Goal: Task Accomplishment & Management: Complete application form

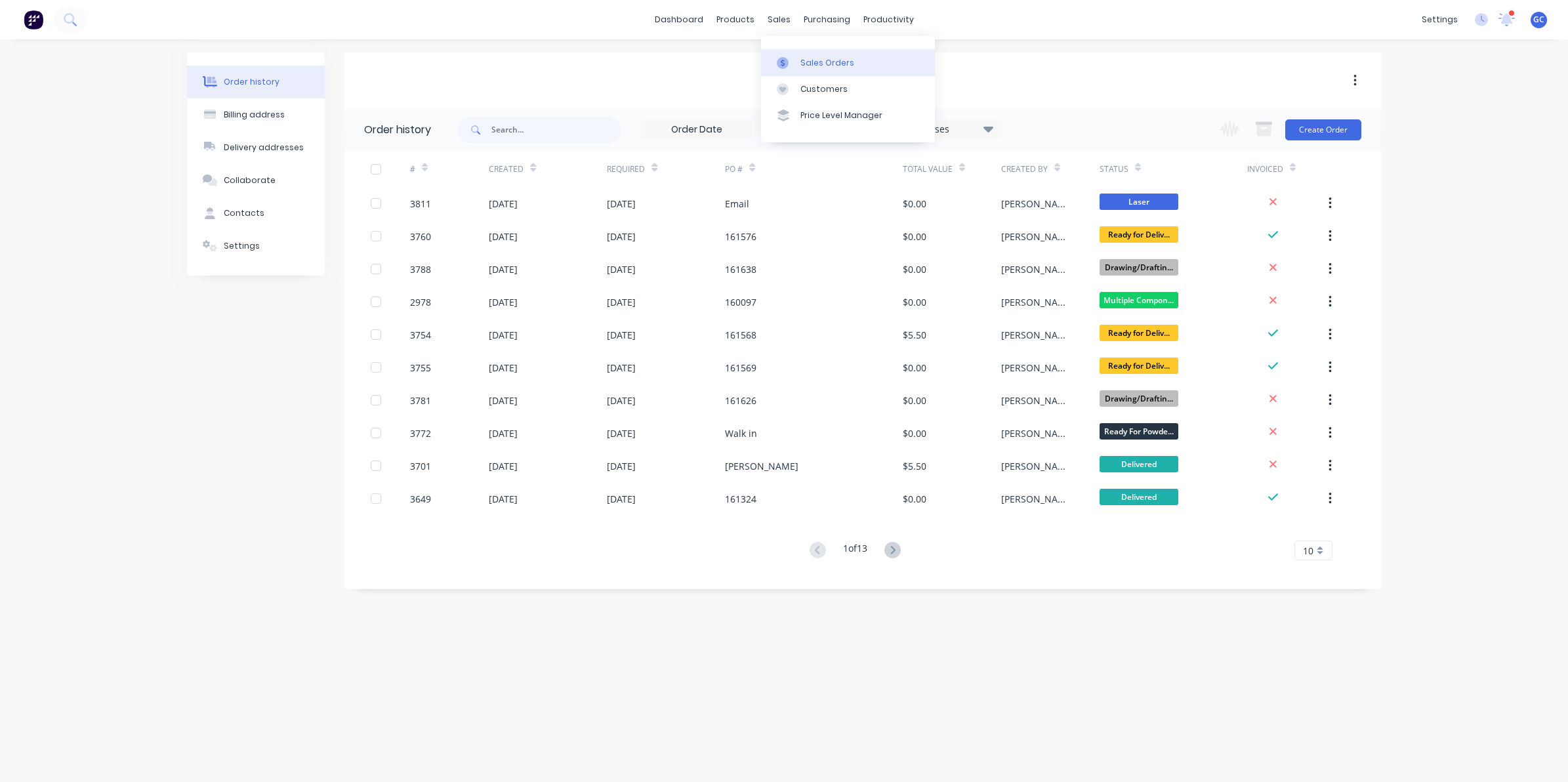
drag, startPoint x: 836, startPoint y: 76, endPoint x: 832, endPoint y: 70, distance: 7.2
click at [835, 76] on link "Customers" at bounding box center [847, 89] width 174 height 26
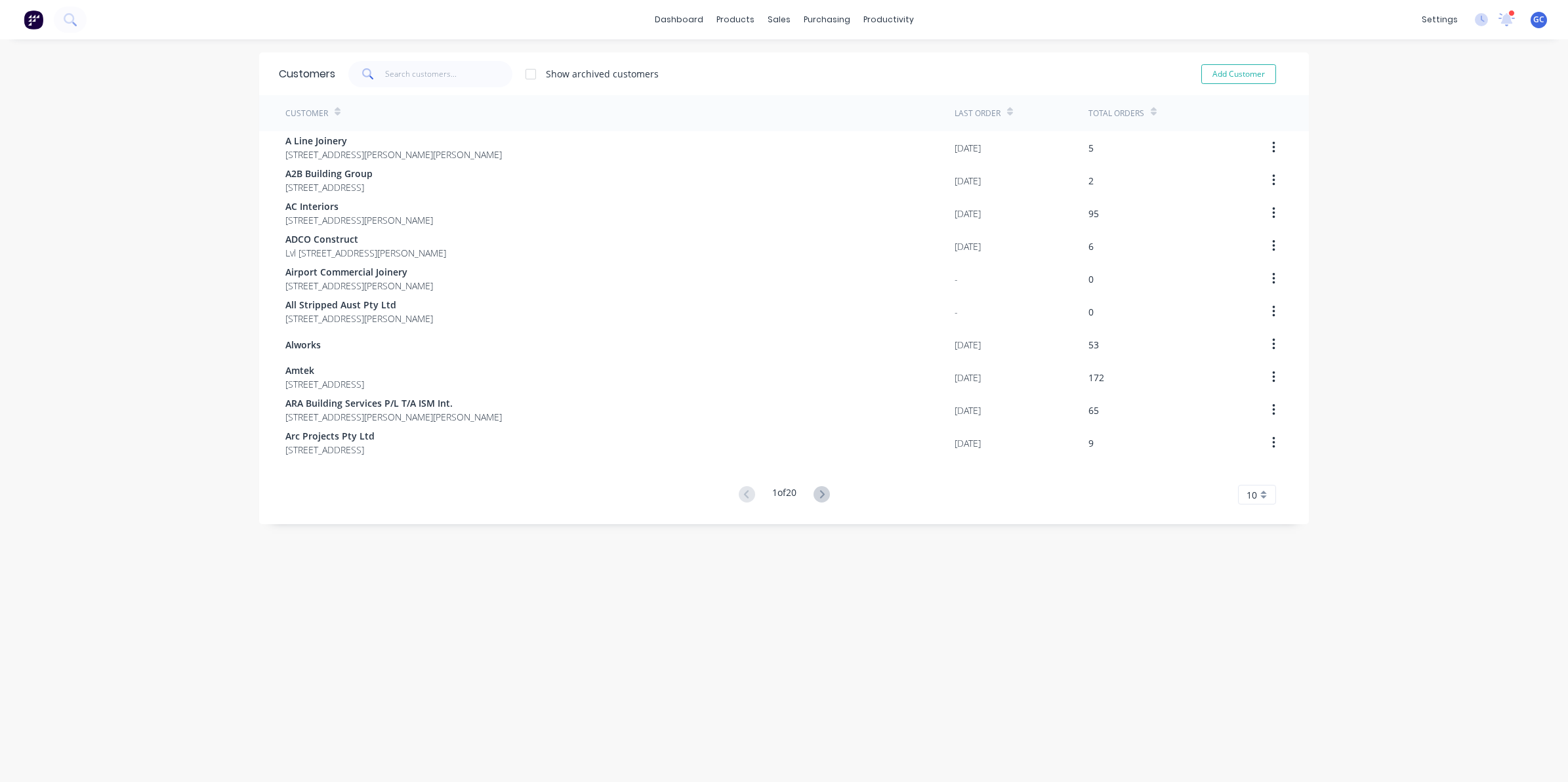
click at [830, 66] on div "Show archived customers Add Customer" at bounding box center [813, 74] width 954 height 26
click at [775, 21] on div "sales" at bounding box center [779, 20] width 36 height 20
click at [795, 64] on div "Sales Orders" at bounding box center [821, 63] width 53 height 12
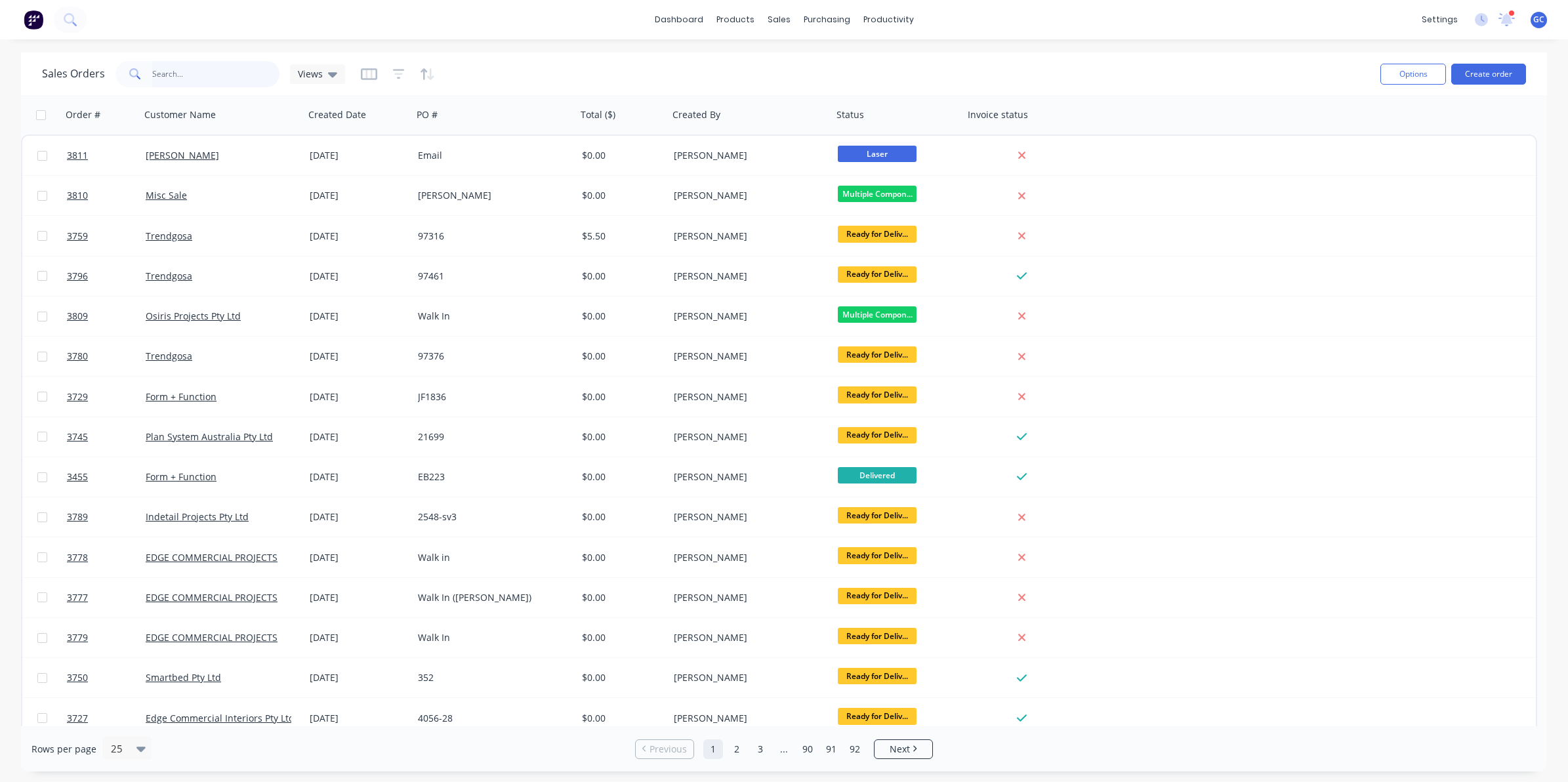
click at [225, 72] on input "text" at bounding box center [216, 74] width 128 height 26
click at [215, 78] on input "text" at bounding box center [216, 74] width 128 height 26
click at [172, 79] on input "text" at bounding box center [216, 74] width 128 height 26
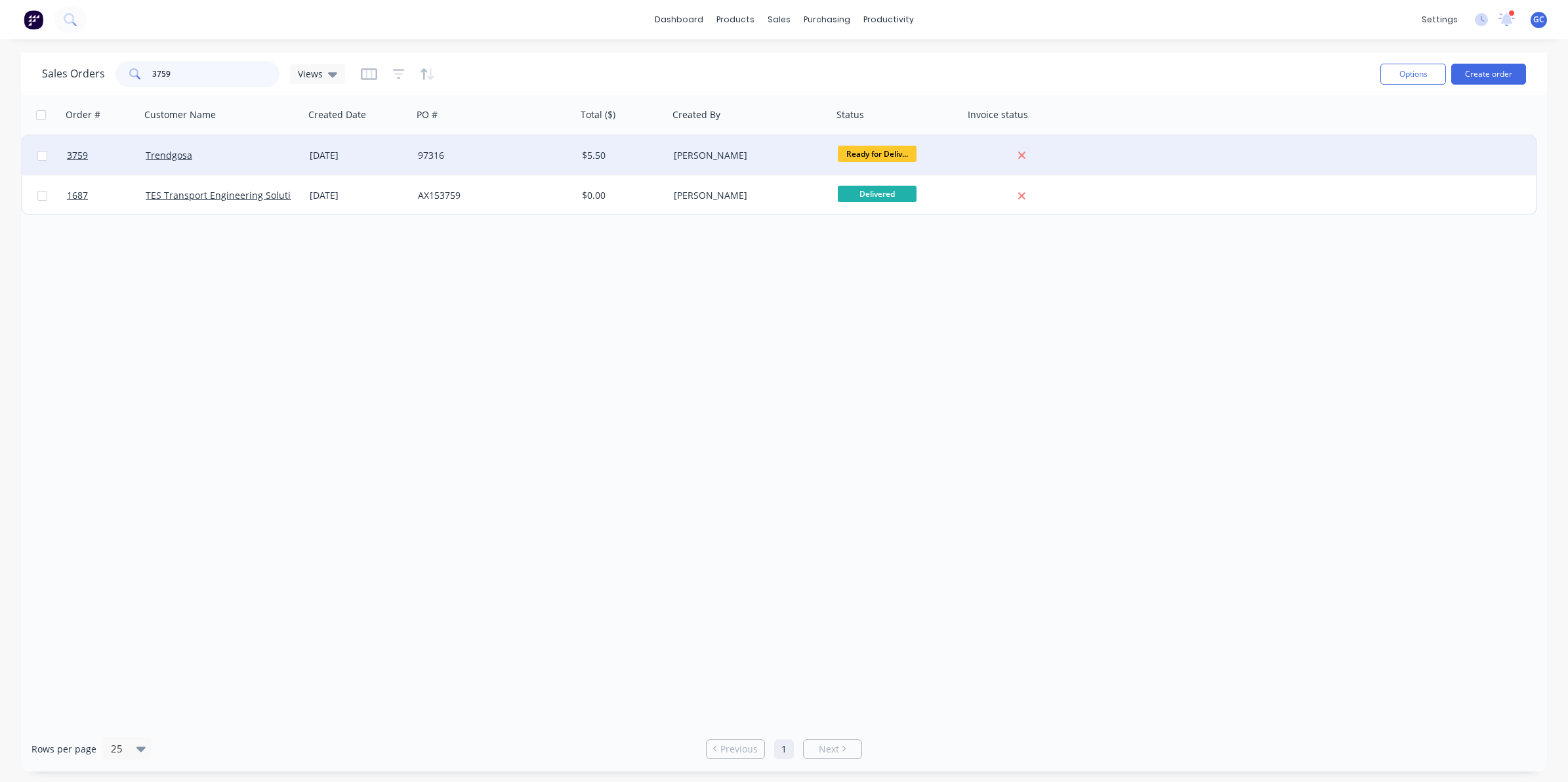
type input "3759"
click at [249, 161] on div "Trendgosa" at bounding box center [222, 156] width 164 height 39
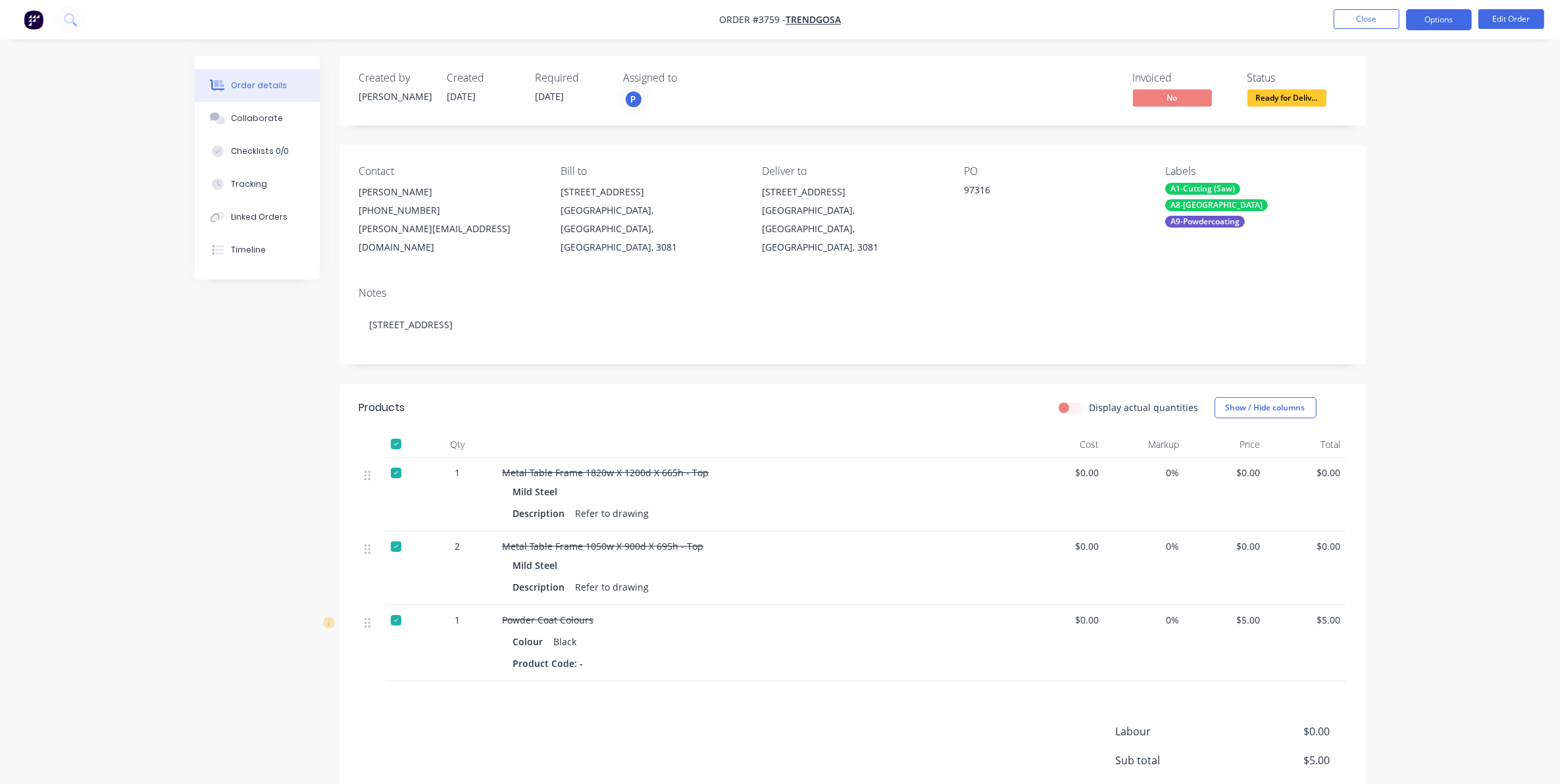
click at [1449, 18] on button "Options" at bounding box center [1439, 20] width 65 height 21
click at [400, 431] on div at bounding box center [396, 444] width 26 height 26
click at [1430, 22] on button "Options" at bounding box center [1439, 20] width 65 height 21
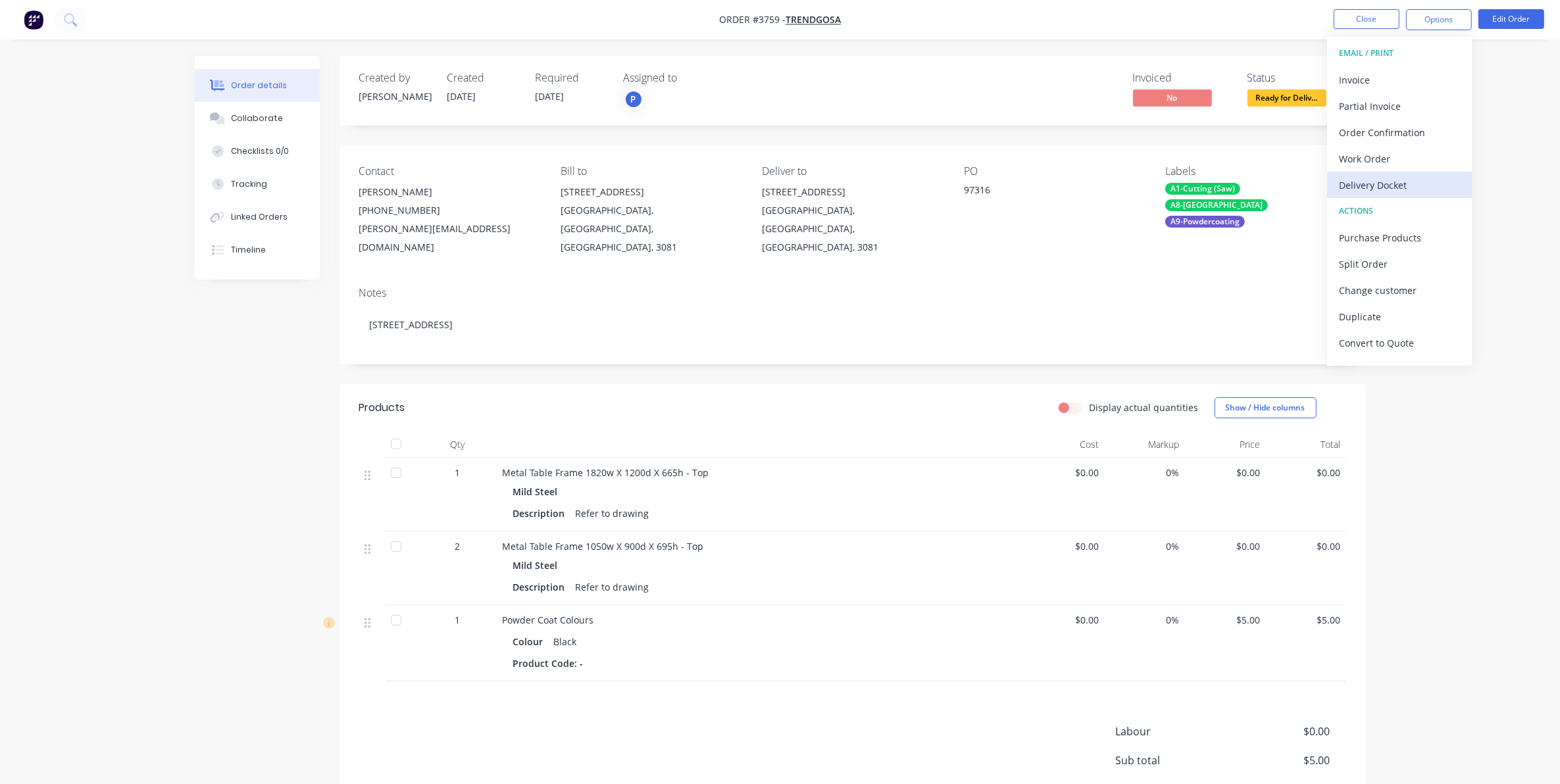
click at [1379, 177] on div "Delivery Docket" at bounding box center [1400, 185] width 121 height 19
click at [1385, 133] on div "Without pricing" at bounding box center [1400, 132] width 121 height 19
drag, startPoint x: 1199, startPoint y: 34, endPoint x: 1225, endPoint y: 27, distance: 26.9
click at [1199, 33] on nav "Order #3759 - Trendgosa Close Options Edit Order" at bounding box center [780, 20] width 1560 height 39
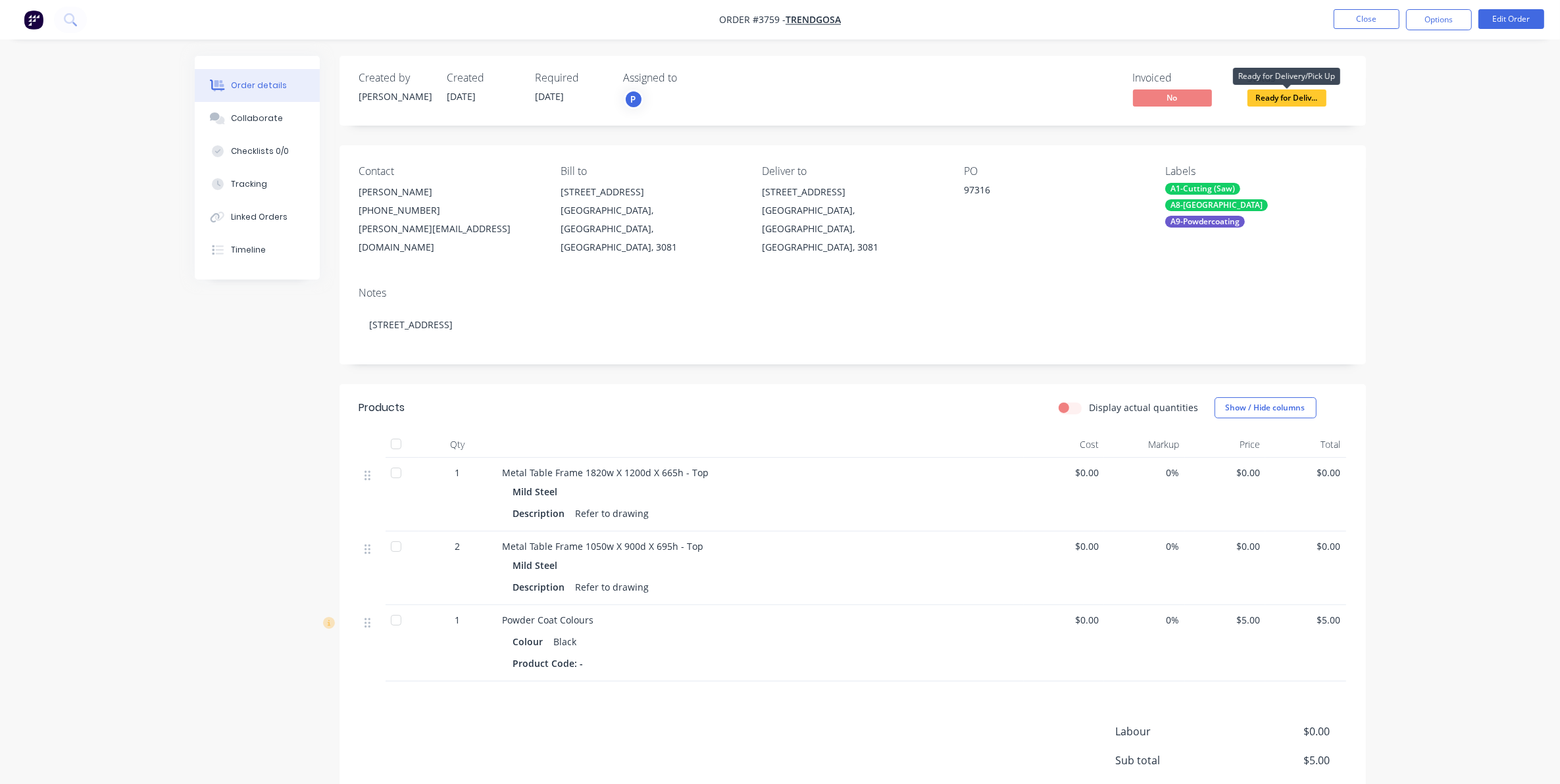
click at [1287, 87] on span at bounding box center [1287, 87] width 9 height 4
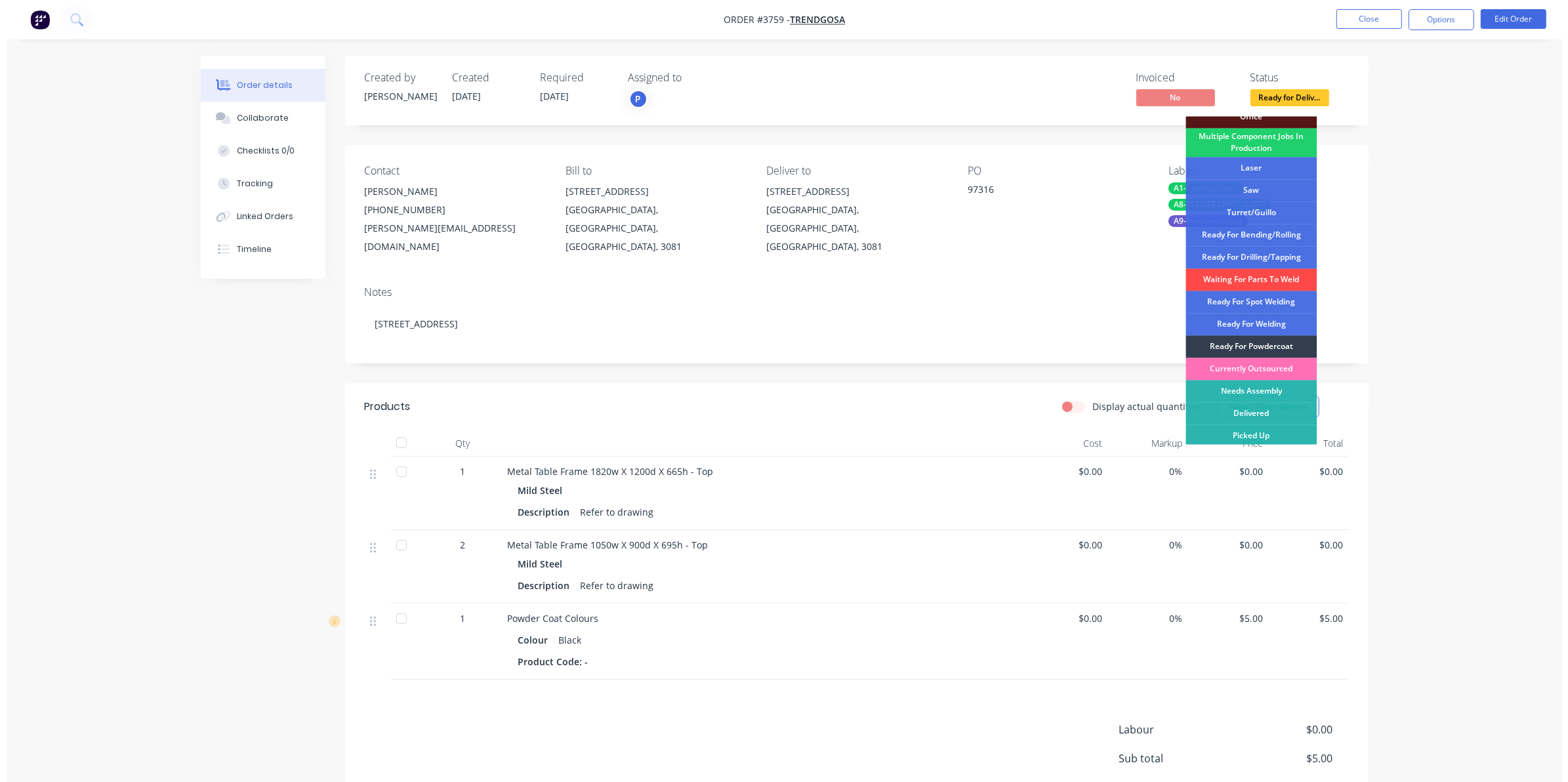
scroll to position [146, 0]
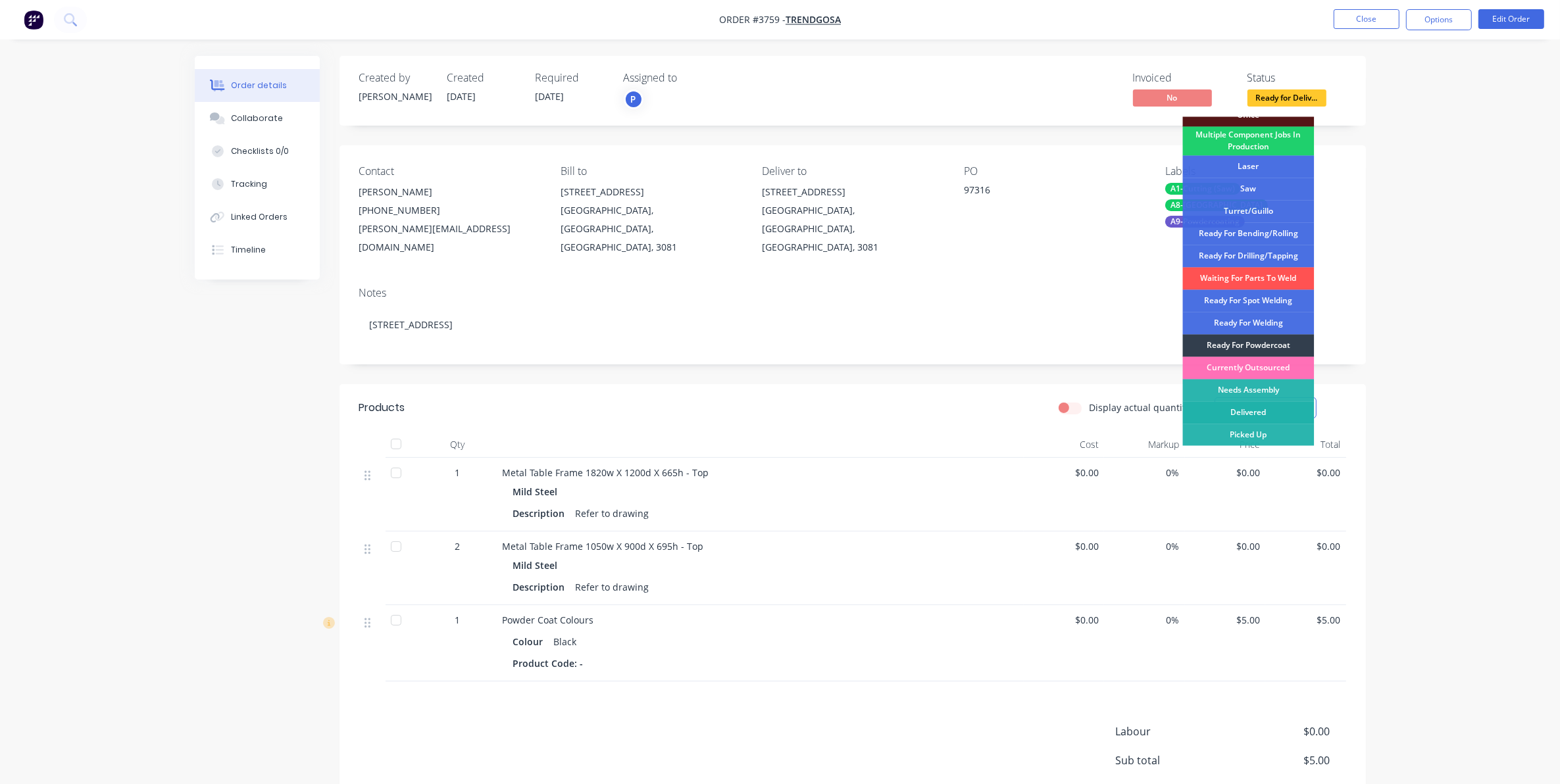
click at [1241, 408] on div "Delivered" at bounding box center [1249, 413] width 132 height 22
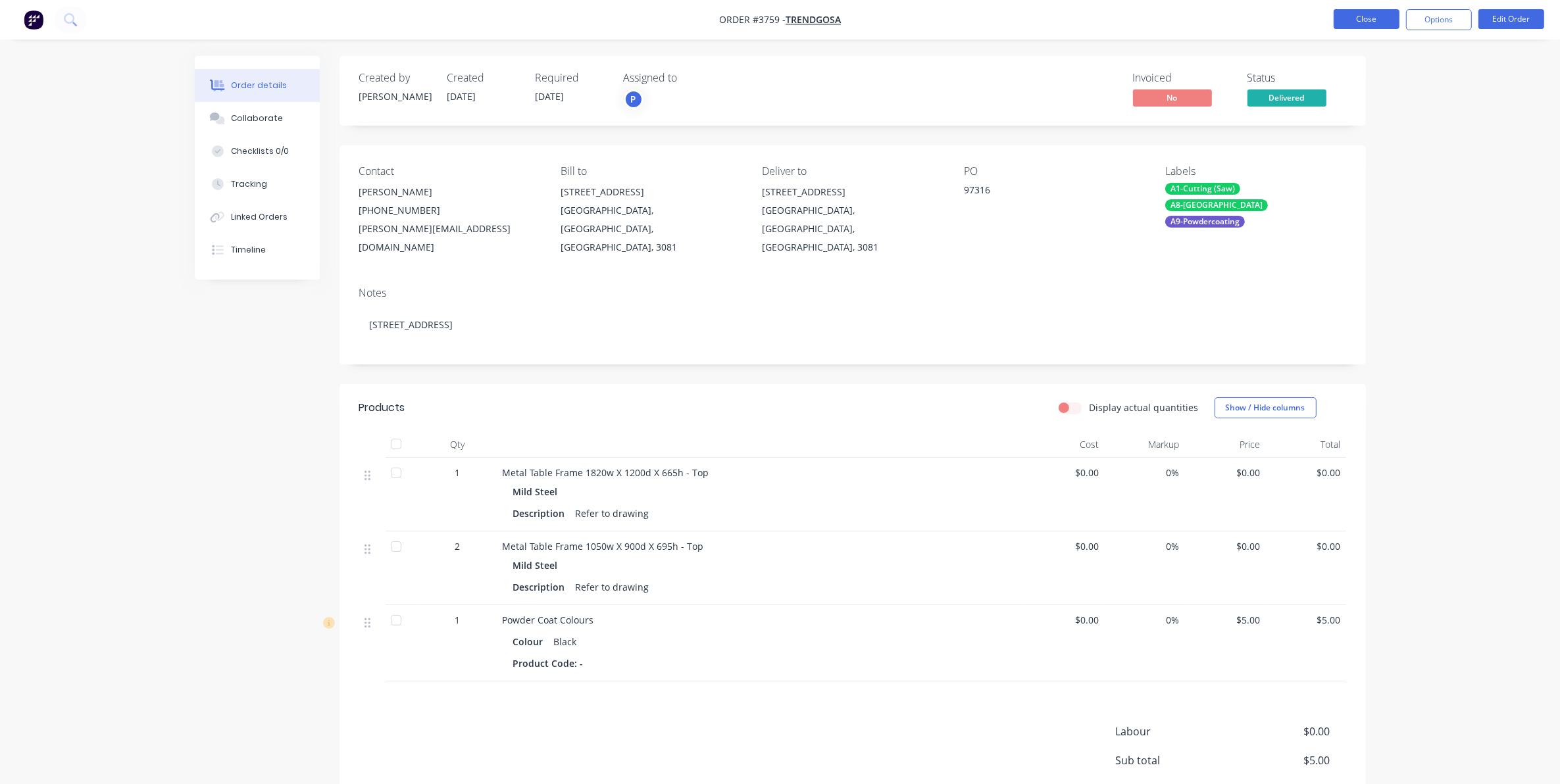
click at [1354, 20] on button "Close" at bounding box center [1366, 19] width 65 height 20
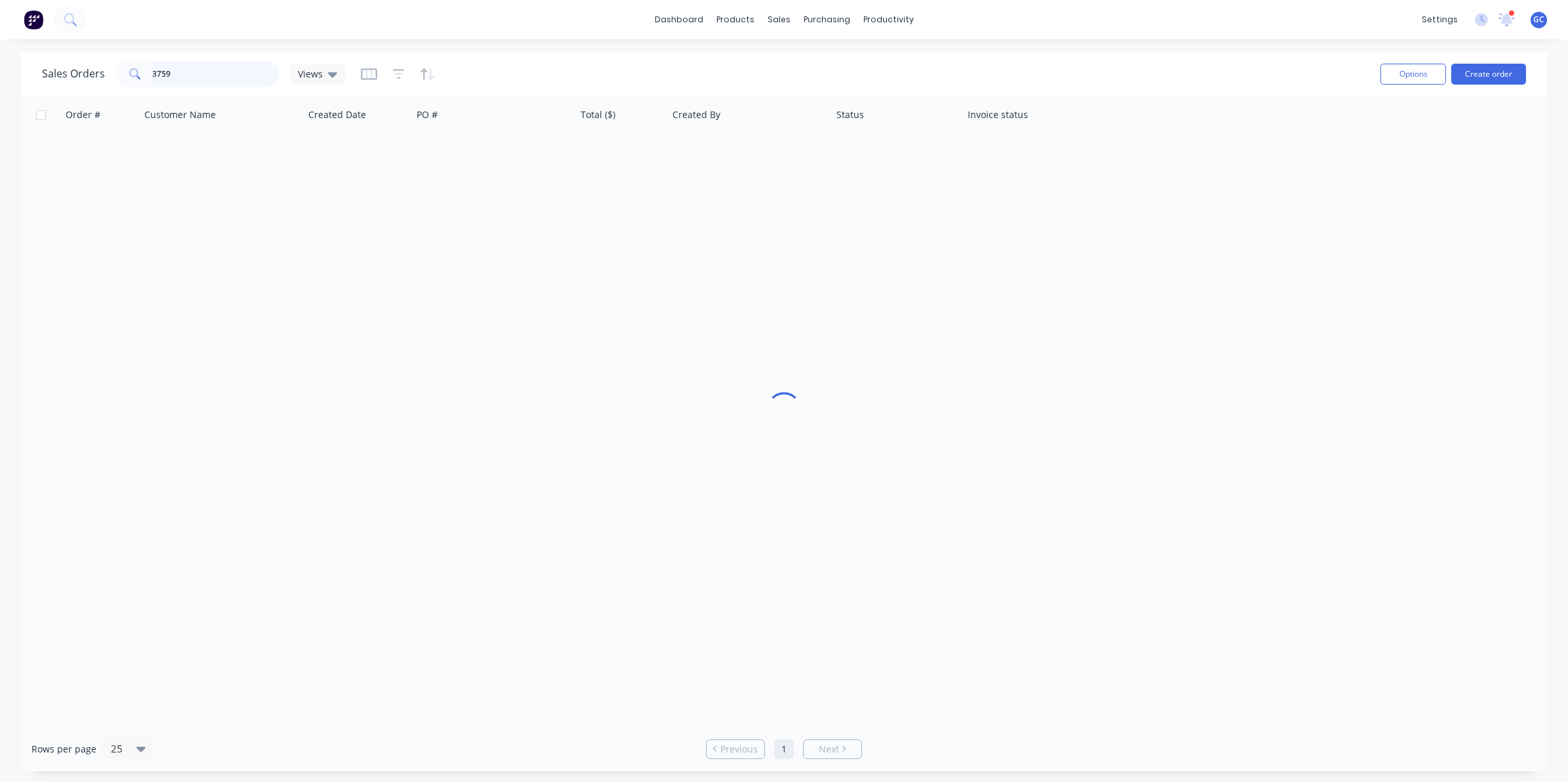
click at [189, 73] on input "3759" at bounding box center [216, 74] width 128 height 26
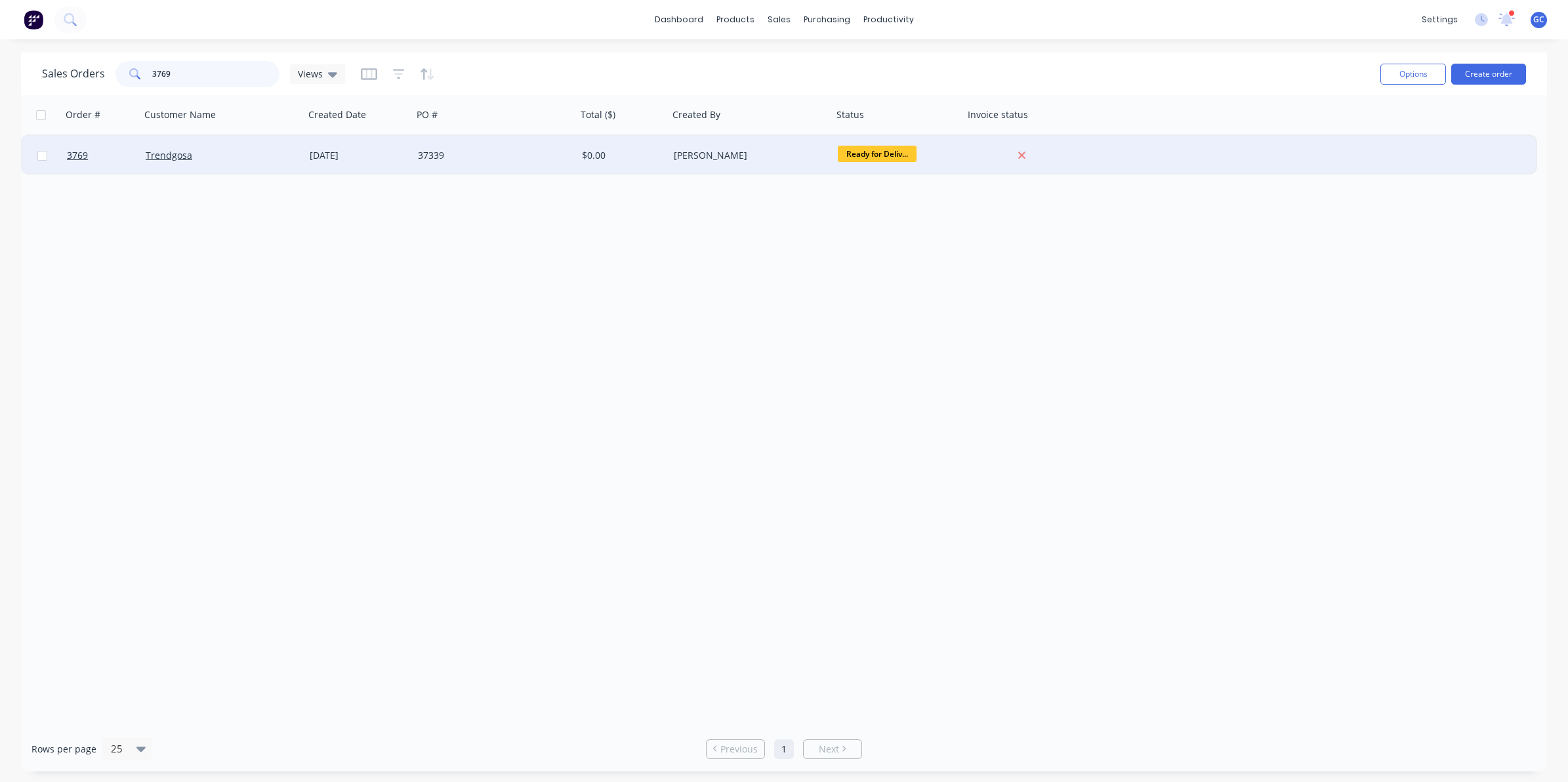
type input "3769"
click at [299, 162] on div "Trendgosa" at bounding box center [222, 156] width 164 height 39
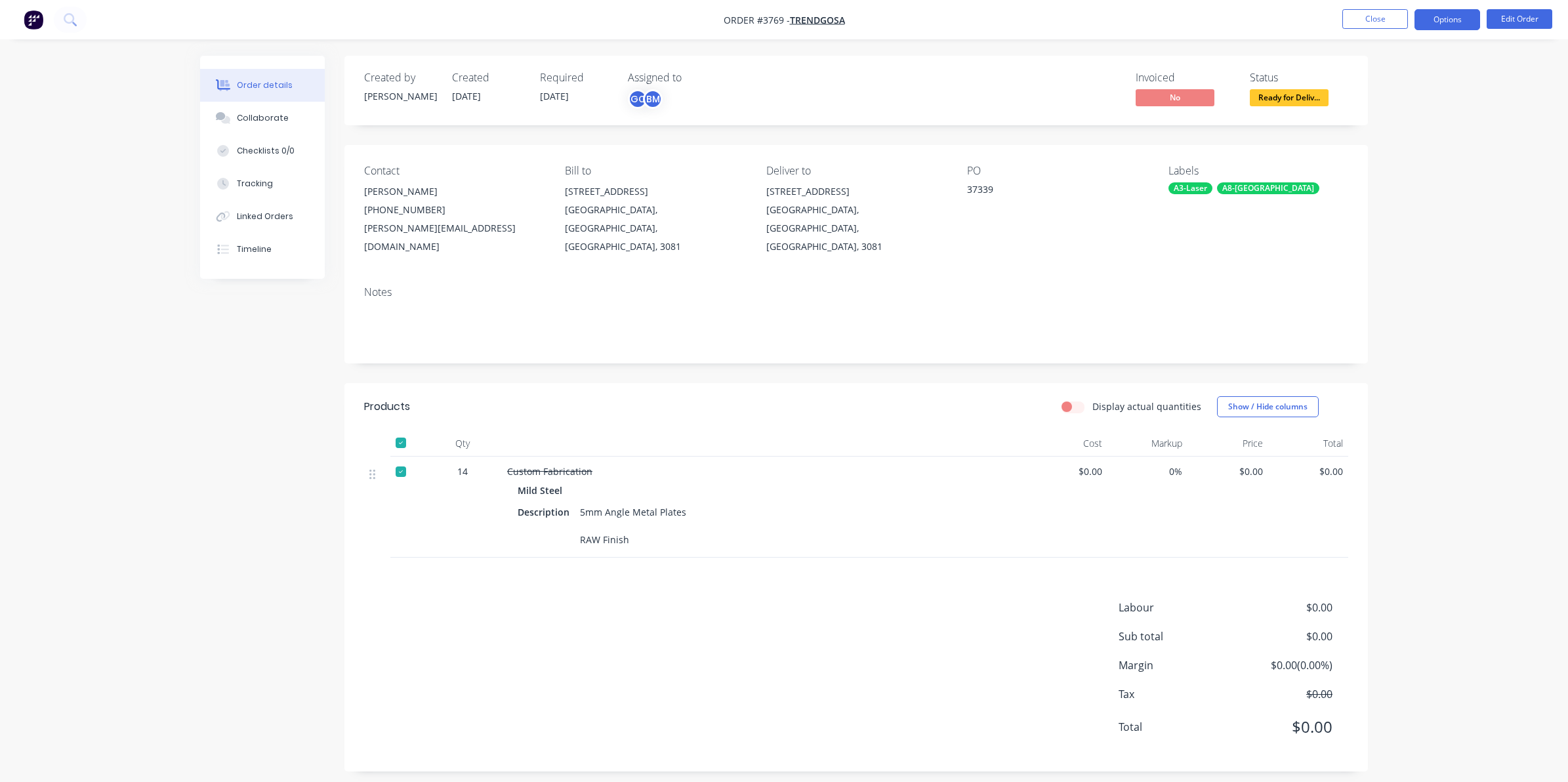
click at [1434, 14] on button "Options" at bounding box center [1447, 20] width 65 height 21
click at [1386, 188] on div "Delivery Docket" at bounding box center [1408, 185] width 121 height 19
click at [1398, 129] on div "Without pricing" at bounding box center [1408, 132] width 121 height 19
click at [407, 430] on div at bounding box center [400, 442] width 26 height 26
click at [1445, 8] on nav "Order #3769 - Trendgosa Close Options Edit Order" at bounding box center [784, 20] width 1568 height 39
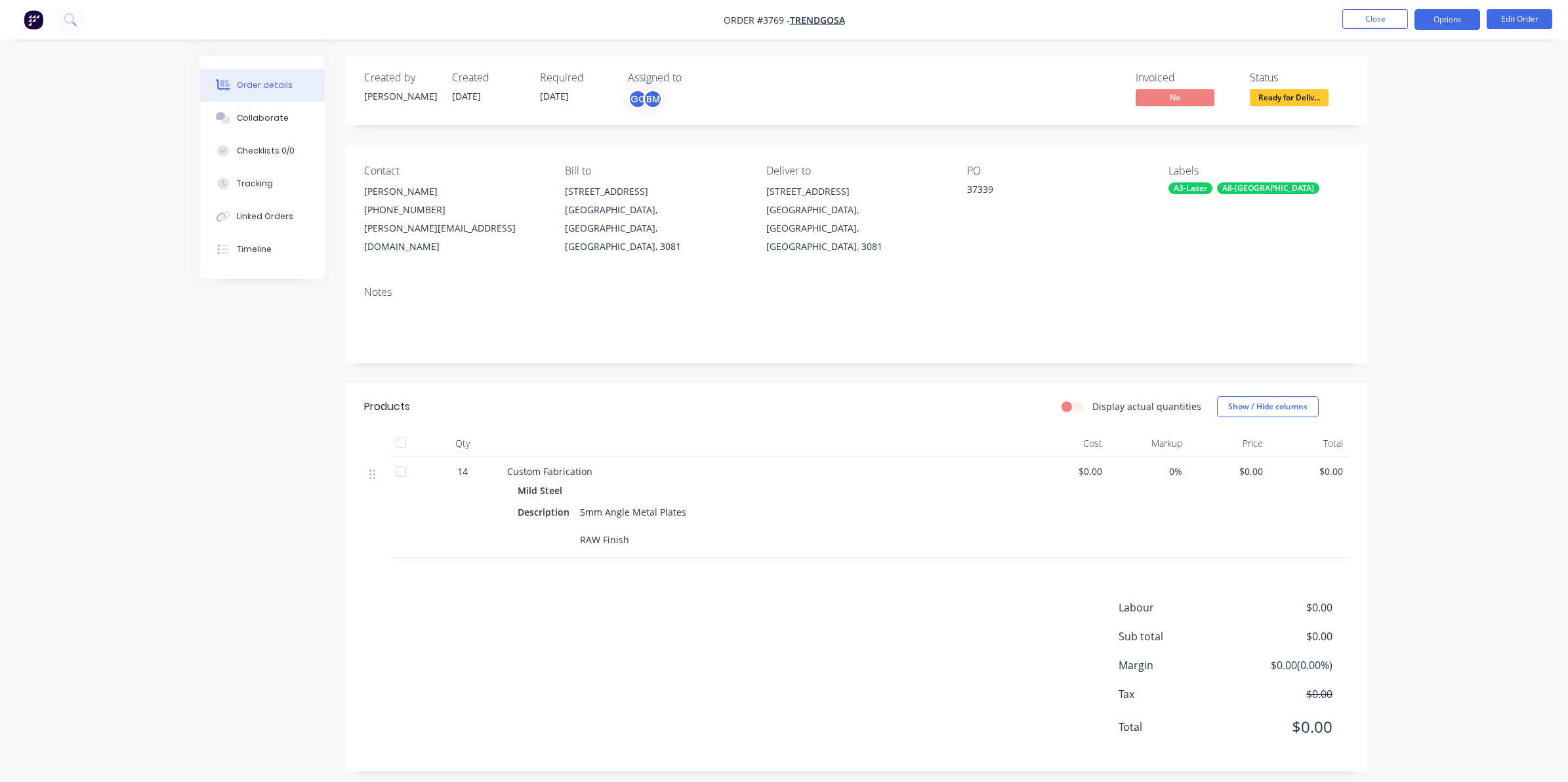
click at [1438, 24] on button "Options" at bounding box center [1447, 20] width 65 height 21
click at [1365, 188] on div "Delivery Docket" at bounding box center [1408, 185] width 121 height 19
click at [1383, 133] on div "Without pricing" at bounding box center [1408, 132] width 121 height 19
click at [1300, 94] on span "Ready for Deliv..." at bounding box center [1289, 97] width 79 height 17
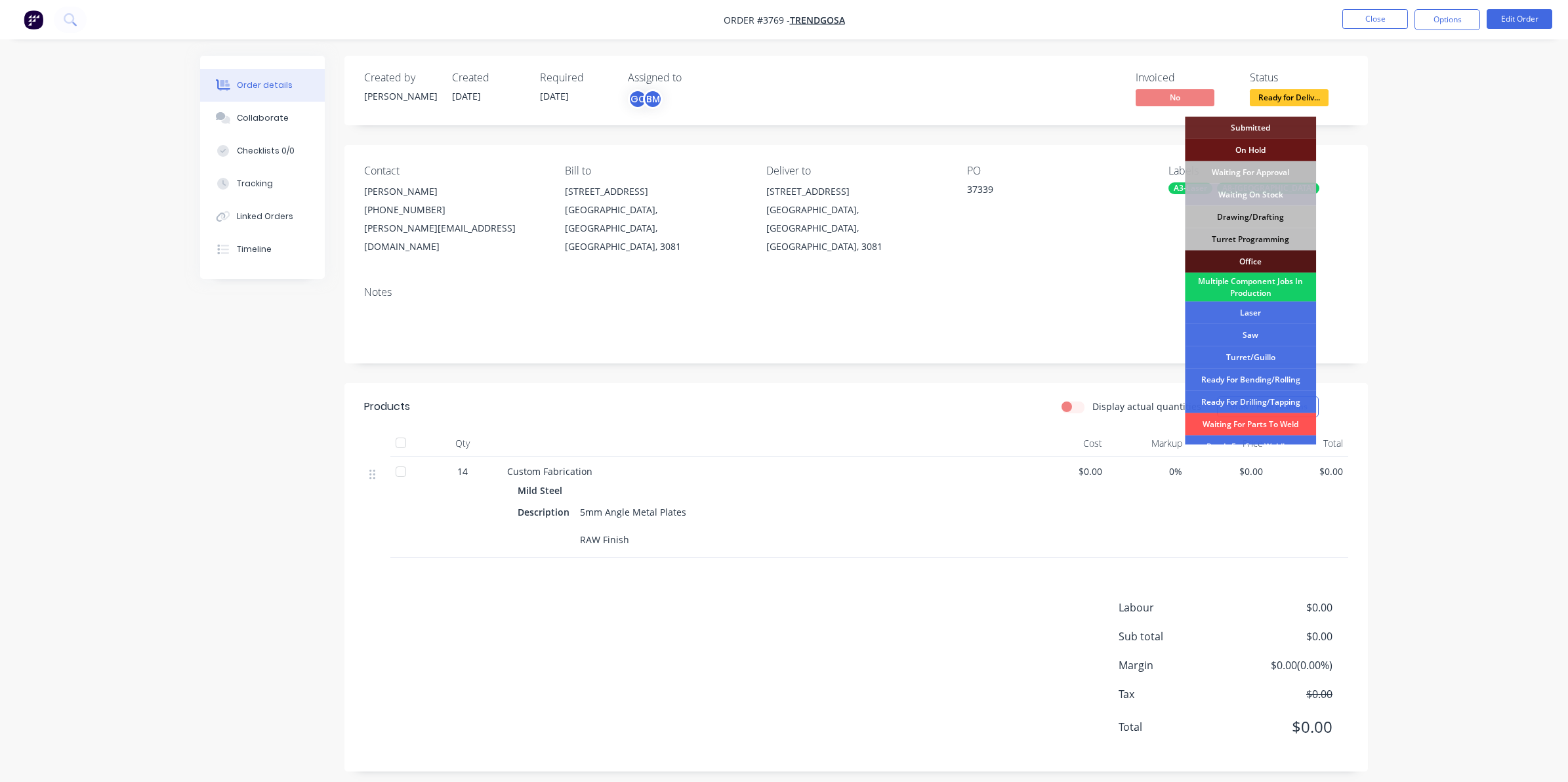
scroll to position [146, 0]
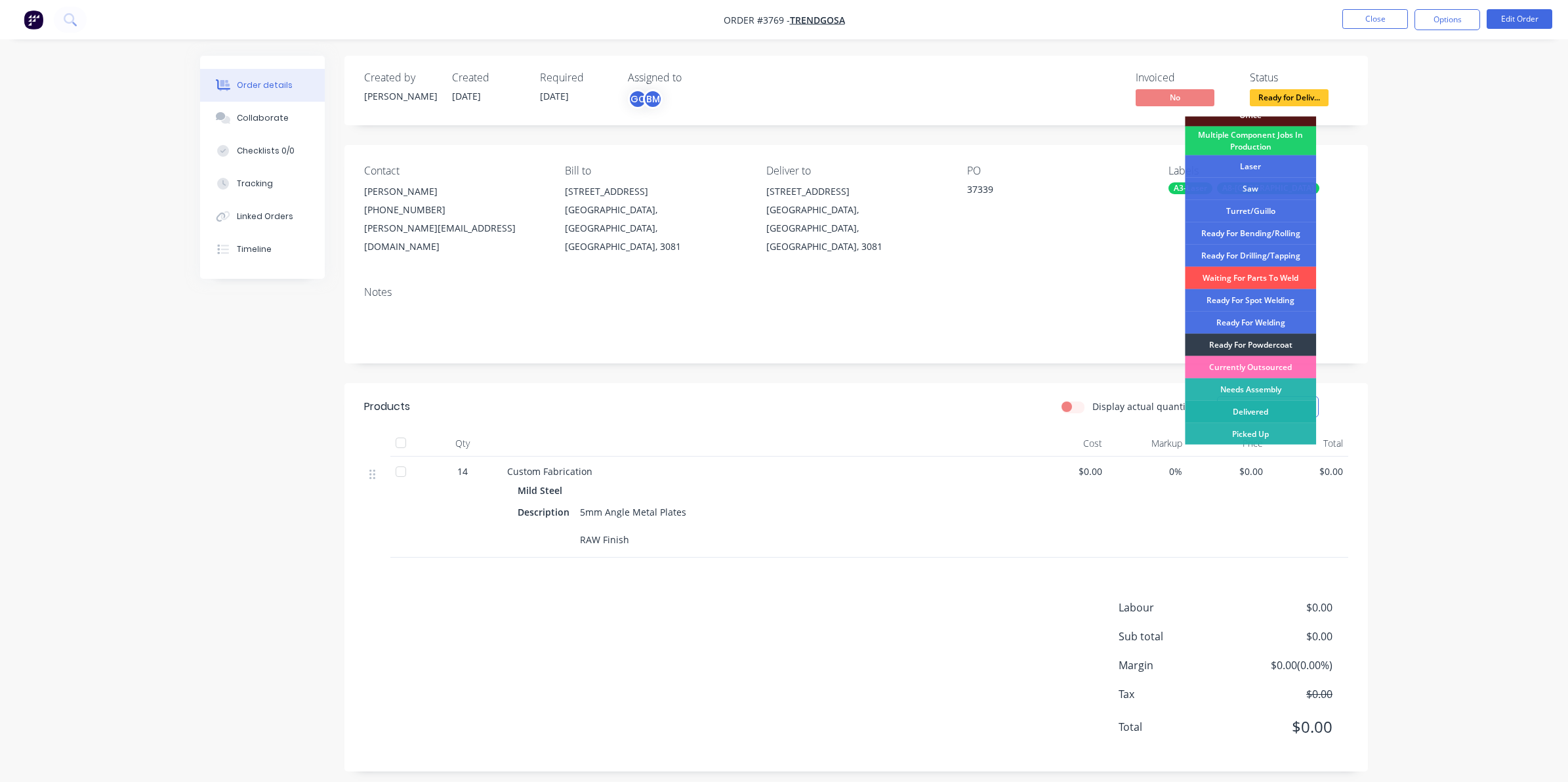
click at [1261, 415] on div "Delivered" at bounding box center [1250, 412] width 131 height 22
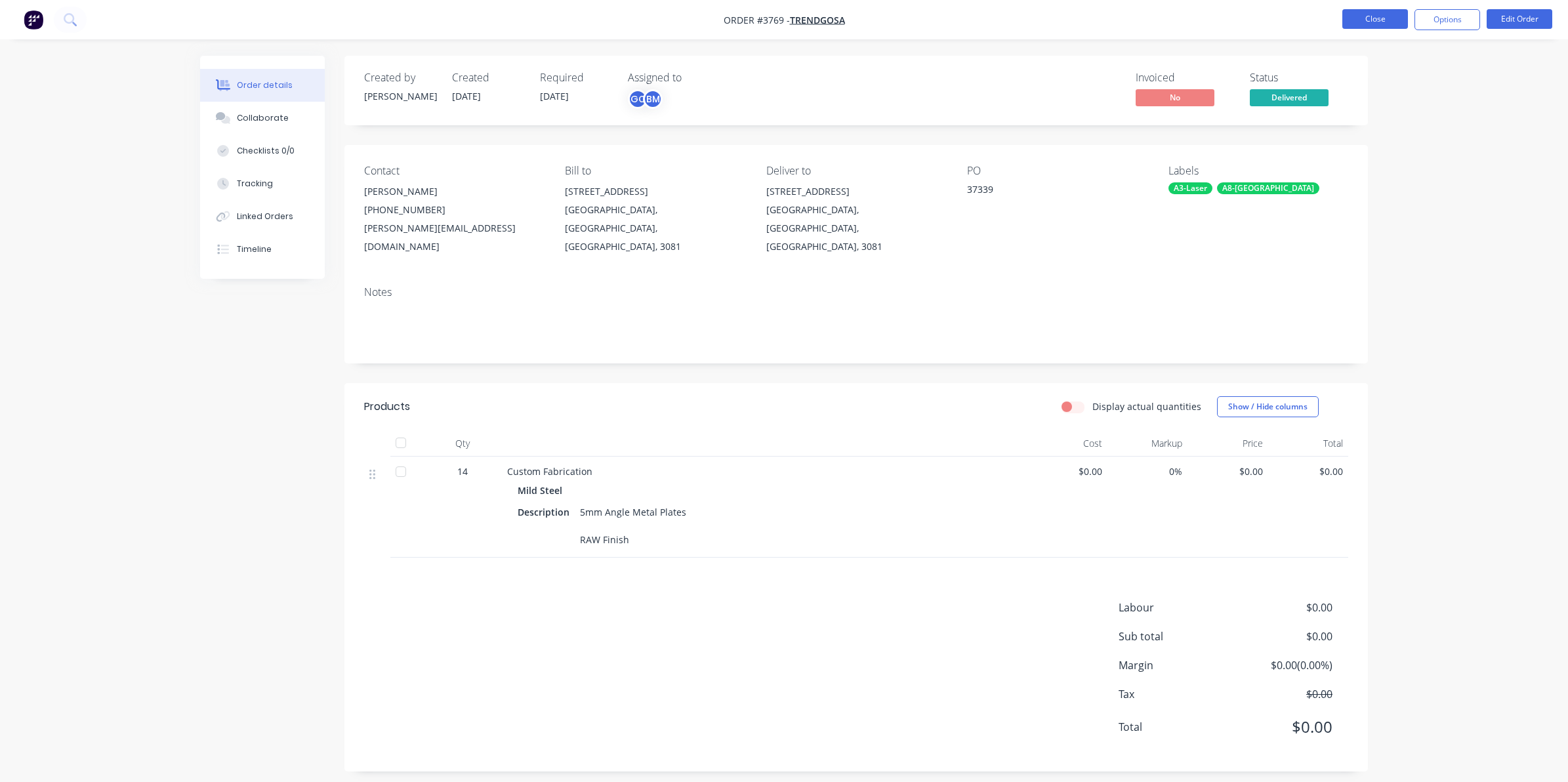
click at [1367, 20] on button "Close" at bounding box center [1375, 19] width 65 height 20
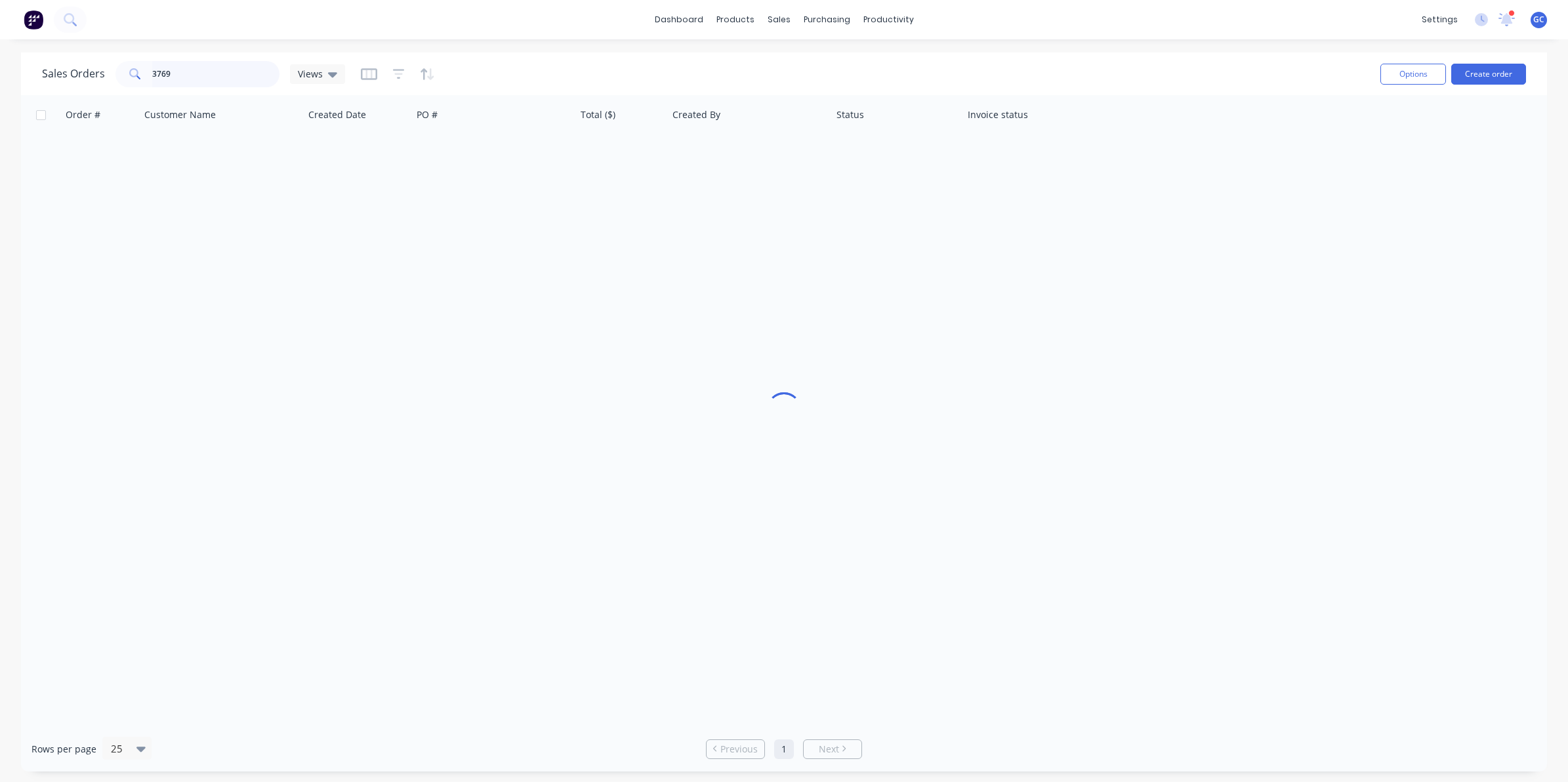
click at [207, 69] on input "3769" at bounding box center [216, 74] width 128 height 26
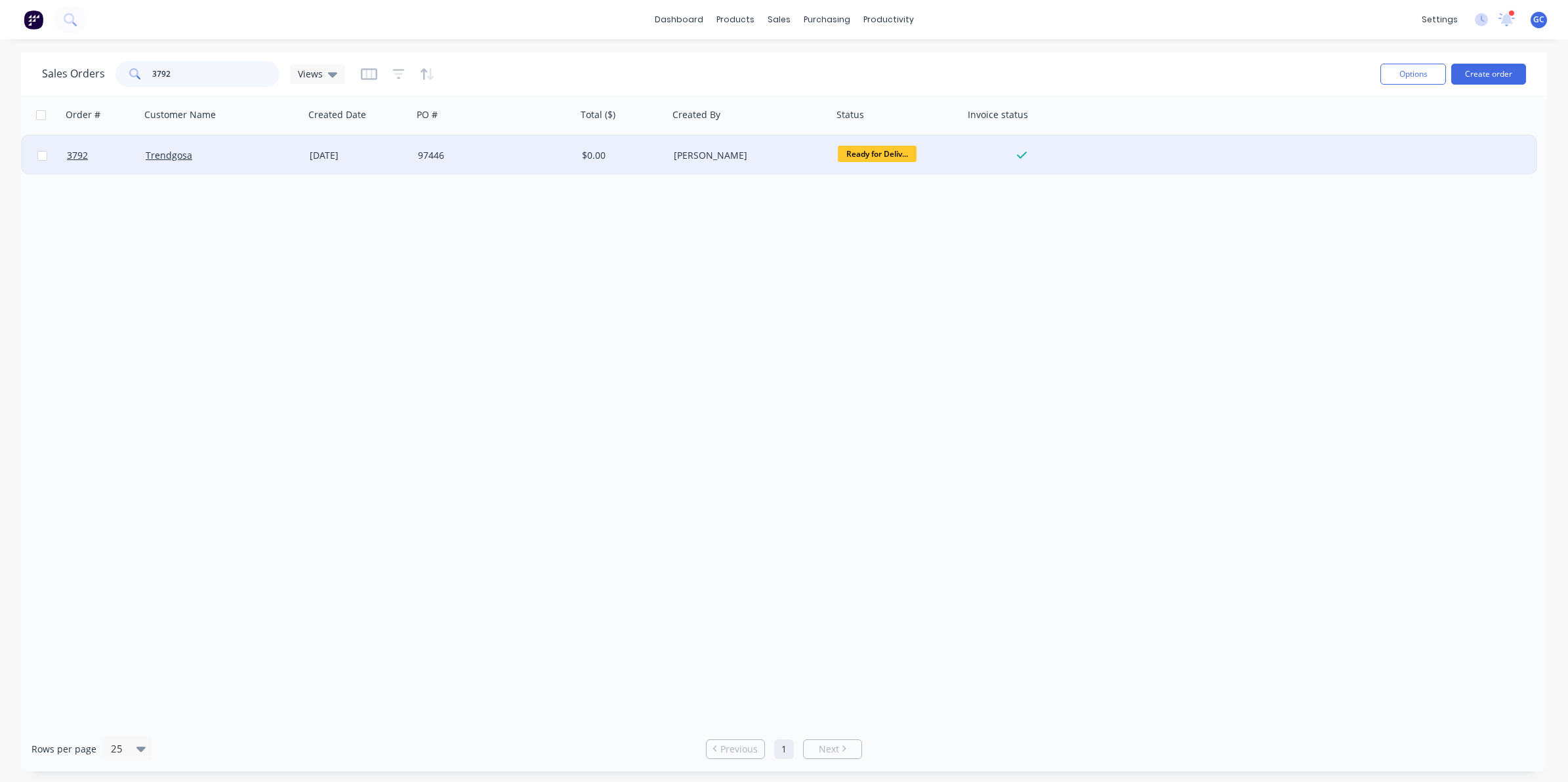
type input "3792"
click at [252, 145] on div "Trendgosa" at bounding box center [222, 156] width 164 height 39
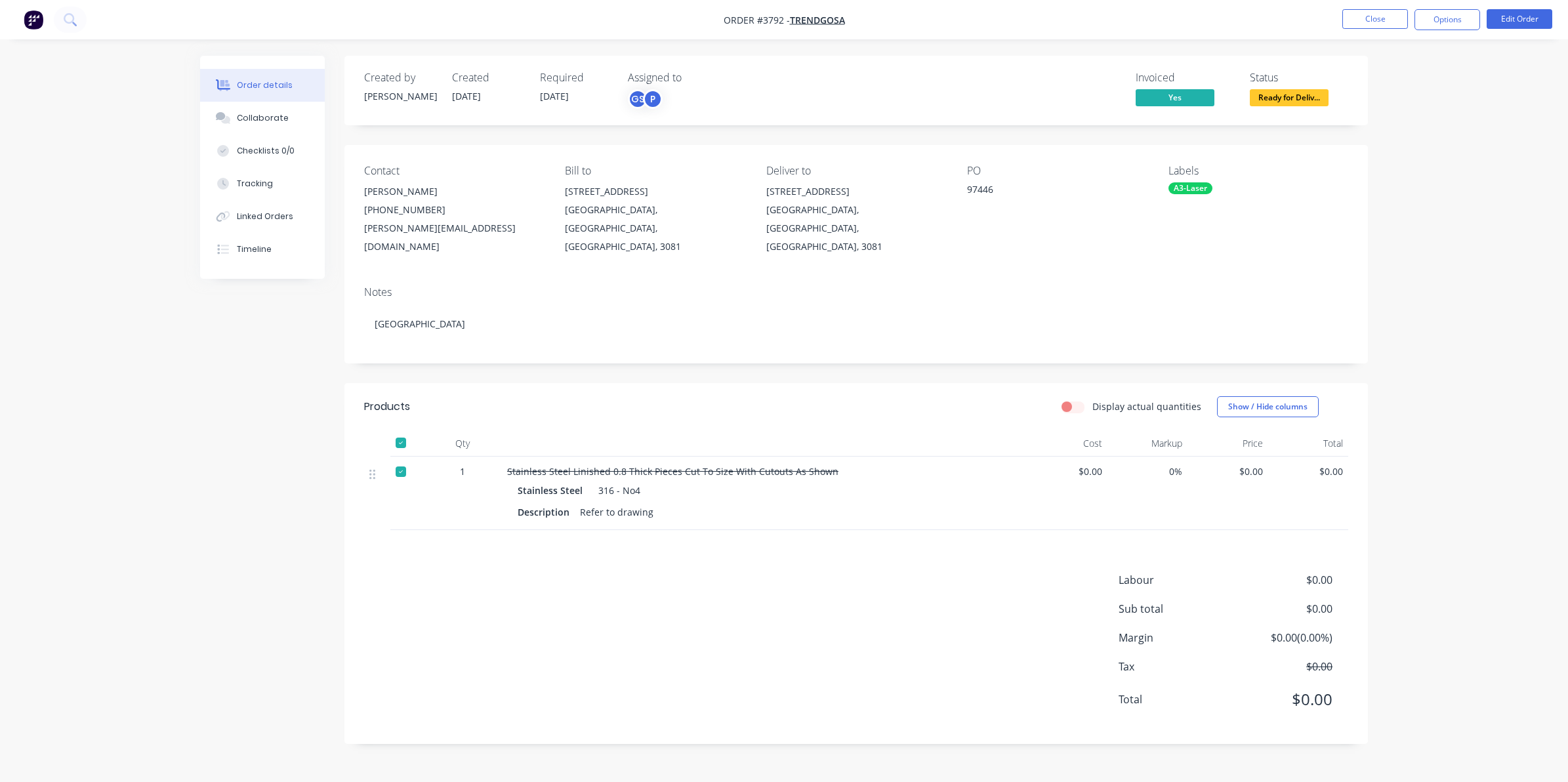
click at [407, 430] on div at bounding box center [400, 442] width 26 height 26
click at [1441, 27] on button "Options" at bounding box center [1447, 20] width 65 height 21
click at [1376, 185] on div "Delivery Docket" at bounding box center [1408, 185] width 121 height 19
click at [1394, 134] on div "Without pricing" at bounding box center [1408, 132] width 121 height 19
click at [1139, 72] on div "Invoiced" at bounding box center [1184, 78] width 98 height 13
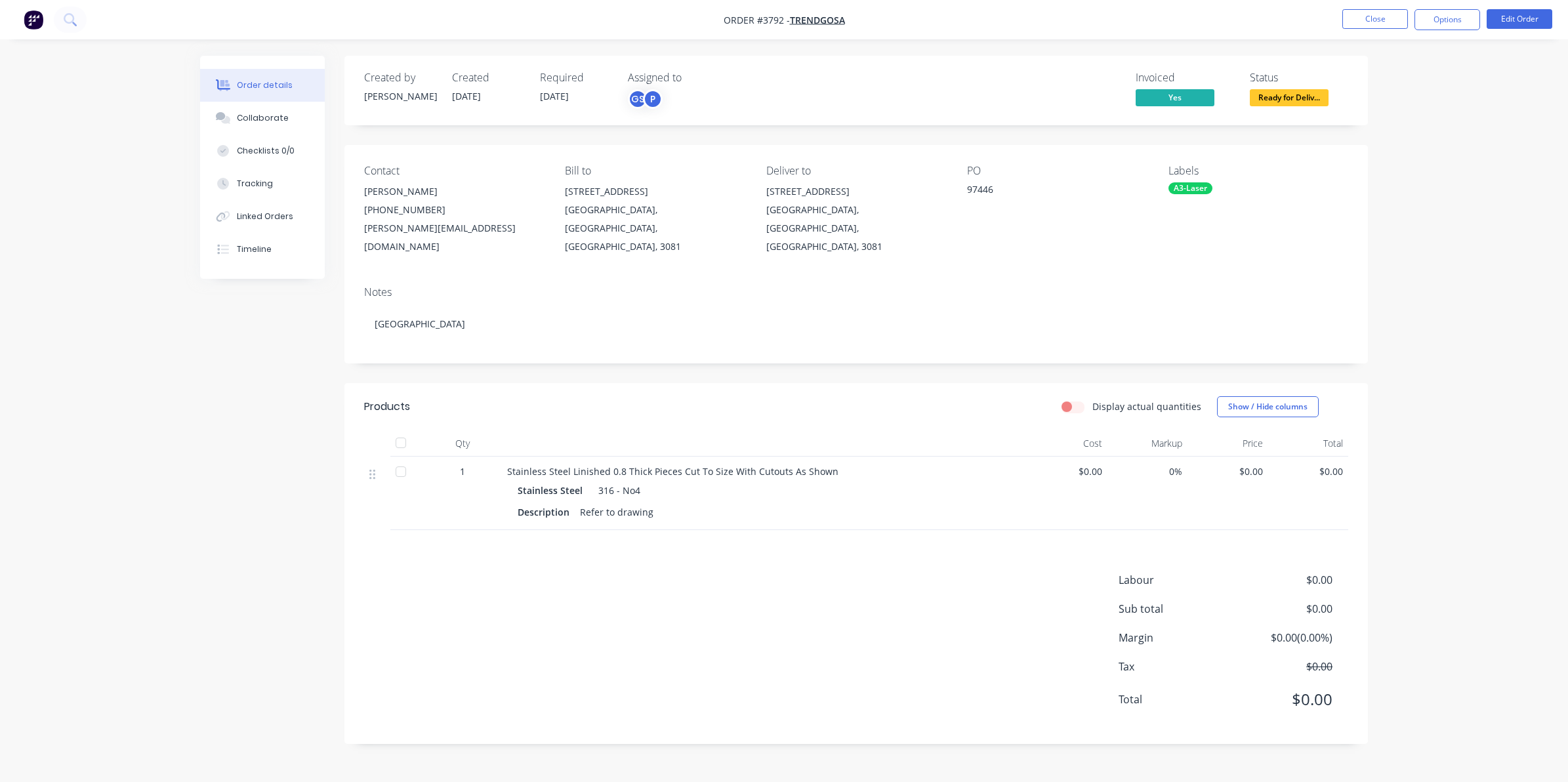
click at [1319, 90] on span "Ready for Deliv..." at bounding box center [1289, 97] width 79 height 17
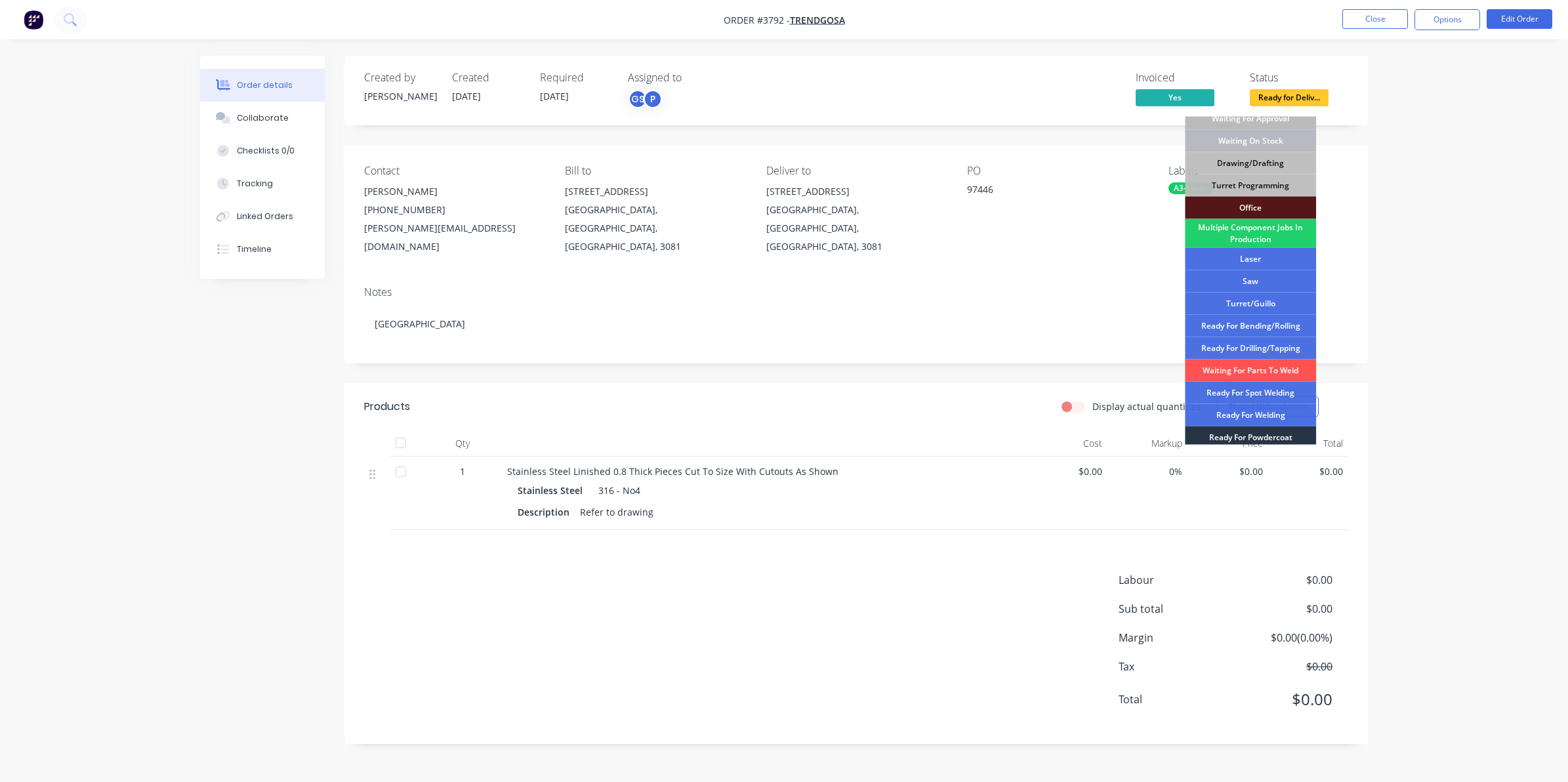
scroll to position [146, 0]
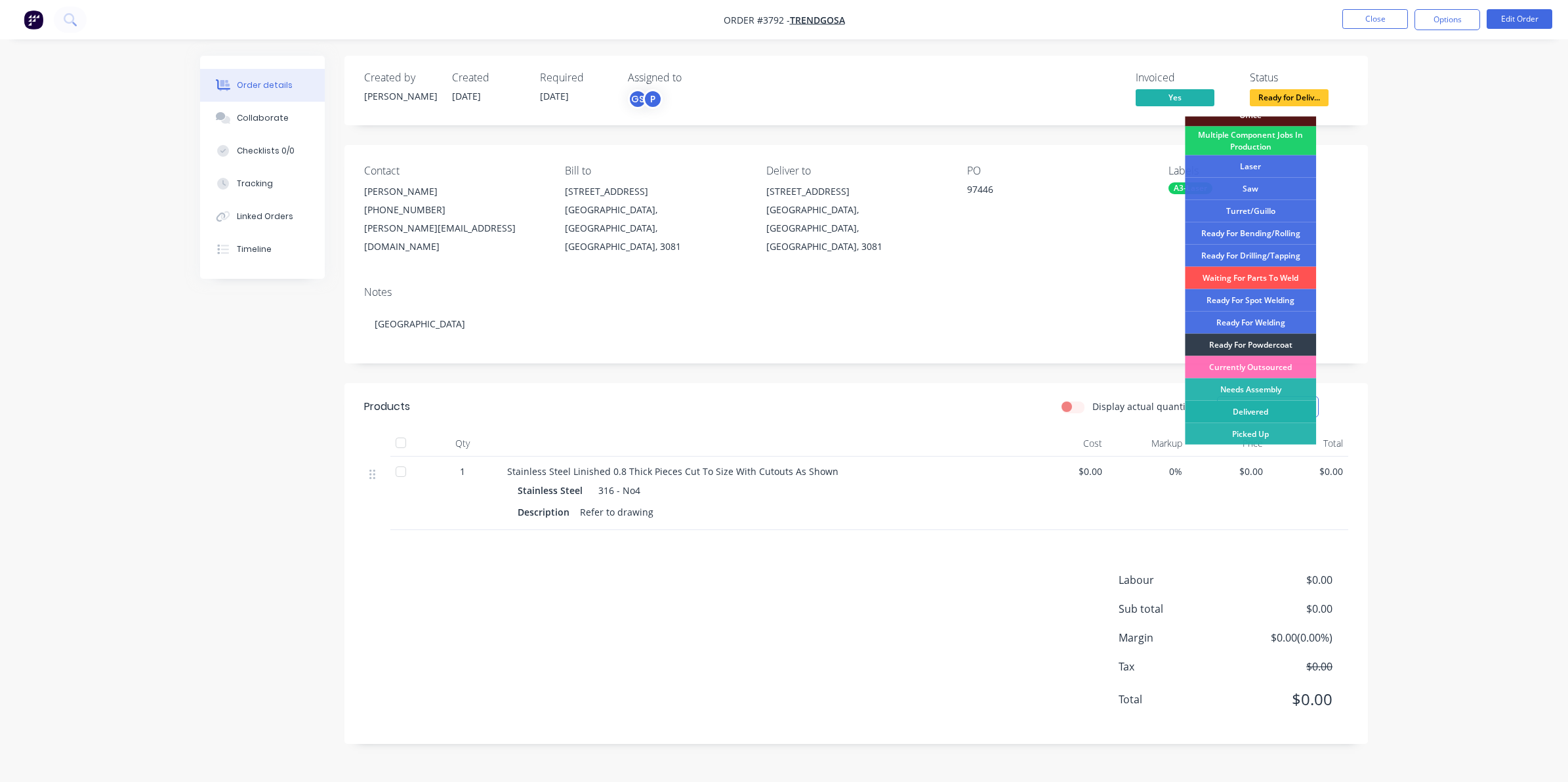
click at [1275, 407] on div "Delivered" at bounding box center [1250, 412] width 131 height 22
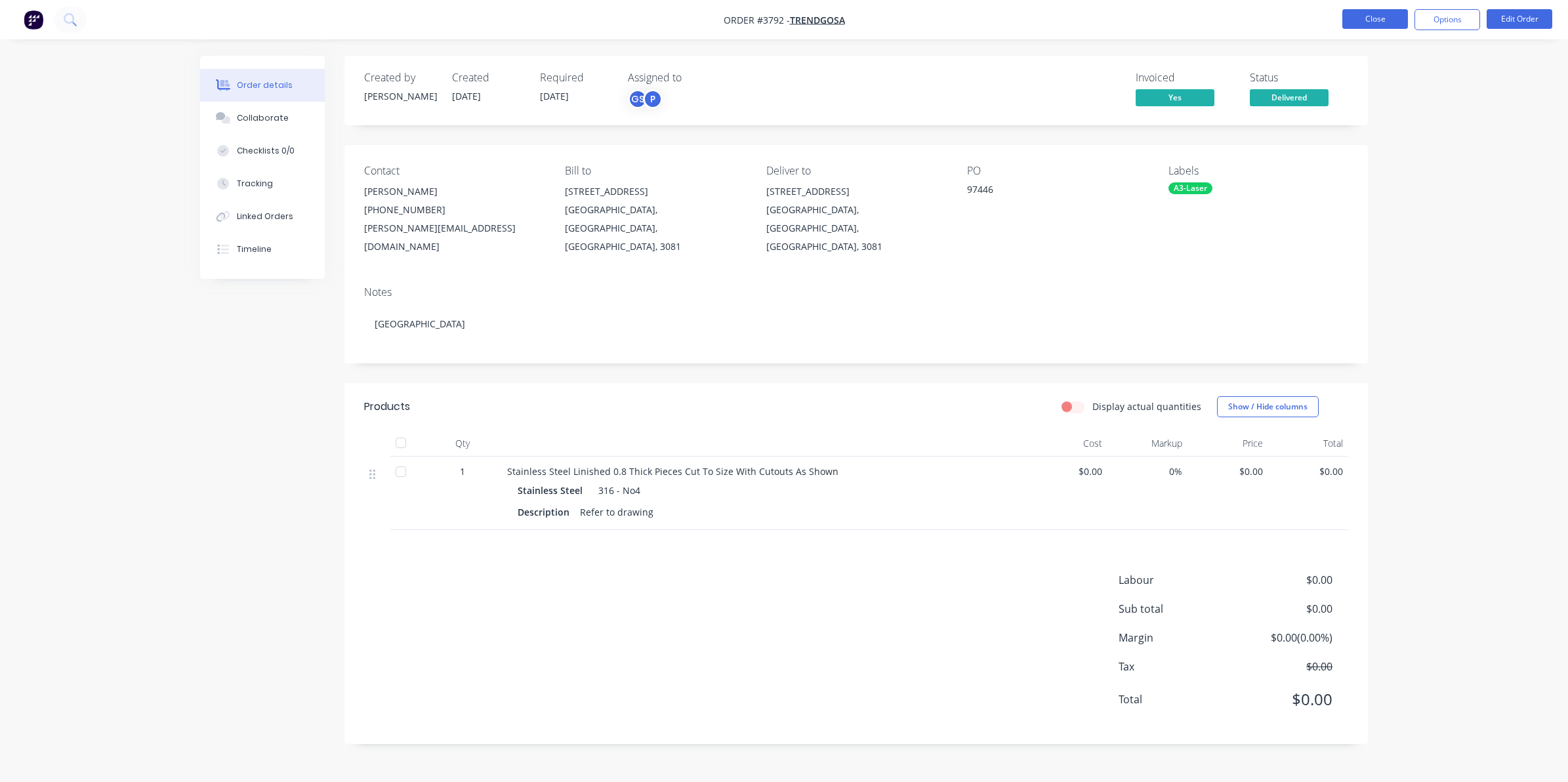
click at [1360, 10] on button "Close" at bounding box center [1375, 19] width 65 height 20
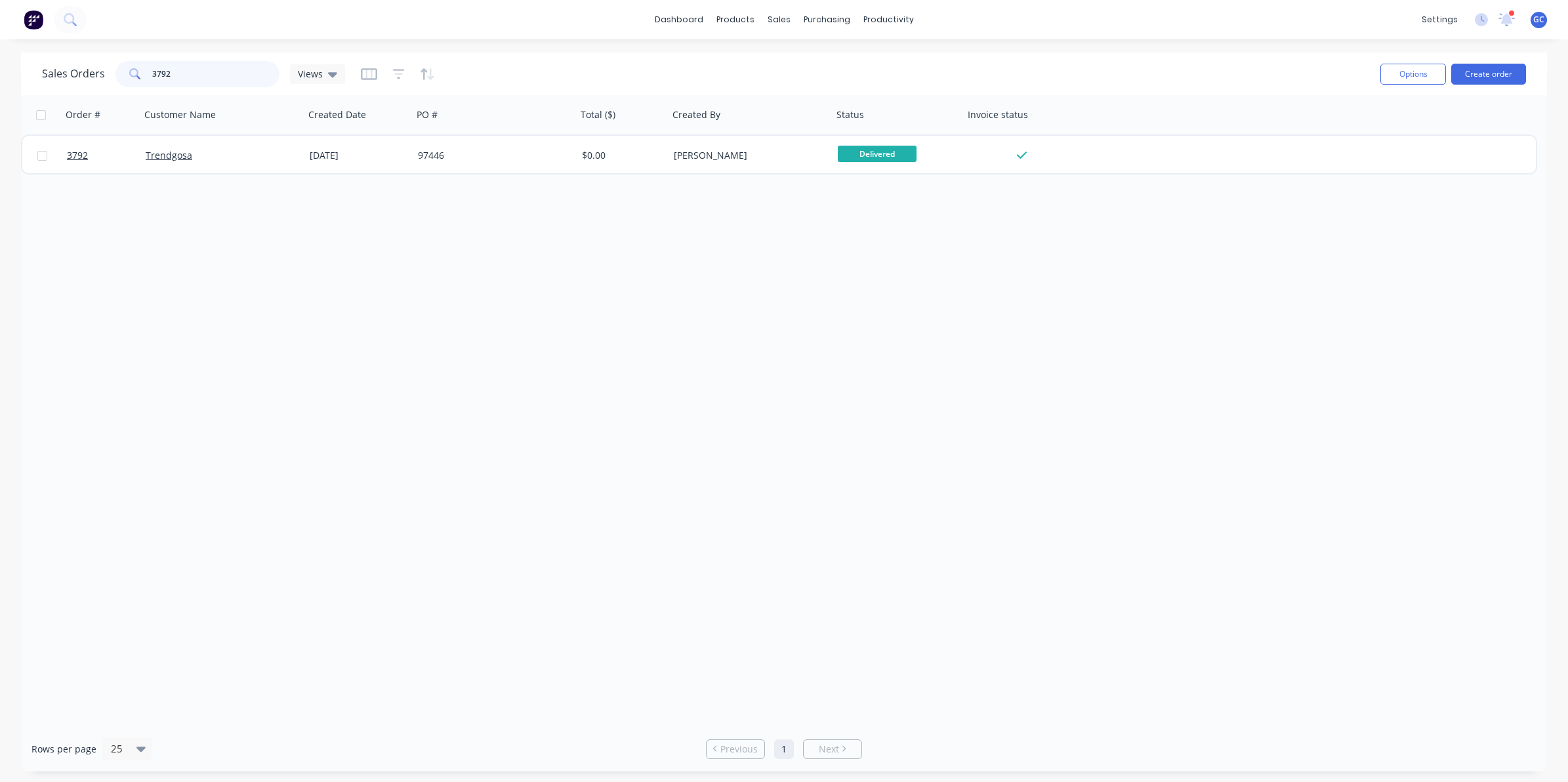
click at [241, 66] on input "3792" at bounding box center [216, 74] width 128 height 26
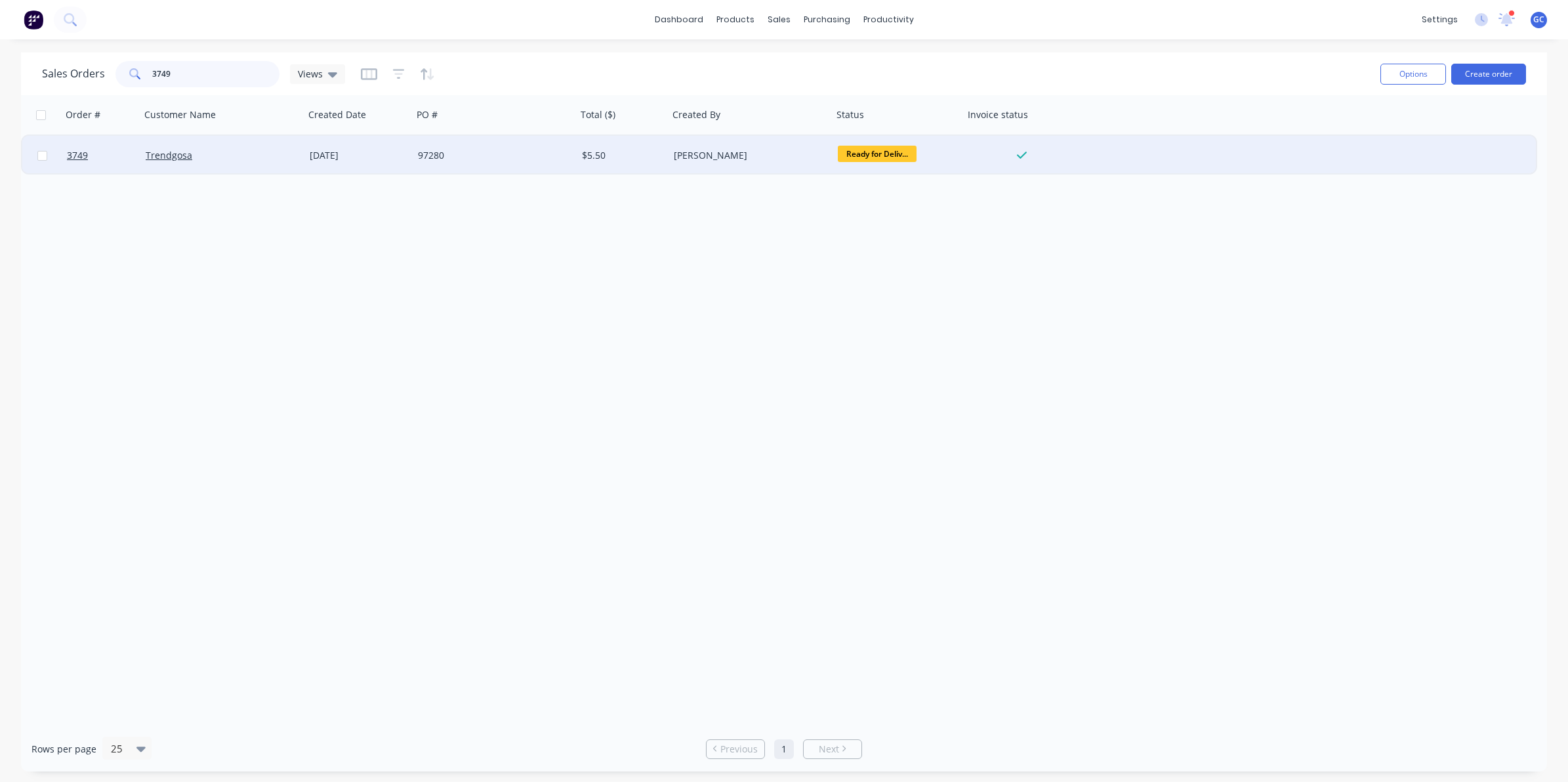
type input "3749"
click at [437, 161] on div "97280" at bounding box center [494, 156] width 164 height 39
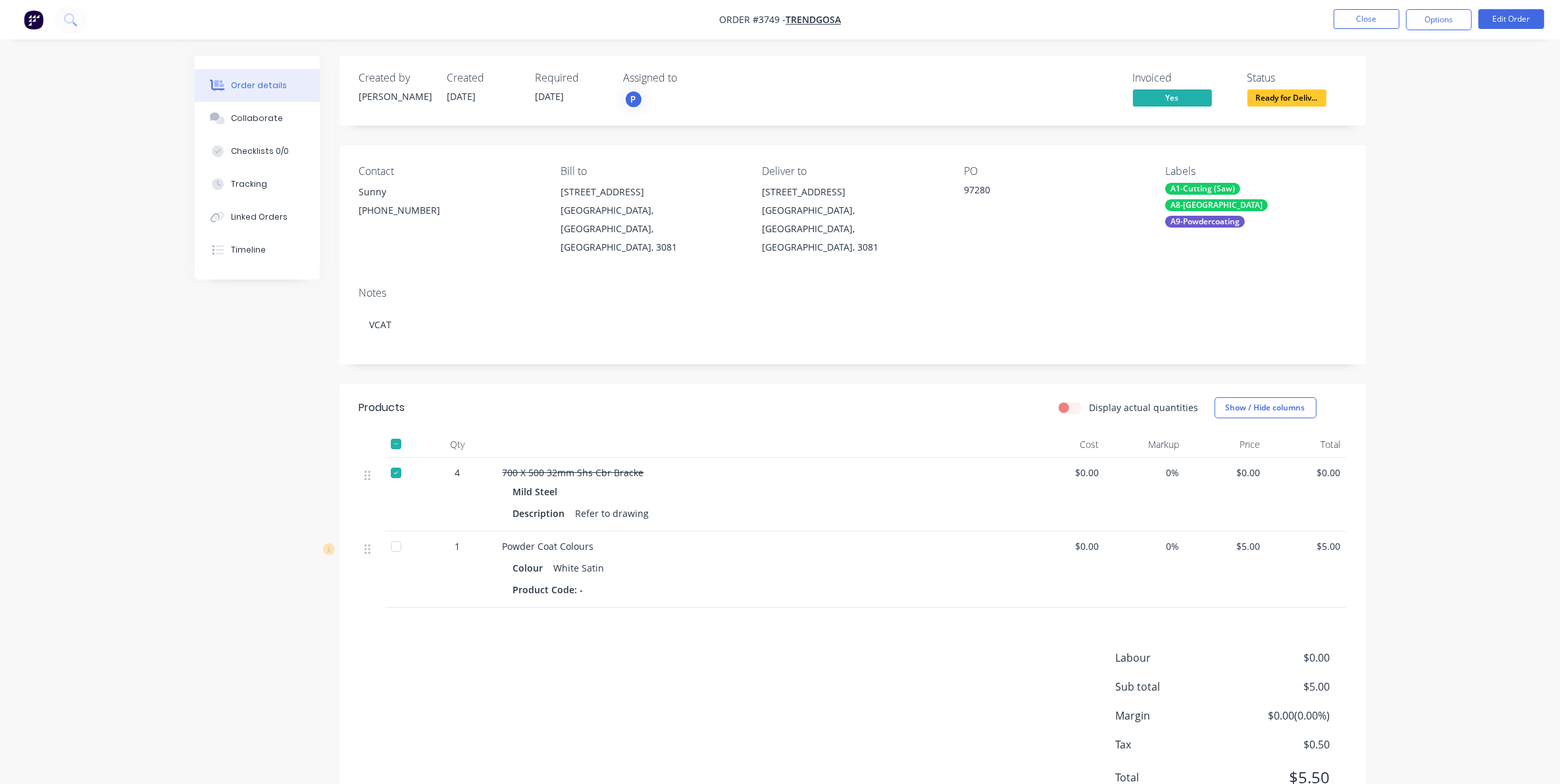
click at [402, 431] on div at bounding box center [396, 444] width 26 height 26
click at [1438, 24] on button "Options" at bounding box center [1439, 20] width 65 height 21
click at [1392, 176] on div "Delivery Docket" at bounding box center [1400, 185] width 121 height 19
click at [1390, 129] on div "Without pricing" at bounding box center [1400, 132] width 121 height 19
click at [1357, 18] on button "Close" at bounding box center [1366, 19] width 65 height 20
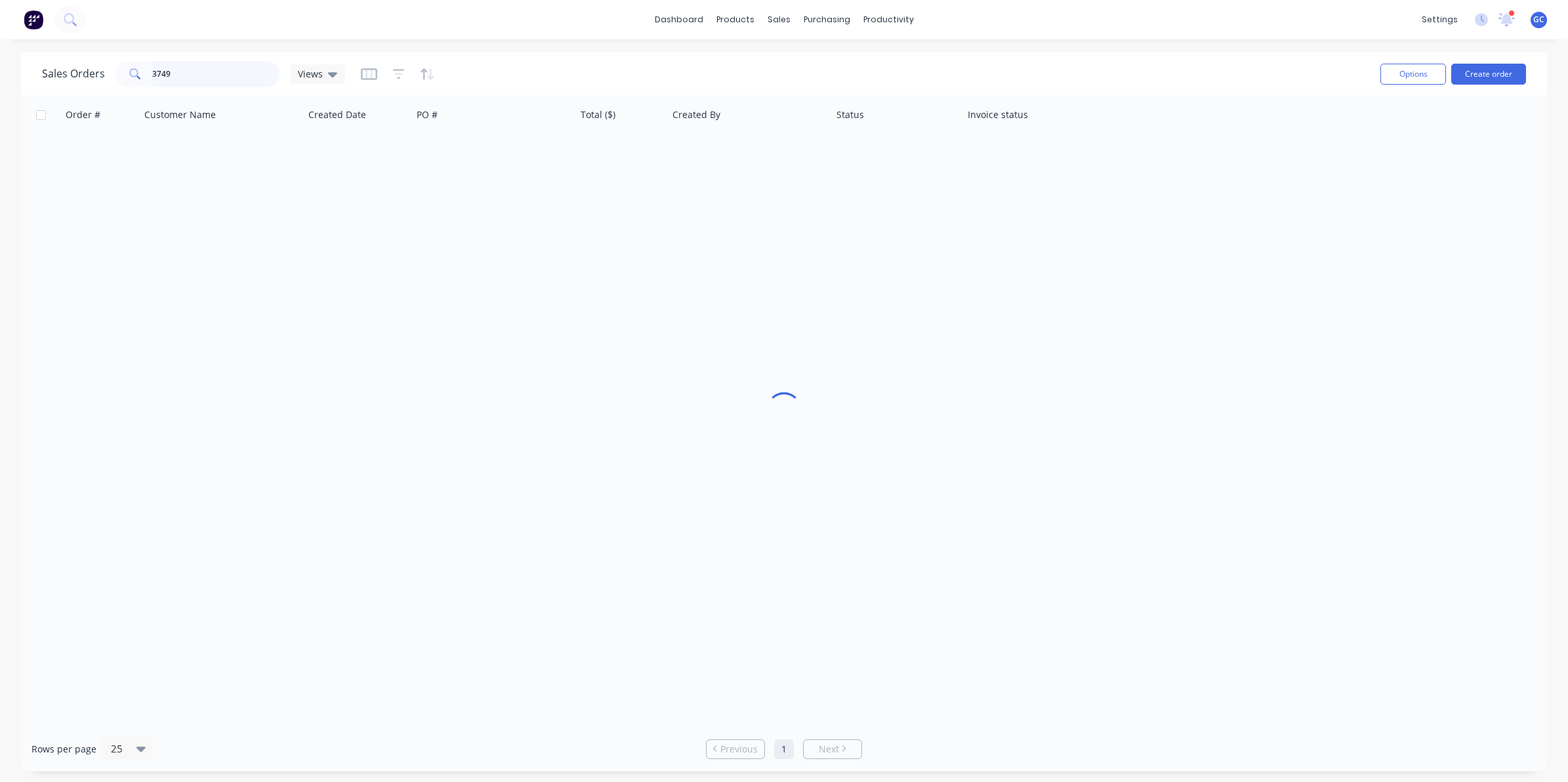
click at [185, 79] on input "3749" at bounding box center [216, 74] width 128 height 26
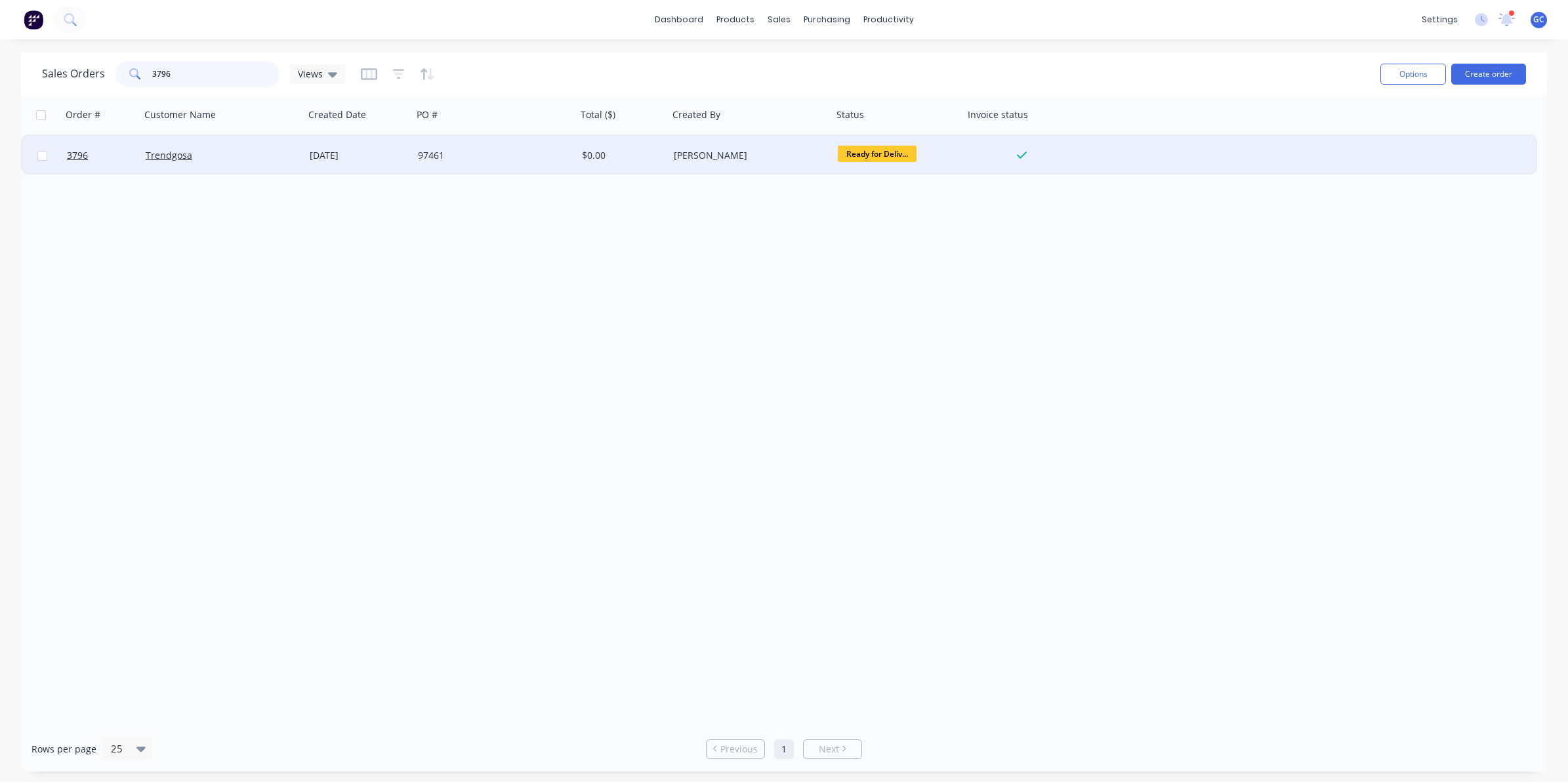
type input "3796"
click at [428, 166] on div "97461" at bounding box center [494, 156] width 164 height 39
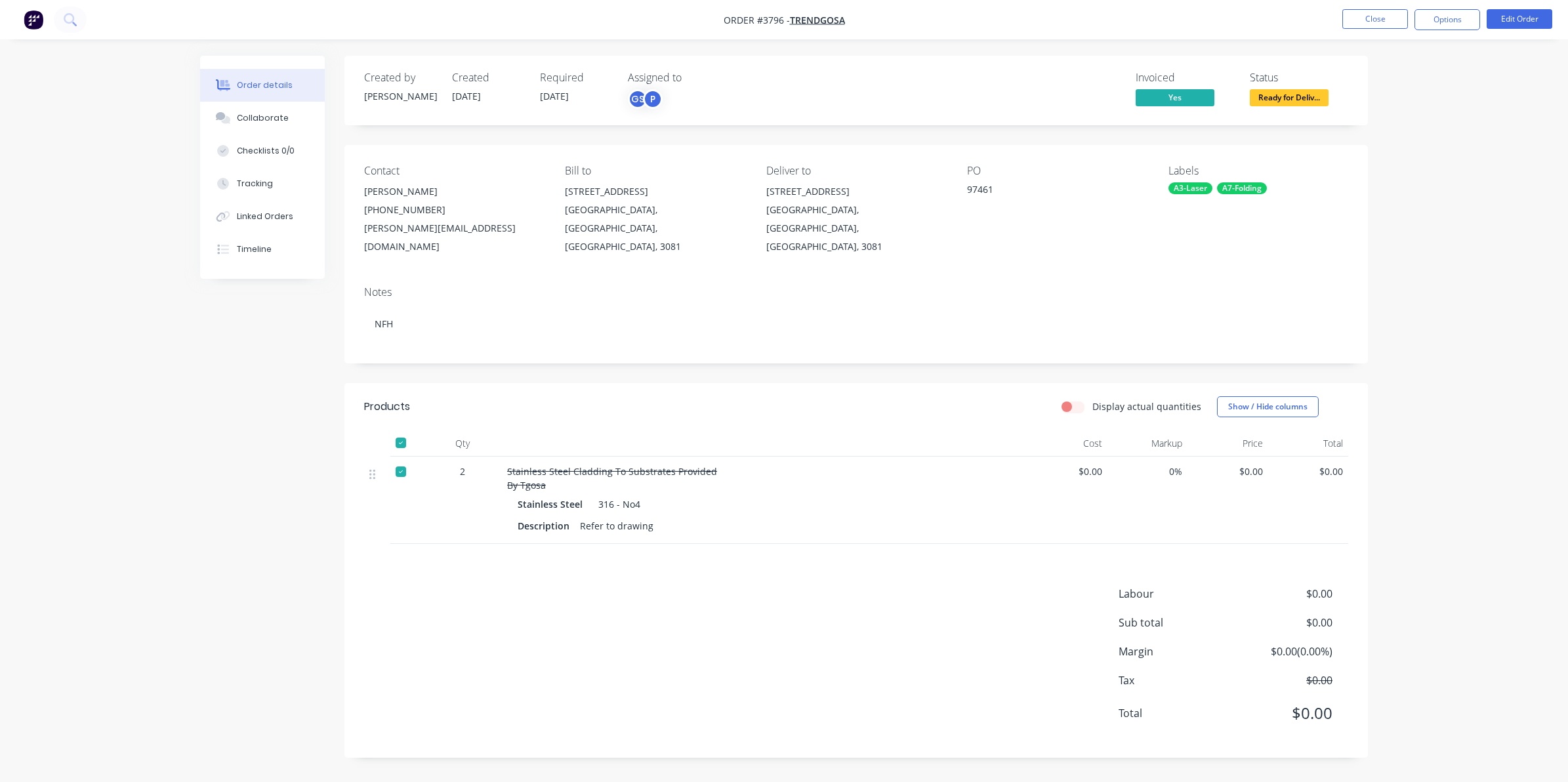
click at [1271, 90] on span "Ready for Deliv..." at bounding box center [1289, 97] width 79 height 17
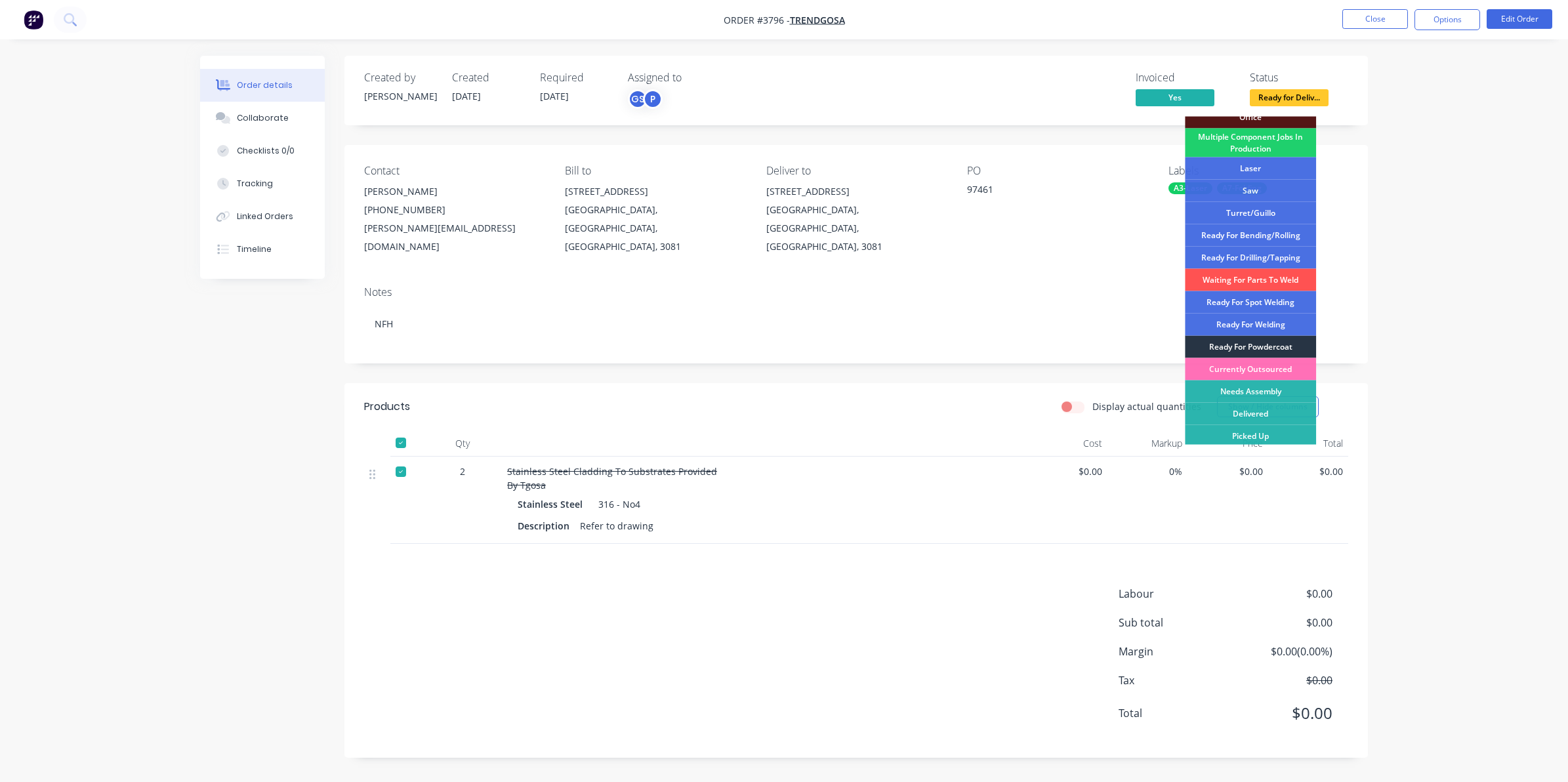
scroll to position [146, 0]
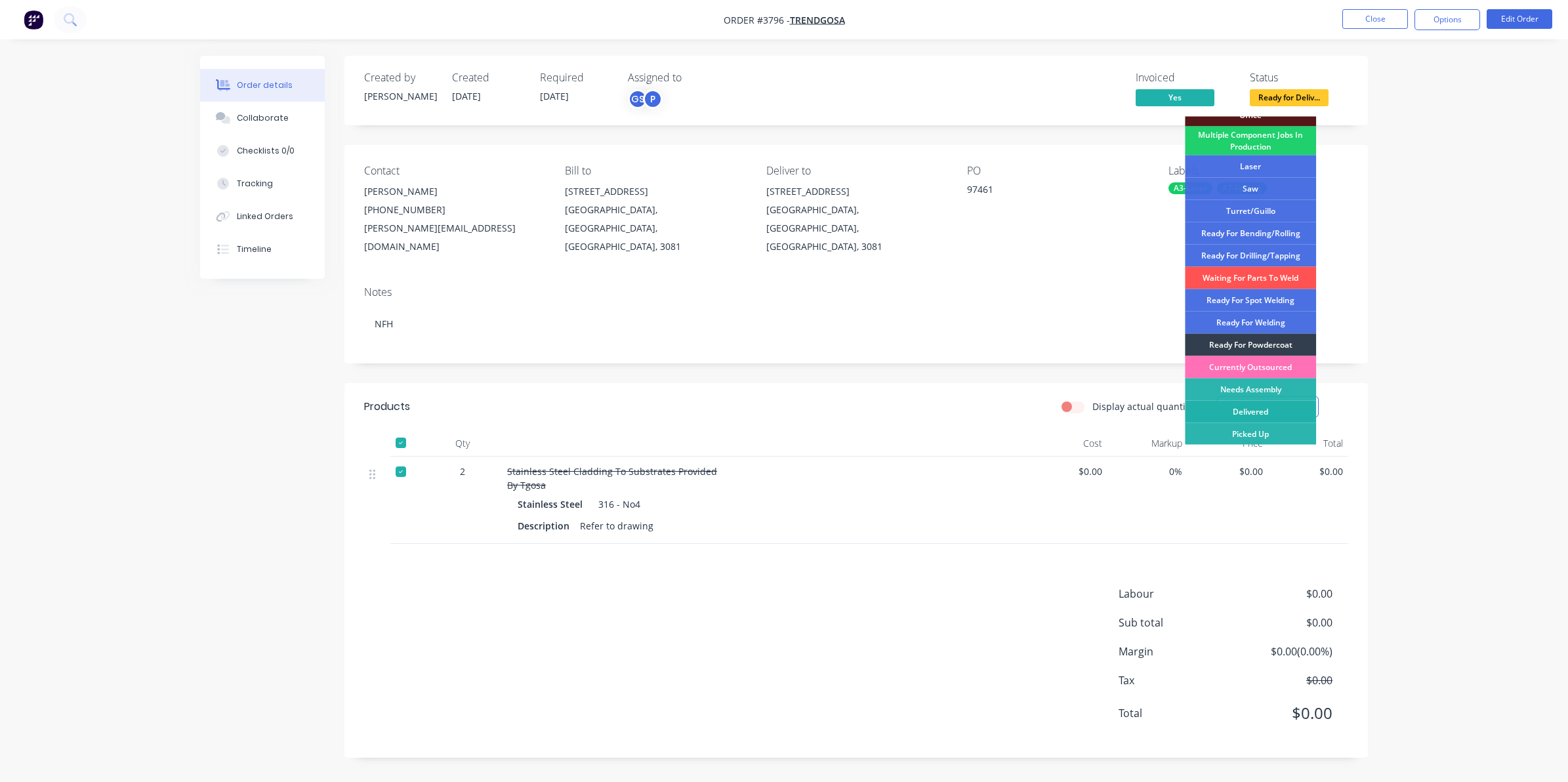
click at [1260, 403] on div "Delivered" at bounding box center [1250, 412] width 131 height 22
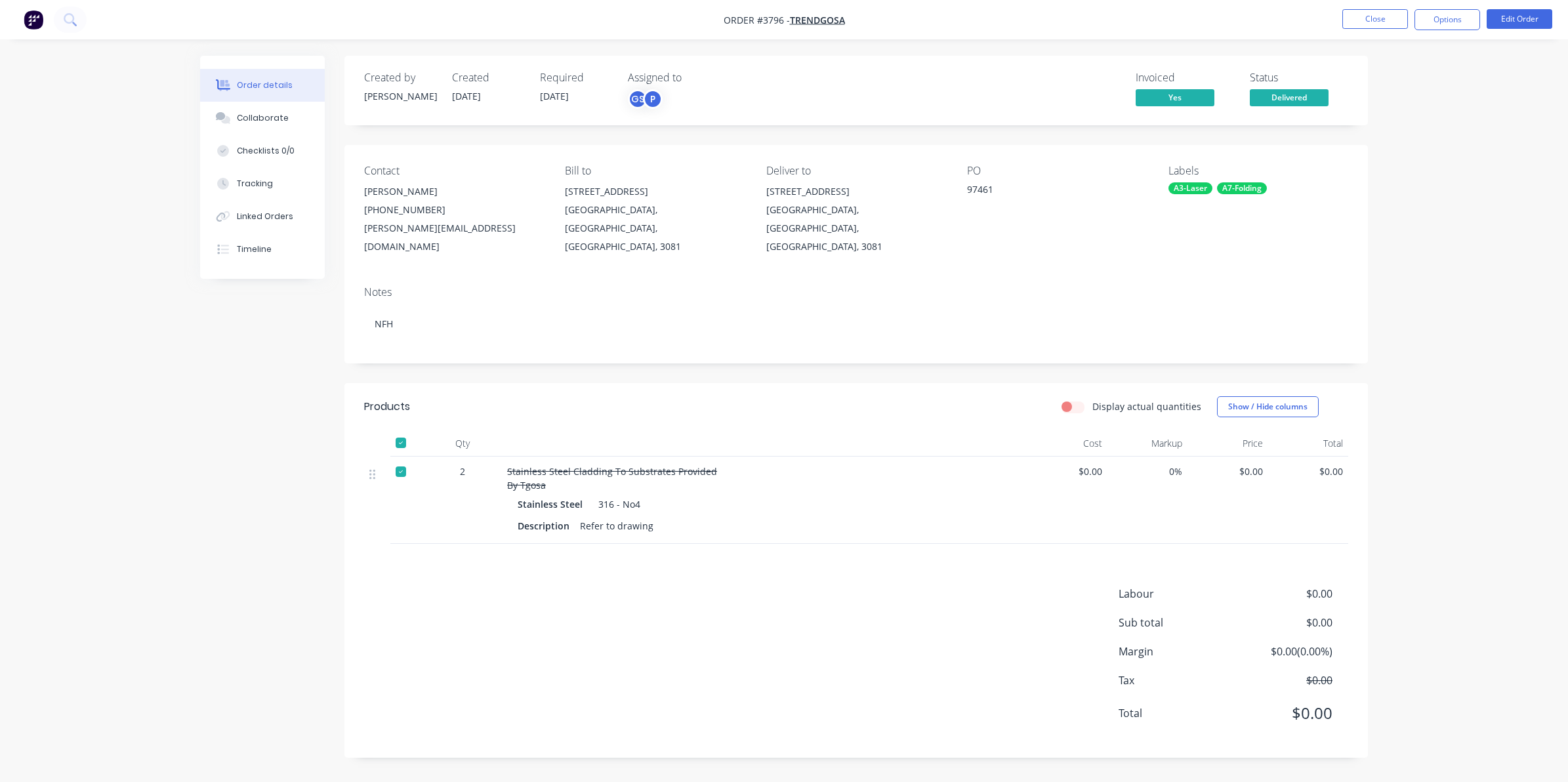
click at [395, 430] on div at bounding box center [400, 442] width 26 height 26
click at [238, 125] on button "Collaborate" at bounding box center [263, 118] width 125 height 33
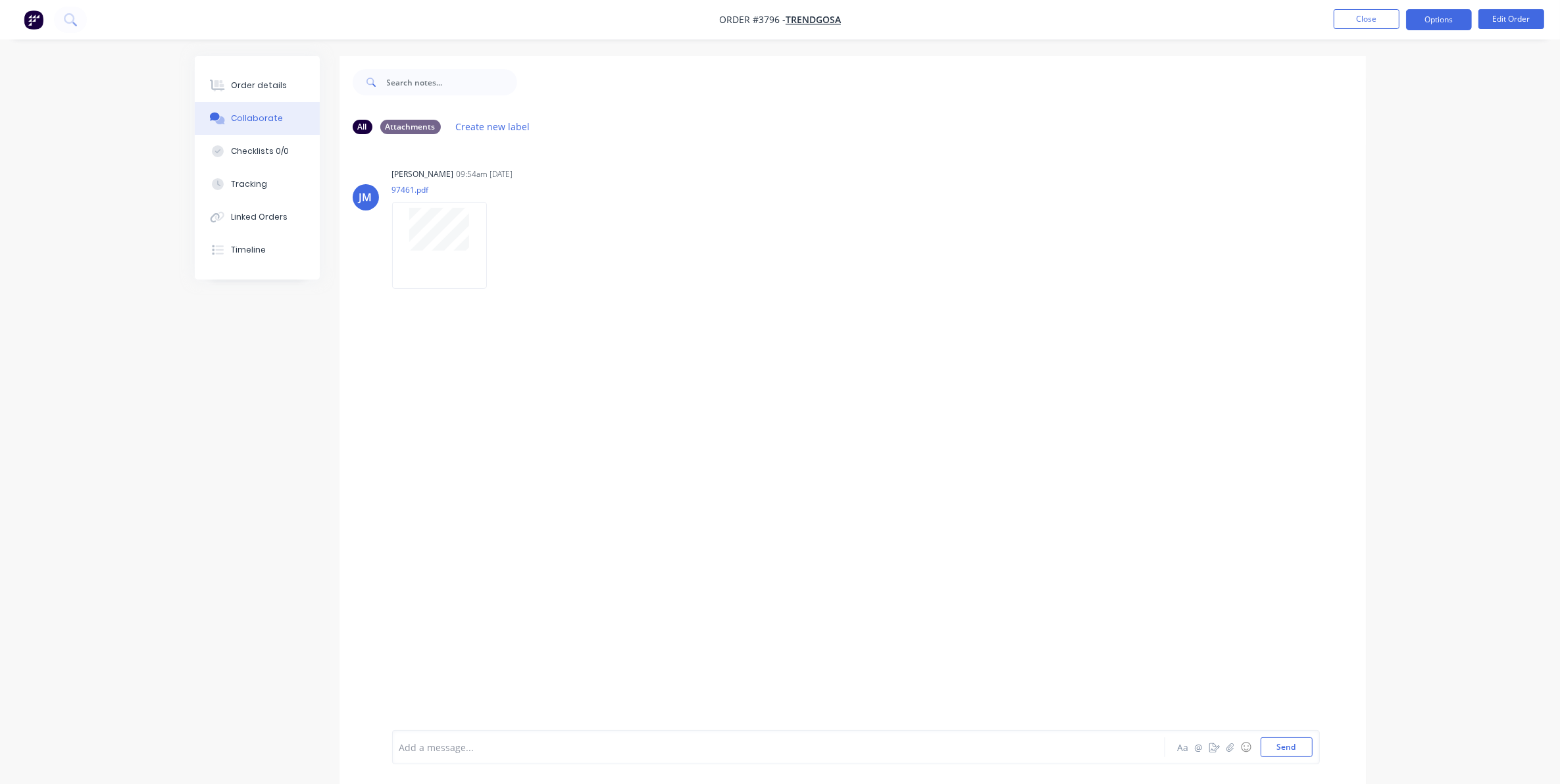
click at [1425, 18] on button "Options" at bounding box center [1439, 20] width 65 height 21
click at [1379, 181] on div "Delivery Docket" at bounding box center [1400, 185] width 121 height 19
click at [1370, 140] on div "Without pricing" at bounding box center [1400, 132] width 121 height 19
drag, startPoint x: 281, startPoint y: 95, endPoint x: 288, endPoint y: 80, distance: 16.6
click at [281, 94] on button "Order details" at bounding box center [257, 86] width 125 height 33
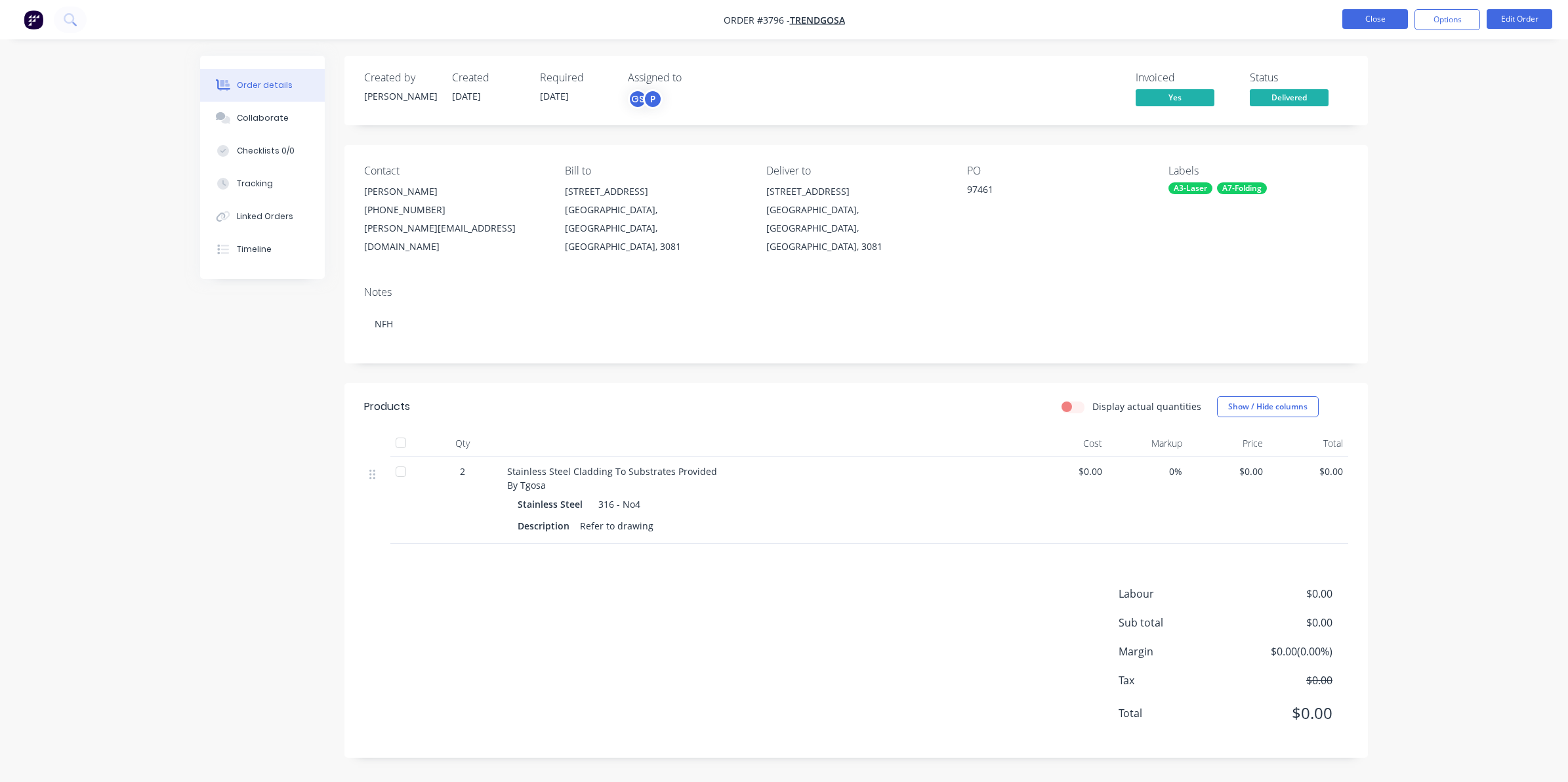
click at [1356, 14] on button "Close" at bounding box center [1375, 19] width 65 height 20
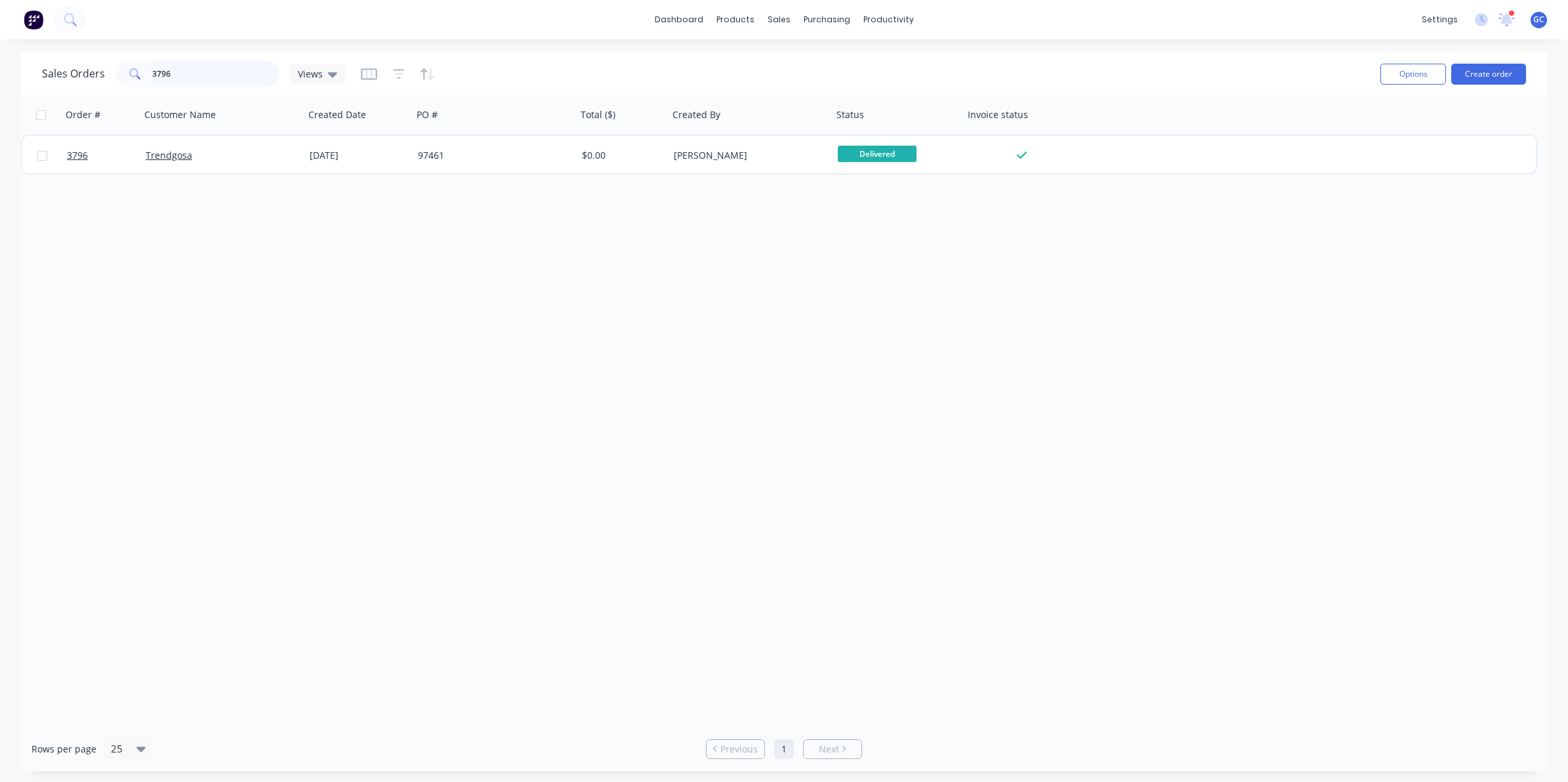
click at [185, 62] on input "3796" at bounding box center [216, 74] width 128 height 26
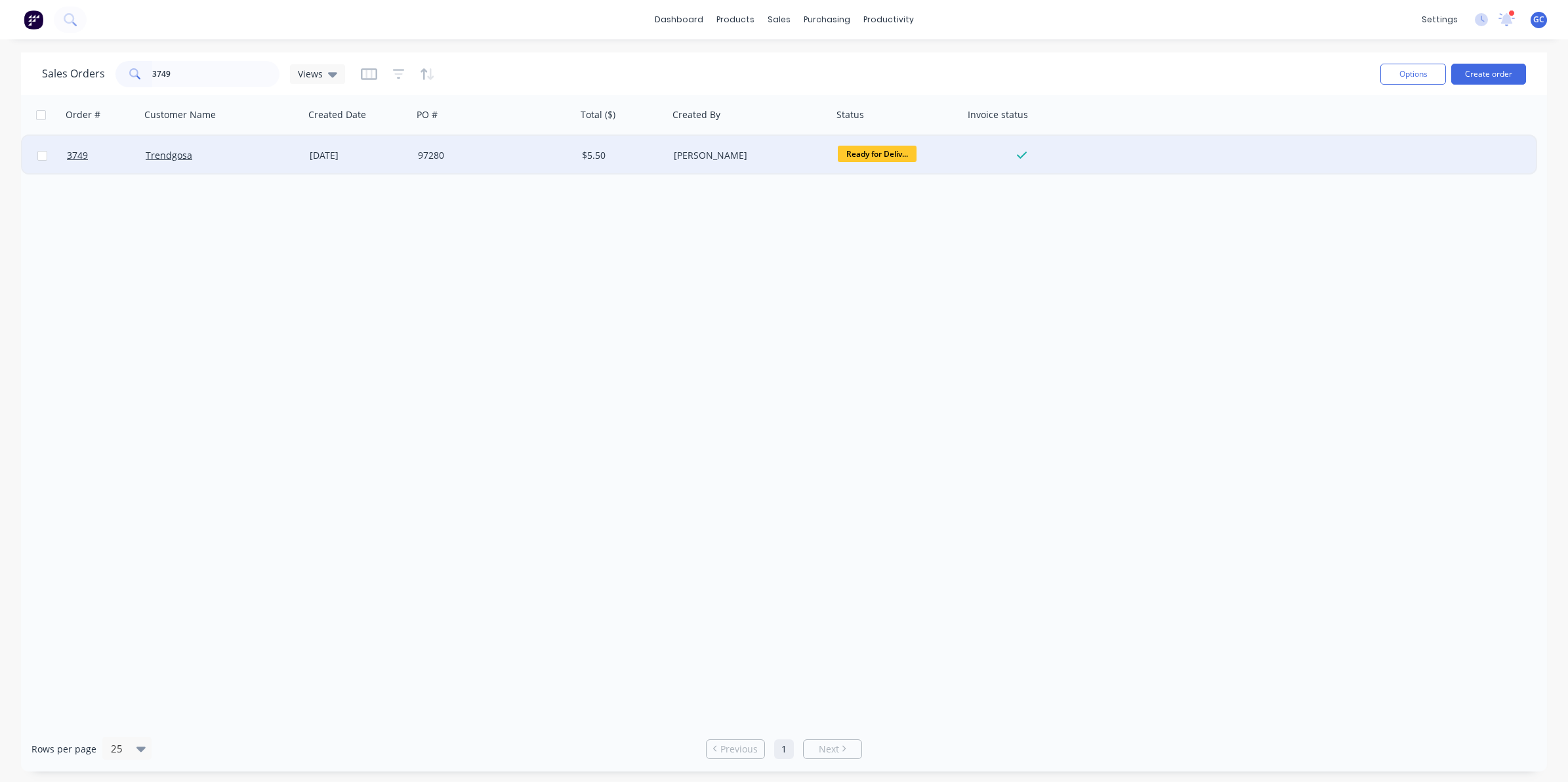
click at [880, 155] on span "Ready for Deliv..." at bounding box center [877, 153] width 79 height 17
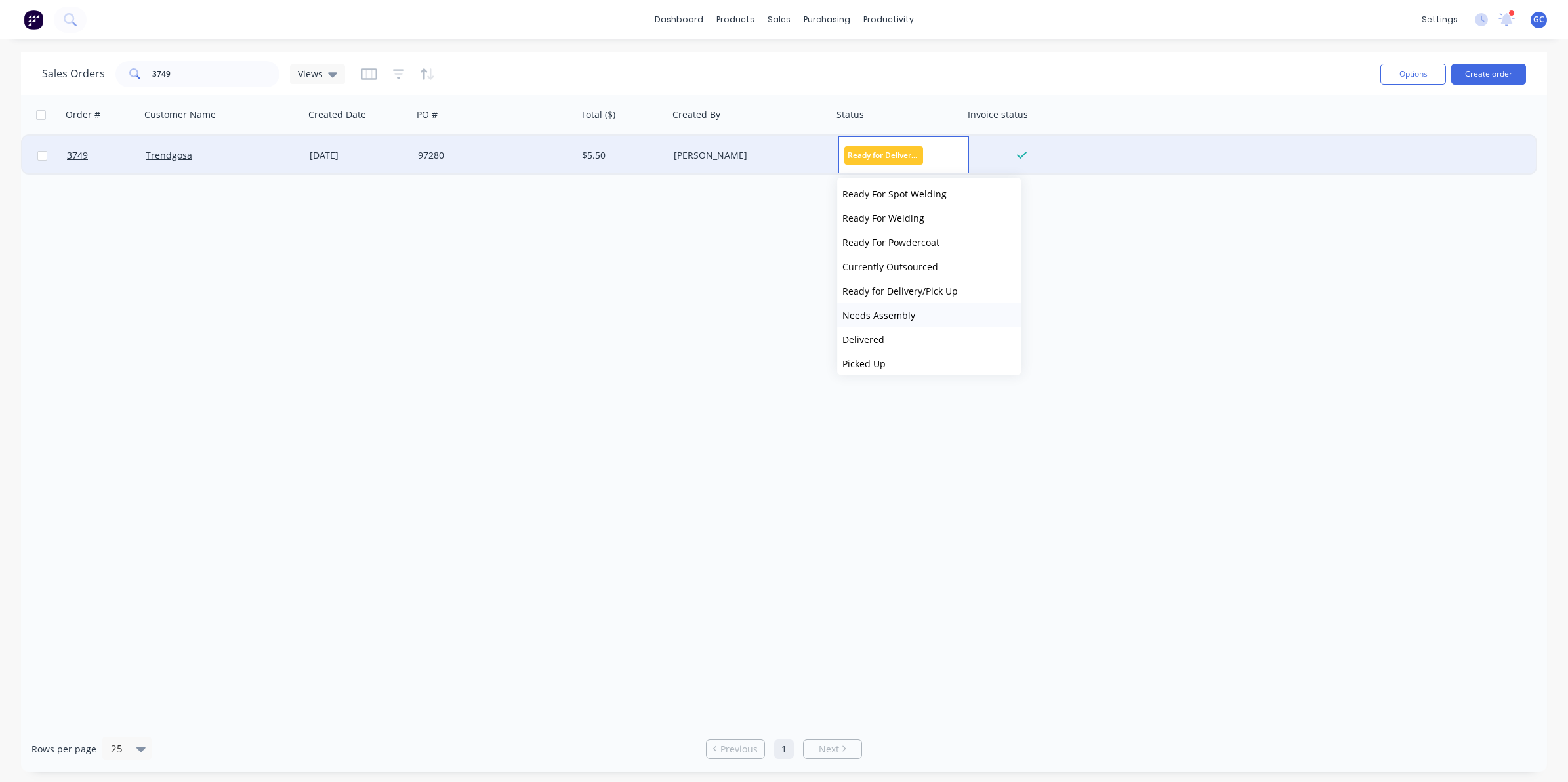
scroll to position [347, 0]
click at [894, 330] on button "Delivered" at bounding box center [929, 332] width 184 height 24
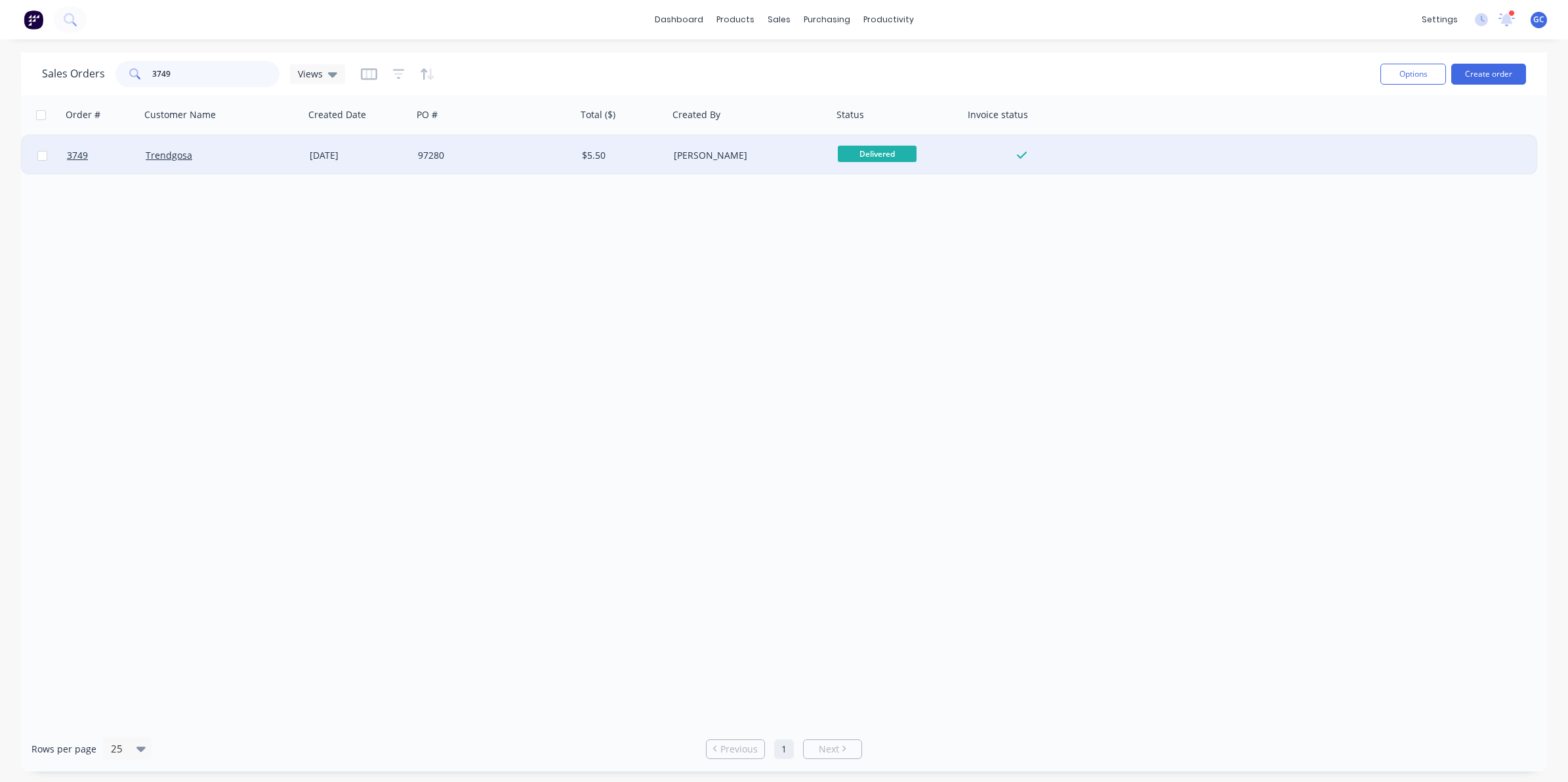
click at [235, 86] on input "3749" at bounding box center [216, 74] width 128 height 26
type input "3768"
click at [447, 161] on div "97336" at bounding box center [494, 156] width 164 height 39
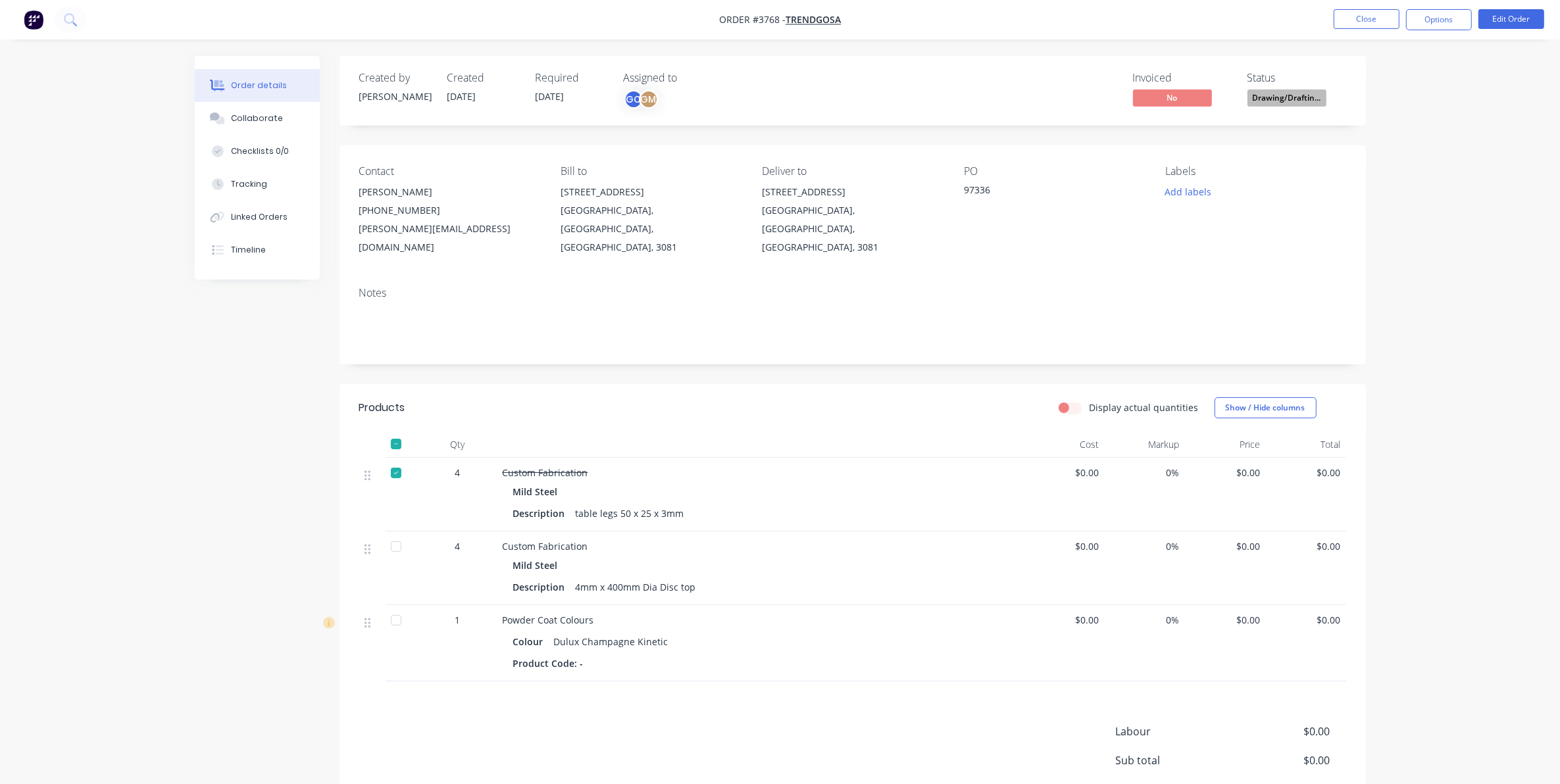
click at [397, 431] on div at bounding box center [396, 444] width 26 height 26
click at [396, 460] on div at bounding box center [396, 473] width 26 height 26
click at [1290, 98] on span "Drawing/Draftin..." at bounding box center [1287, 98] width 79 height 17
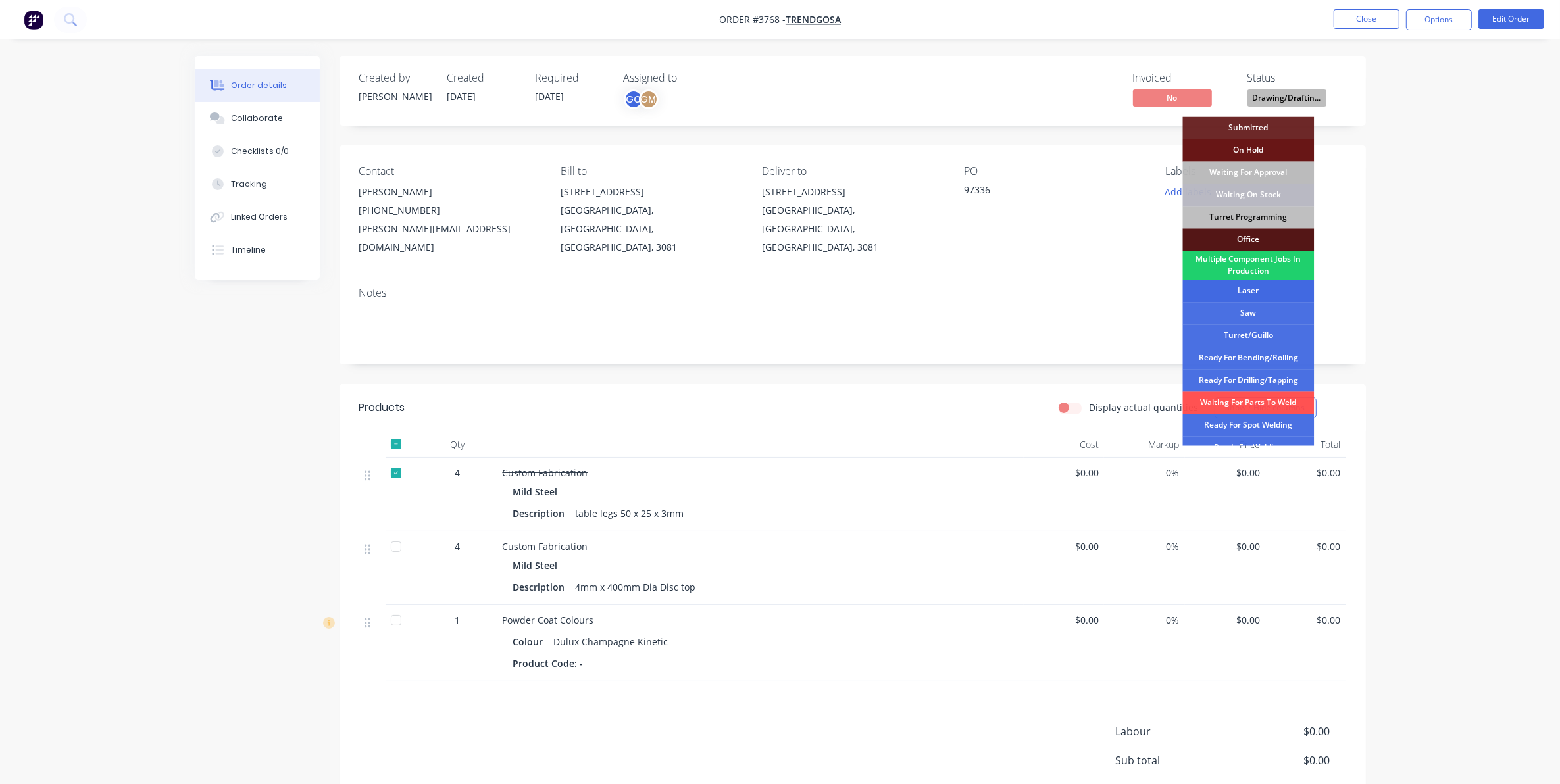
click at [1260, 292] on div "Laser" at bounding box center [1249, 292] width 132 height 22
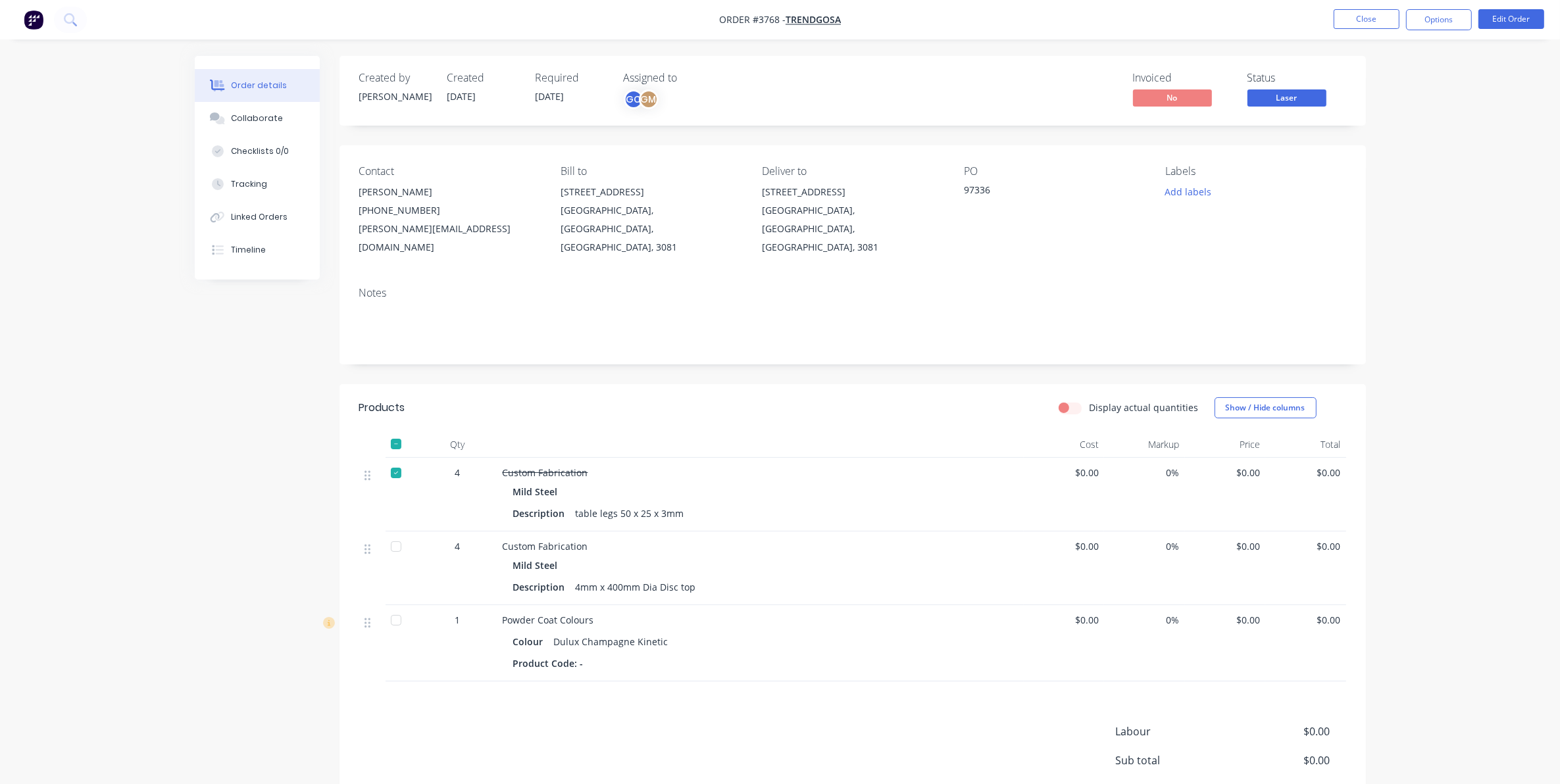
click at [1449, 5] on nav "Order #3768 - Trendgosa Close Options Edit Order" at bounding box center [780, 20] width 1560 height 39
click at [1441, 21] on button "Options" at bounding box center [1439, 20] width 65 height 21
click at [1396, 183] on div "Delivery Docket" at bounding box center [1400, 185] width 121 height 19
click at [1391, 136] on div "Without pricing" at bounding box center [1400, 132] width 121 height 19
click at [1366, 14] on button "Close" at bounding box center [1366, 19] width 65 height 20
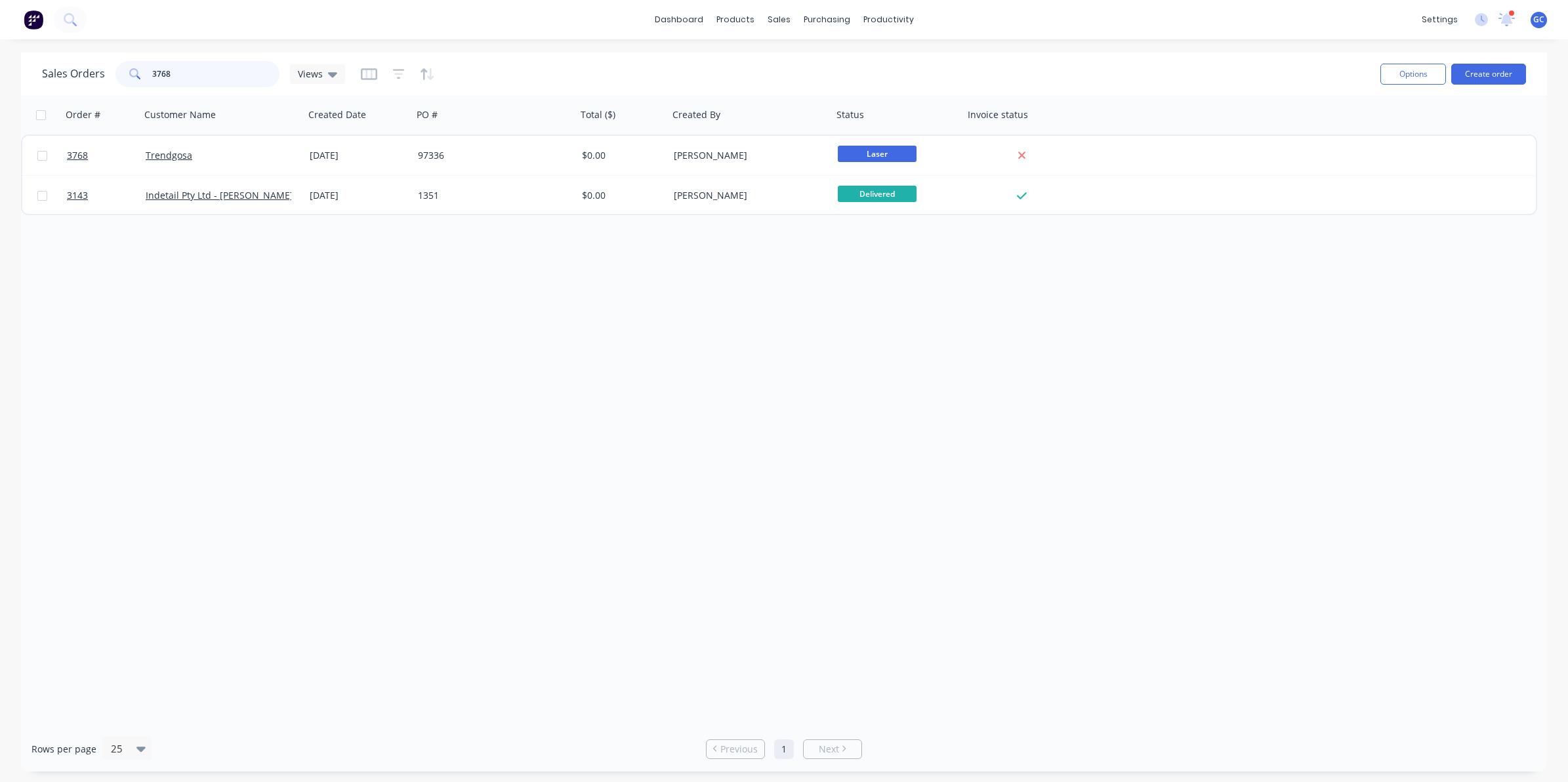
click at [225, 70] on input "3768" at bounding box center [216, 74] width 128 height 26
type input "3780"
click at [244, 159] on div "Trendgosa" at bounding box center [218, 156] width 145 height 13
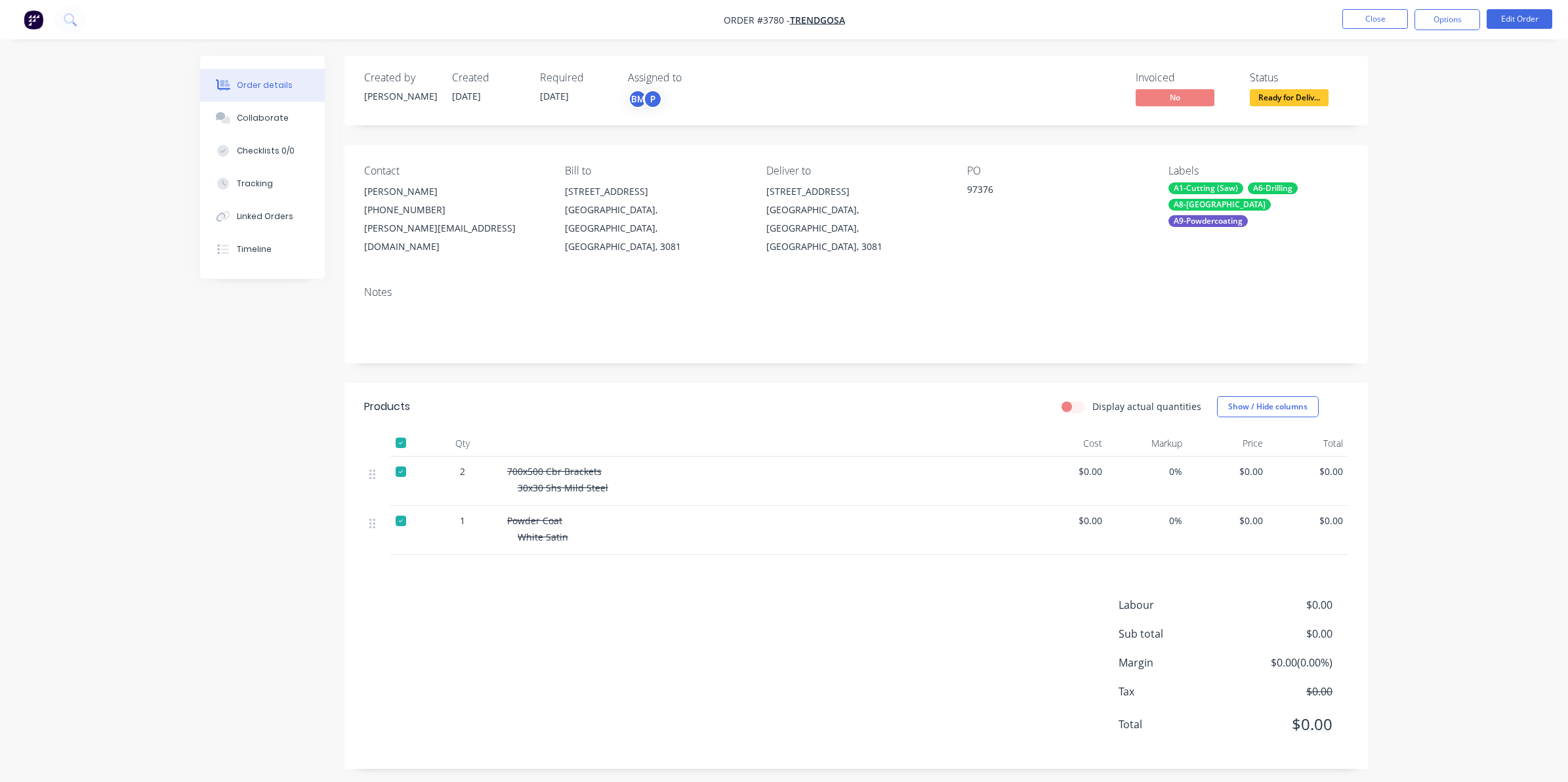
click at [398, 430] on div at bounding box center [400, 442] width 26 height 26
click at [1468, 18] on button "Options" at bounding box center [1447, 20] width 65 height 21
click at [1385, 176] on div "Delivery Docket" at bounding box center [1408, 185] width 121 height 19
click at [1386, 129] on div "Without pricing" at bounding box center [1408, 132] width 121 height 19
click at [1290, 94] on span "Ready for Deliv..." at bounding box center [1289, 97] width 79 height 17
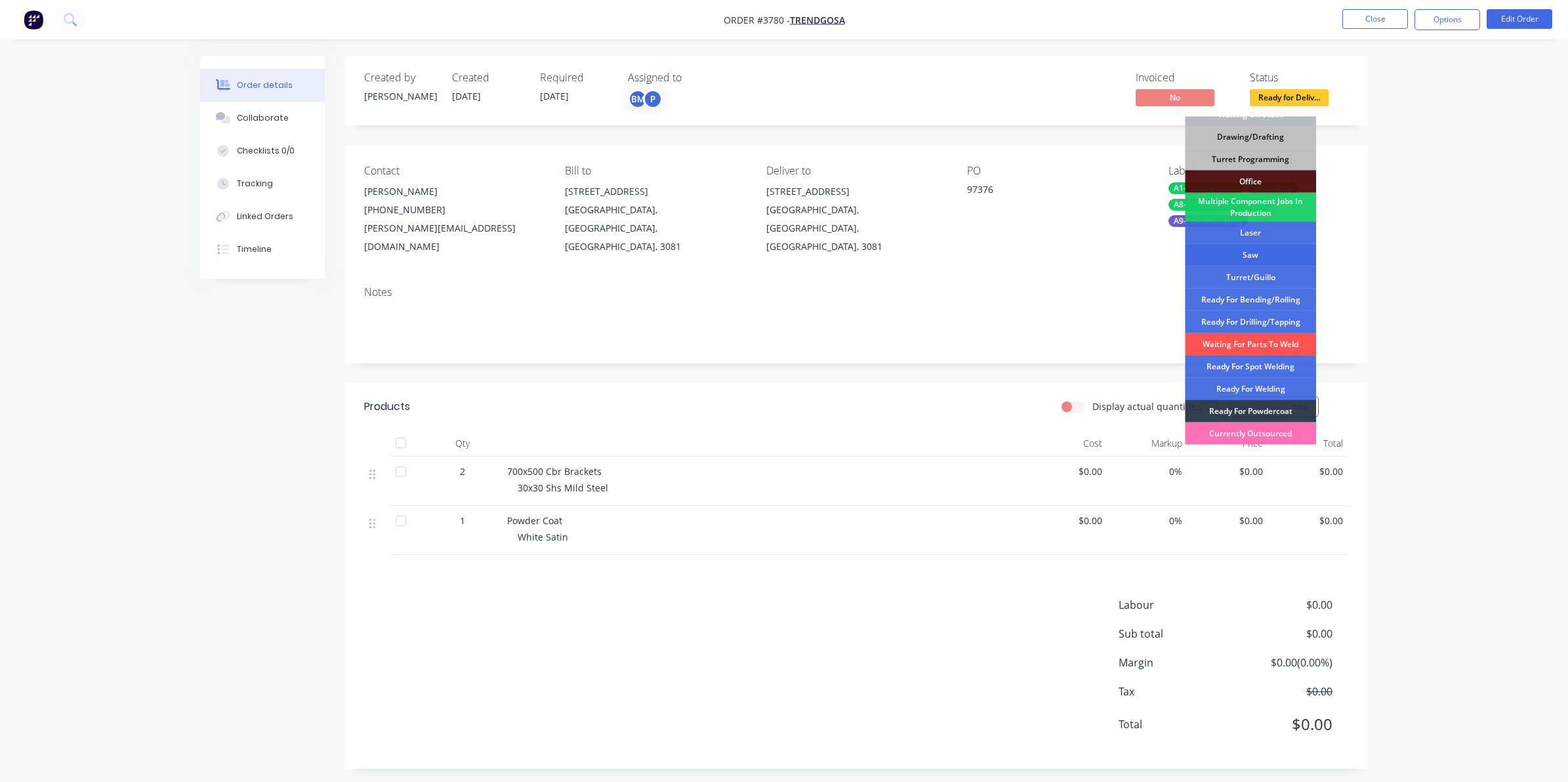
scroll to position [146, 0]
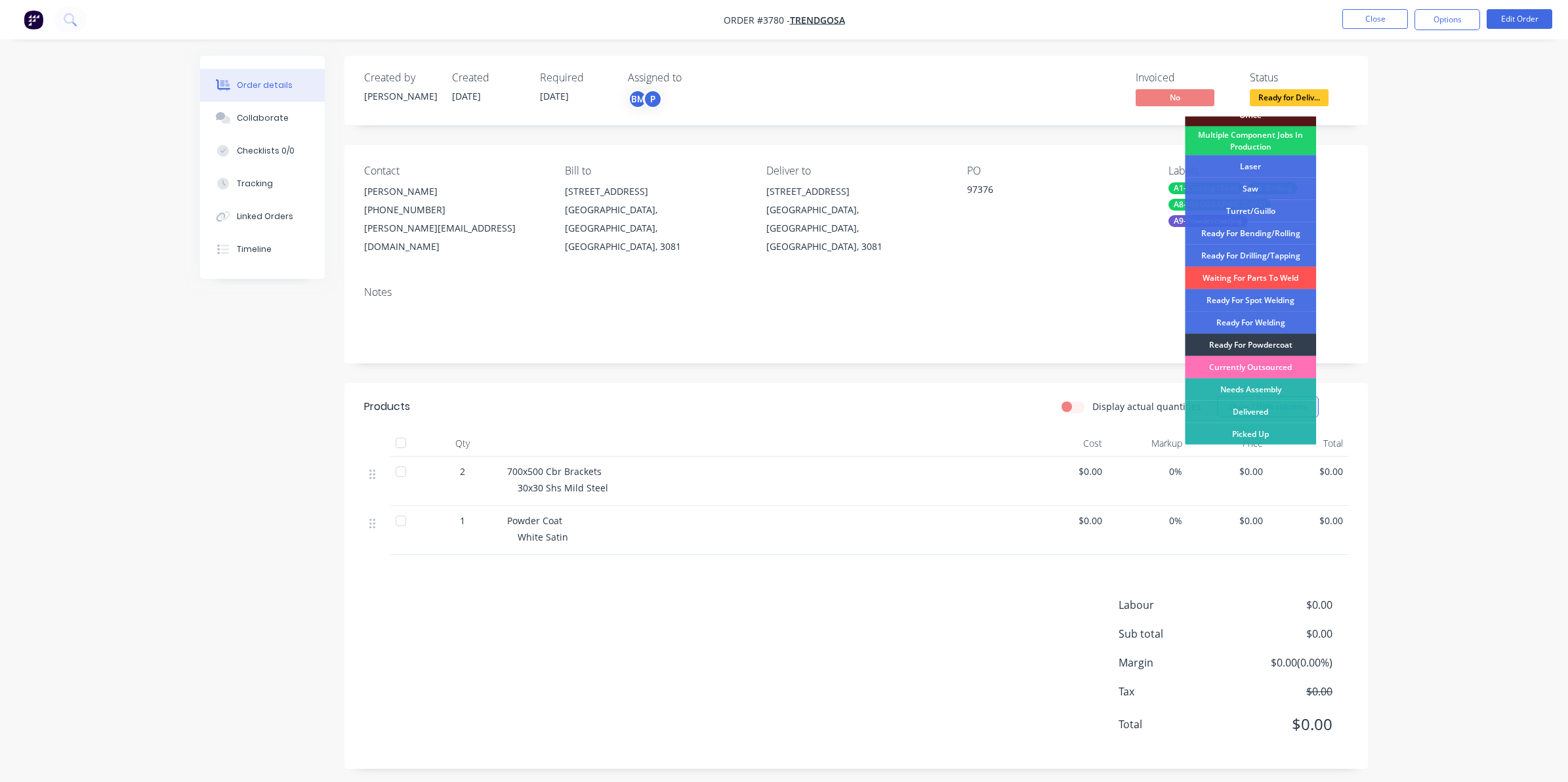
click at [1261, 411] on div "Delivered" at bounding box center [1250, 412] width 131 height 22
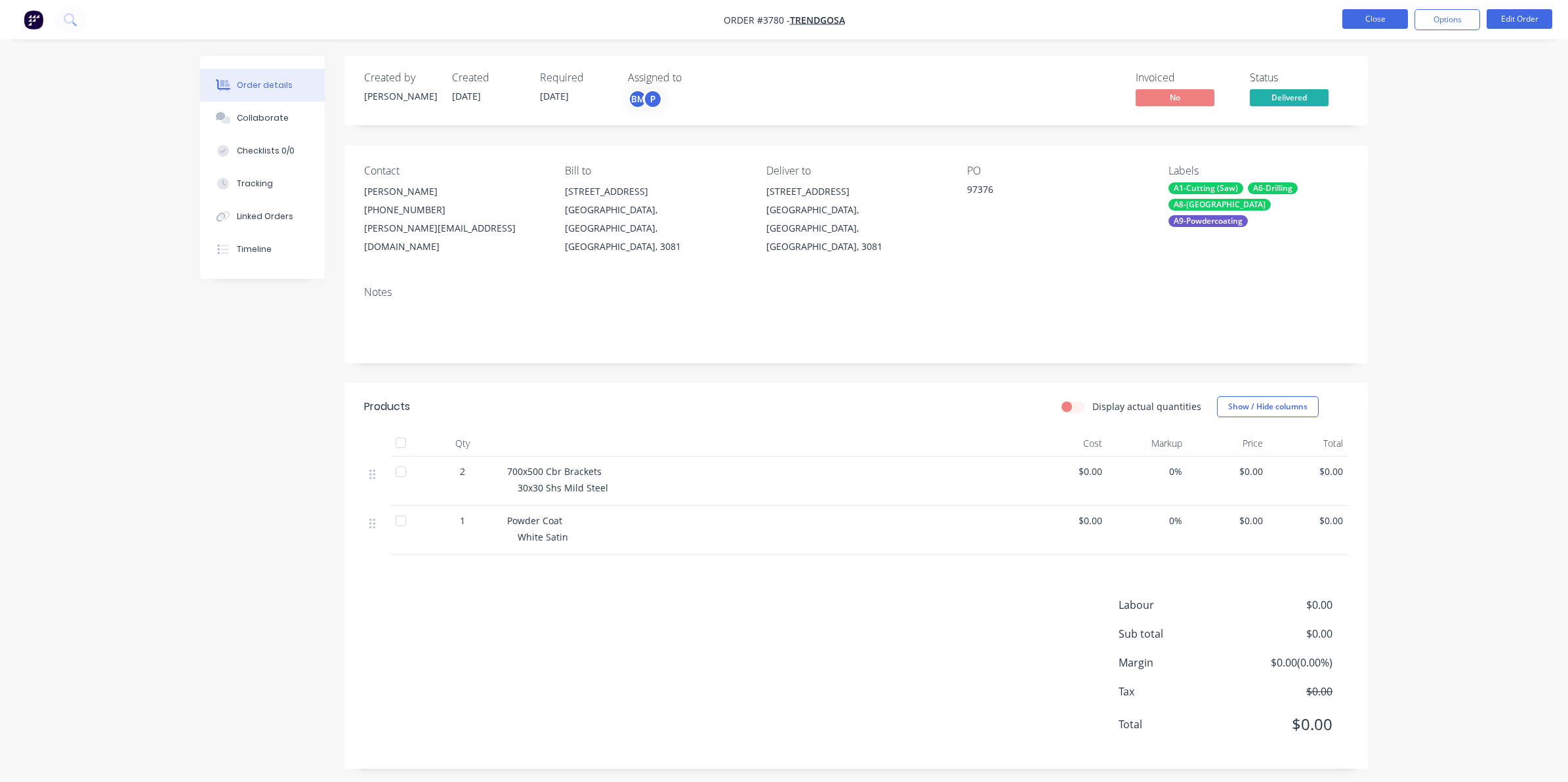
click at [1386, 24] on button "Close" at bounding box center [1375, 19] width 65 height 20
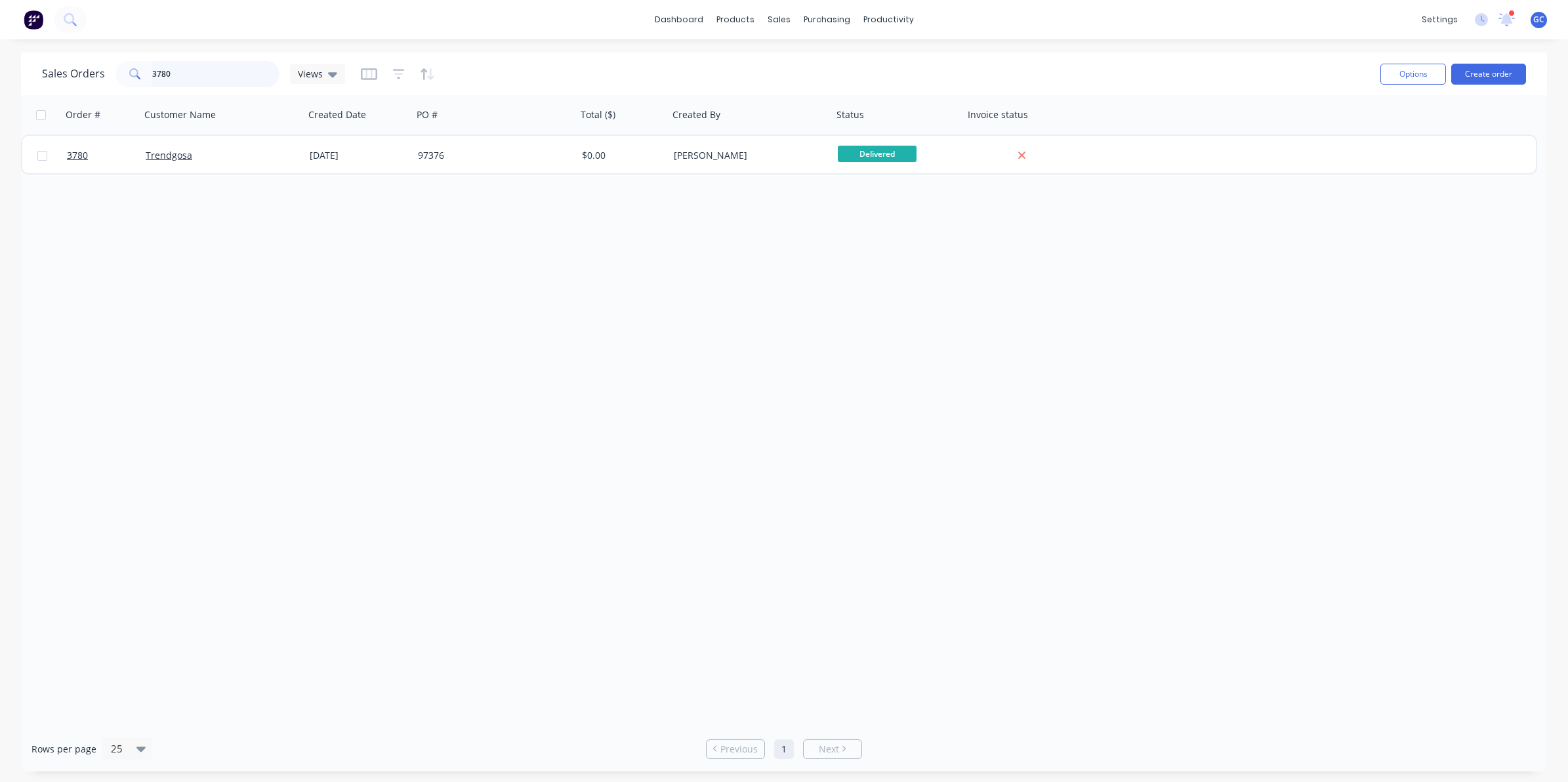
click at [199, 69] on input "3780" at bounding box center [216, 74] width 128 height 26
click at [415, 466] on div "Order # Customer Name Created Date PO # Total ($) Created By Status Invoice sta…" at bounding box center [784, 410] width 1526 height 631
click at [226, 77] on input "3780" at bounding box center [216, 74] width 128 height 26
type input "3"
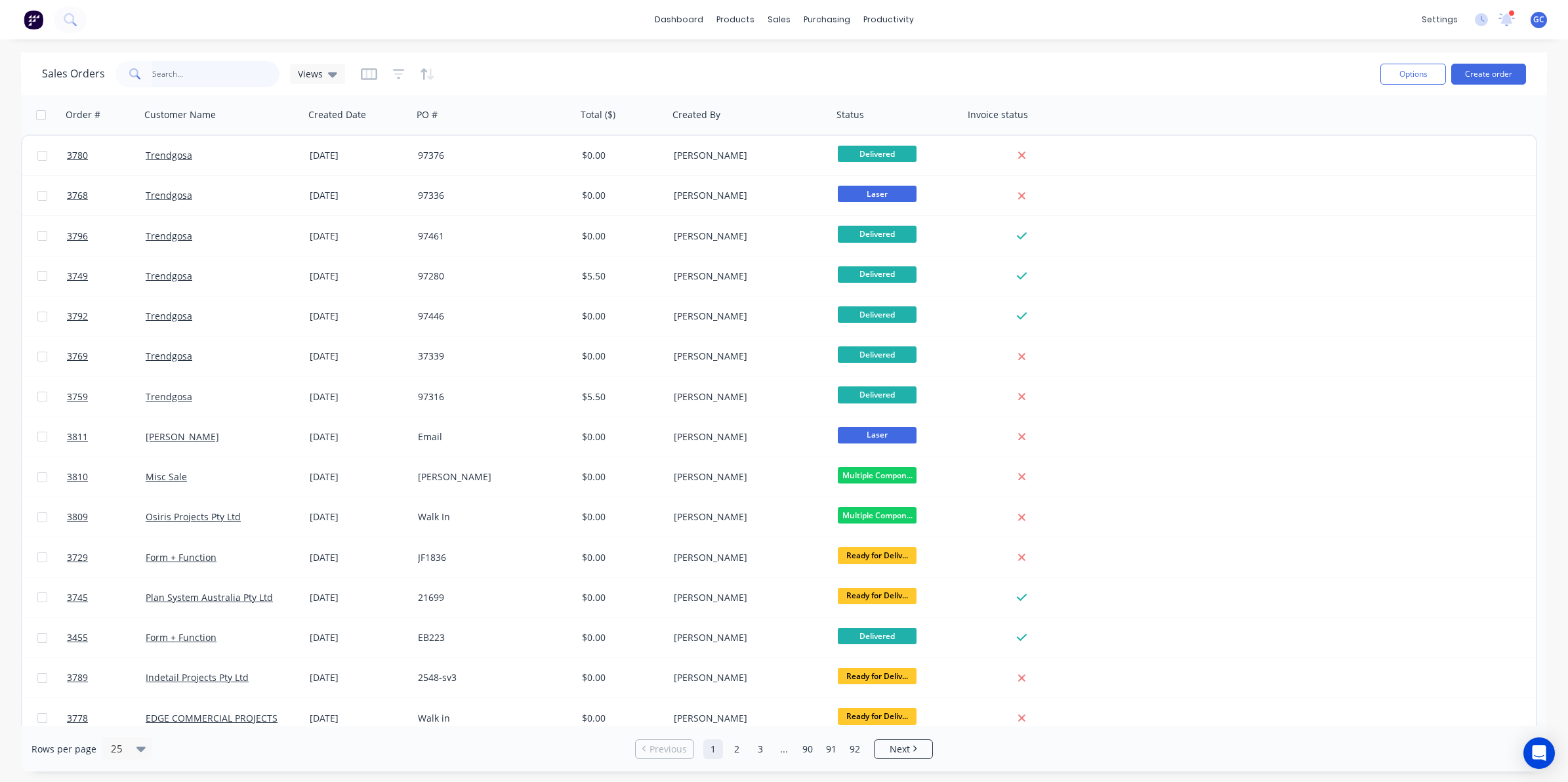
click at [217, 79] on input "text" at bounding box center [216, 74] width 128 height 26
click at [194, 71] on input "text" at bounding box center [216, 74] width 128 height 26
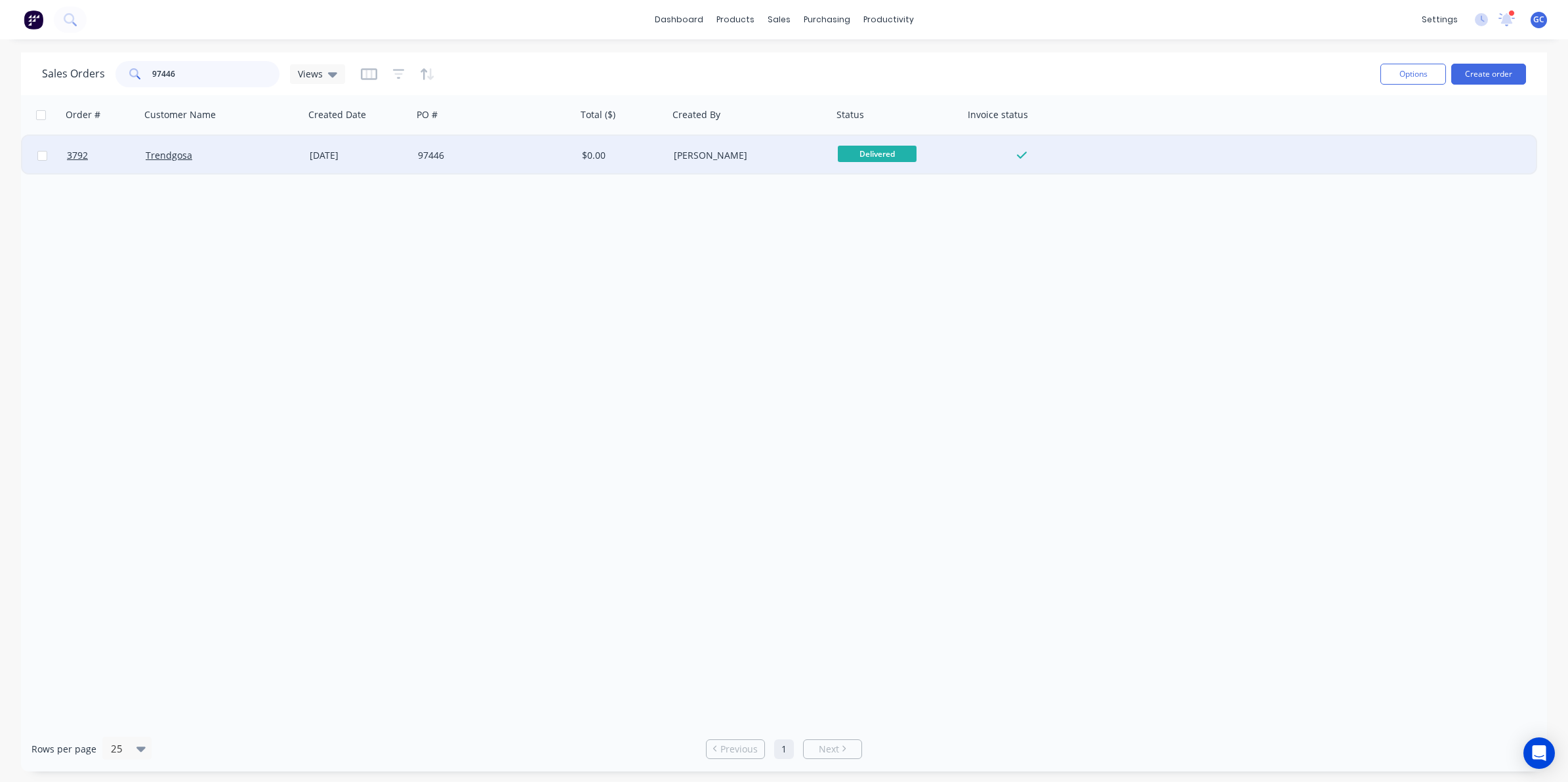
type input "97446"
click at [233, 156] on div "Trendgosa" at bounding box center [218, 156] width 145 height 13
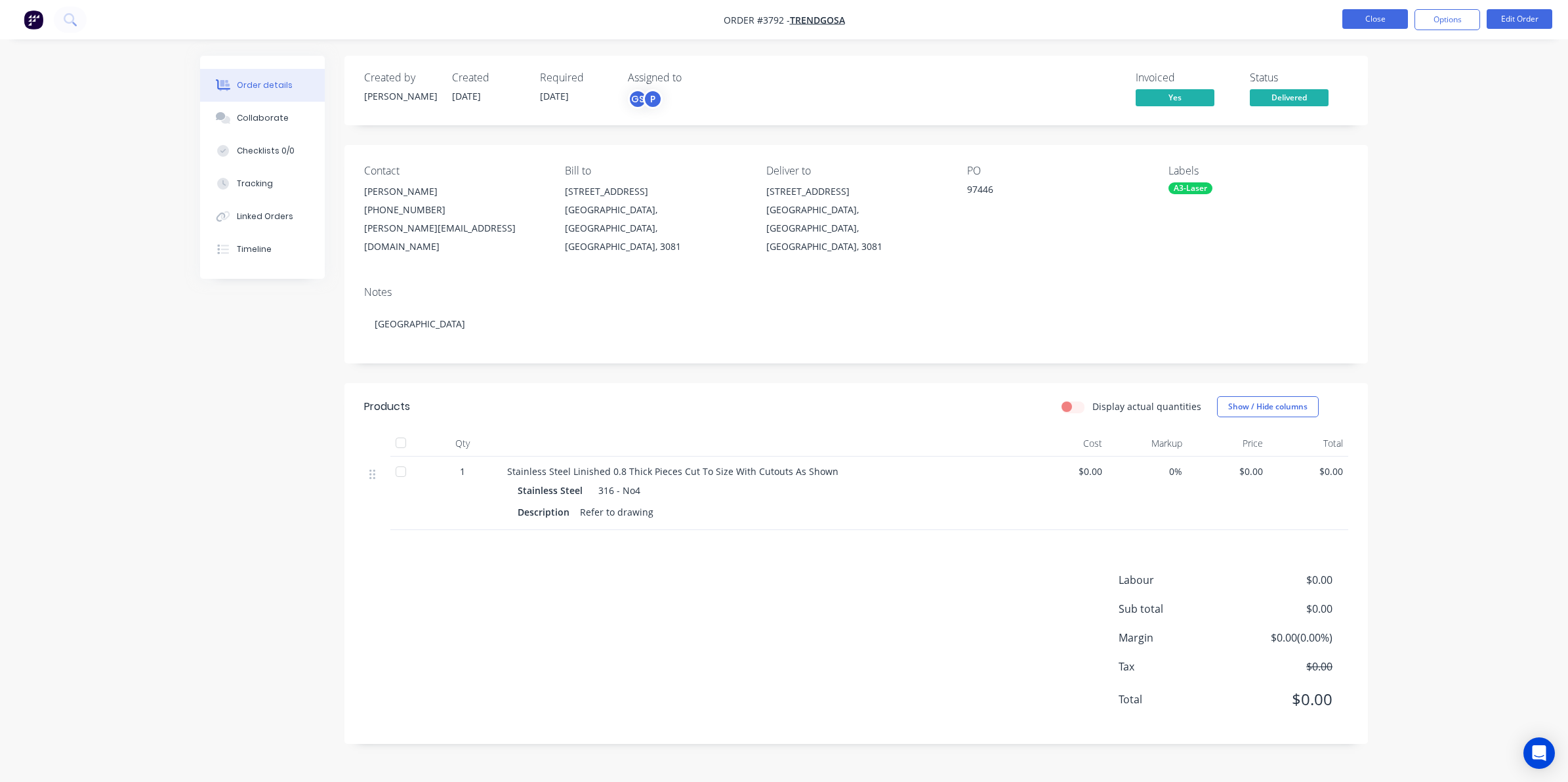
click at [1362, 20] on button "Close" at bounding box center [1375, 19] width 65 height 20
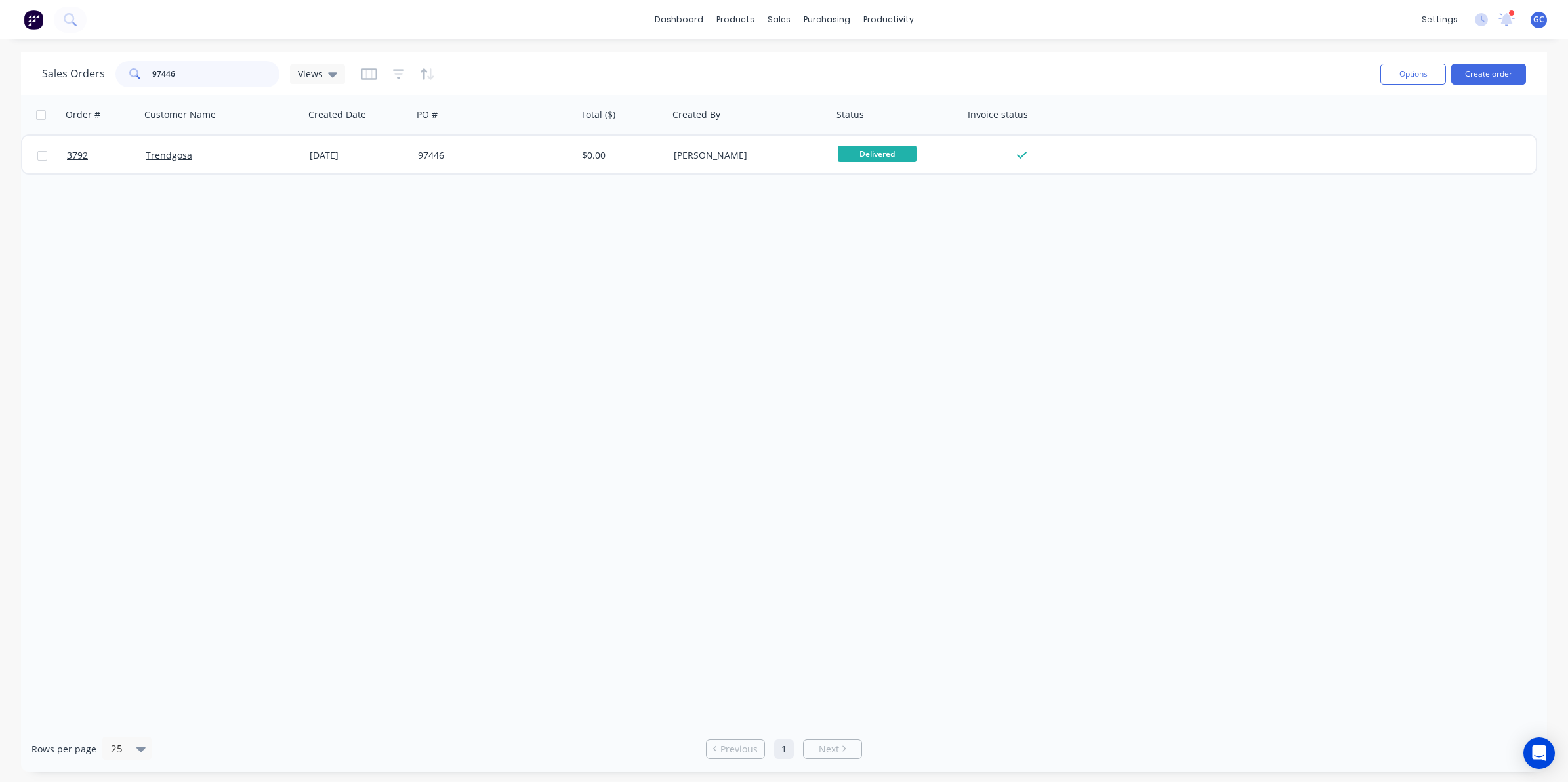
click at [201, 75] on input "97446" at bounding box center [216, 74] width 128 height 26
type input "97455"
click at [294, 140] on div "Trendgosa" at bounding box center [222, 156] width 164 height 39
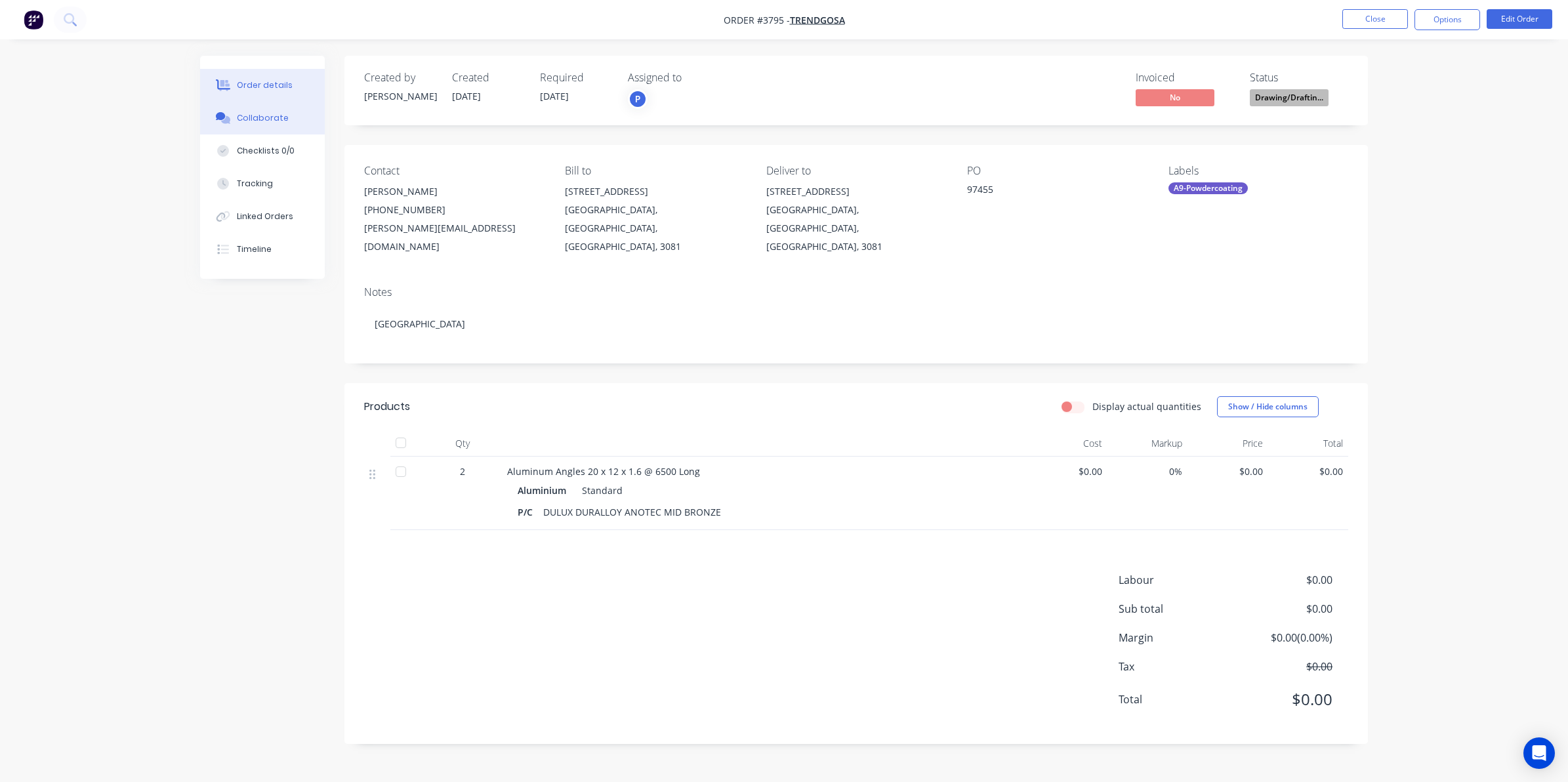
click at [281, 108] on button "Collaborate" at bounding box center [263, 118] width 125 height 33
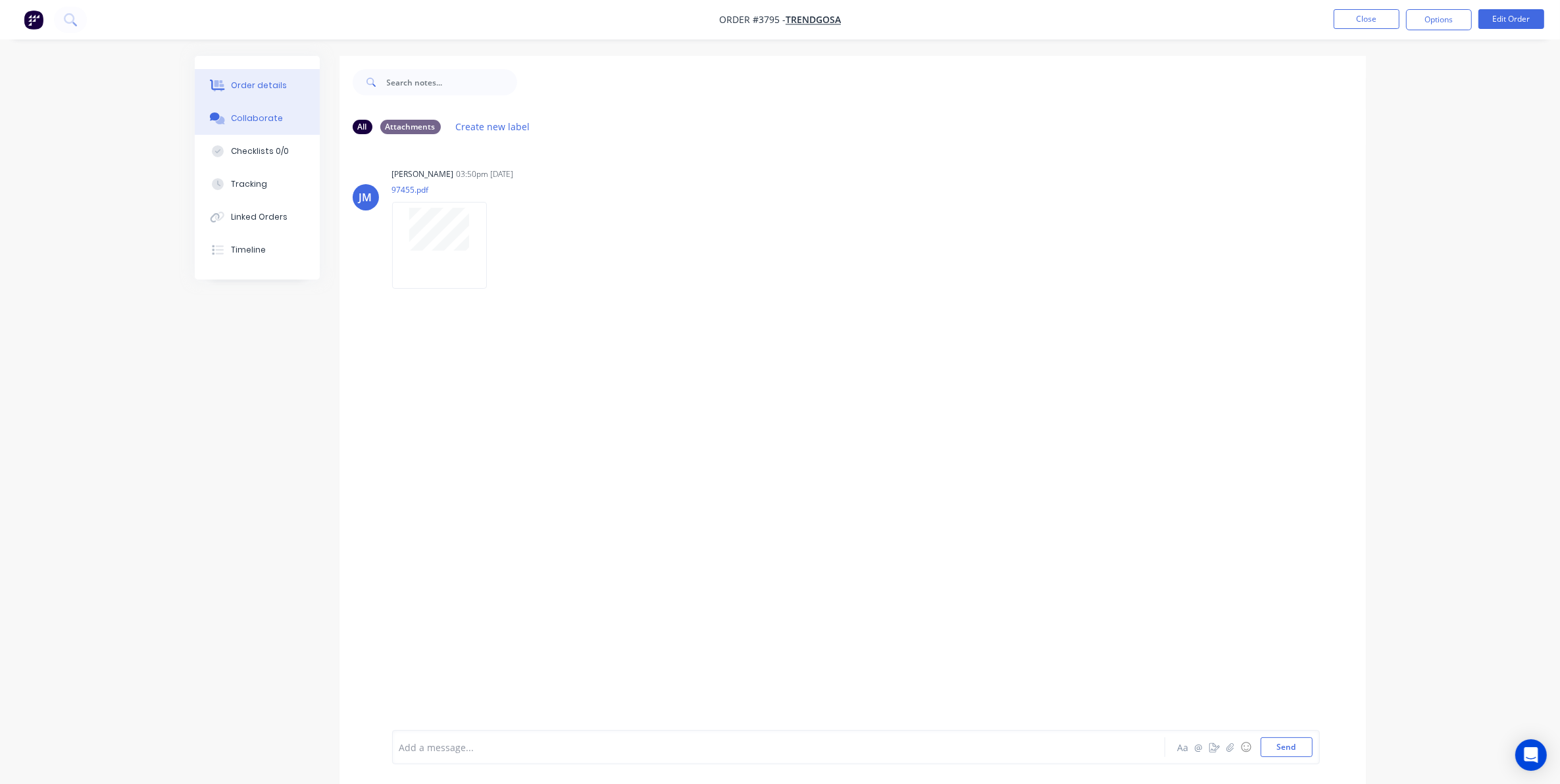
click at [272, 86] on div "Order details" at bounding box center [259, 85] width 56 height 12
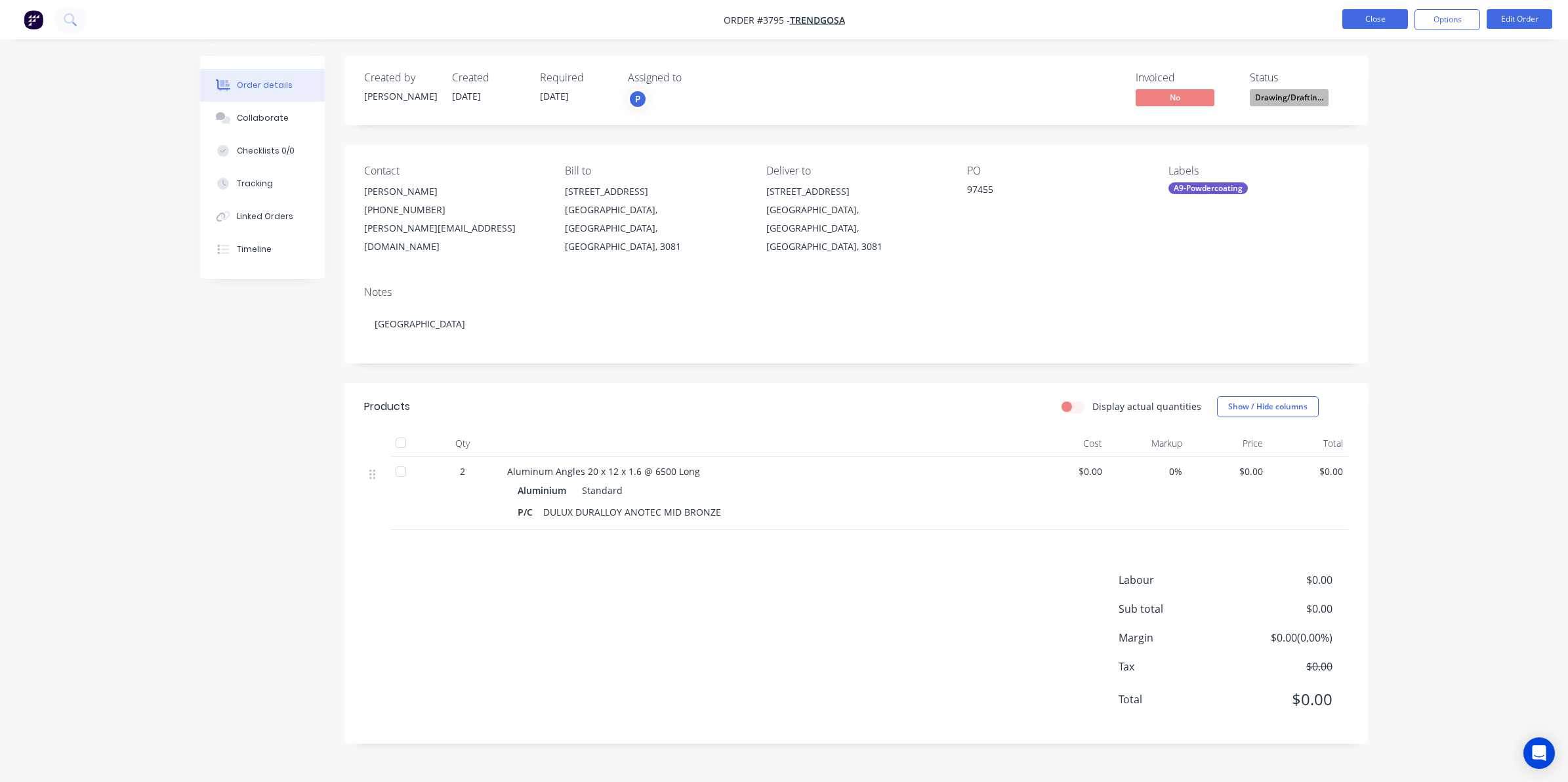
click at [1375, 22] on button "Close" at bounding box center [1375, 19] width 65 height 20
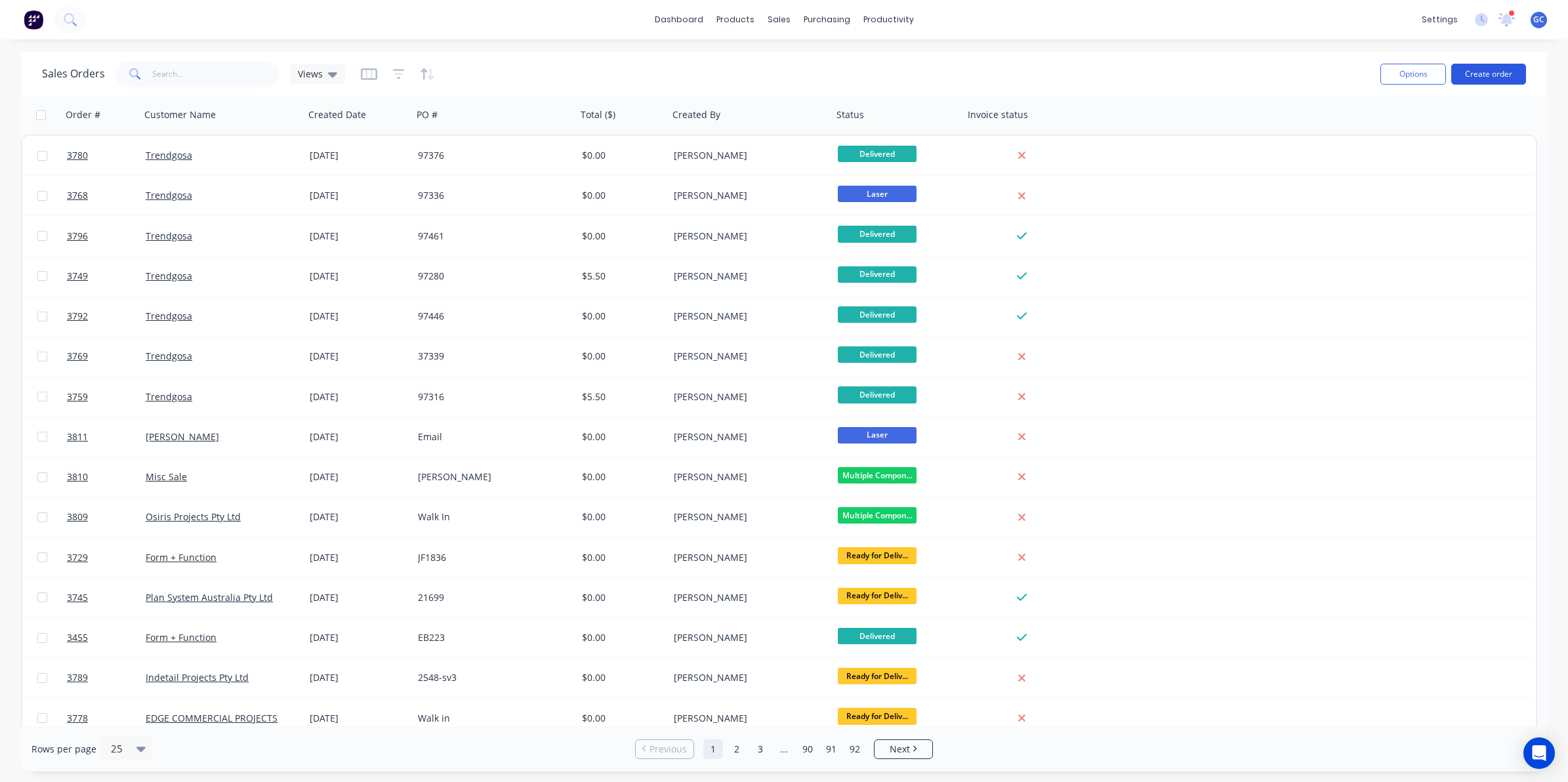
click at [1474, 69] on button "Create order" at bounding box center [1489, 74] width 75 height 21
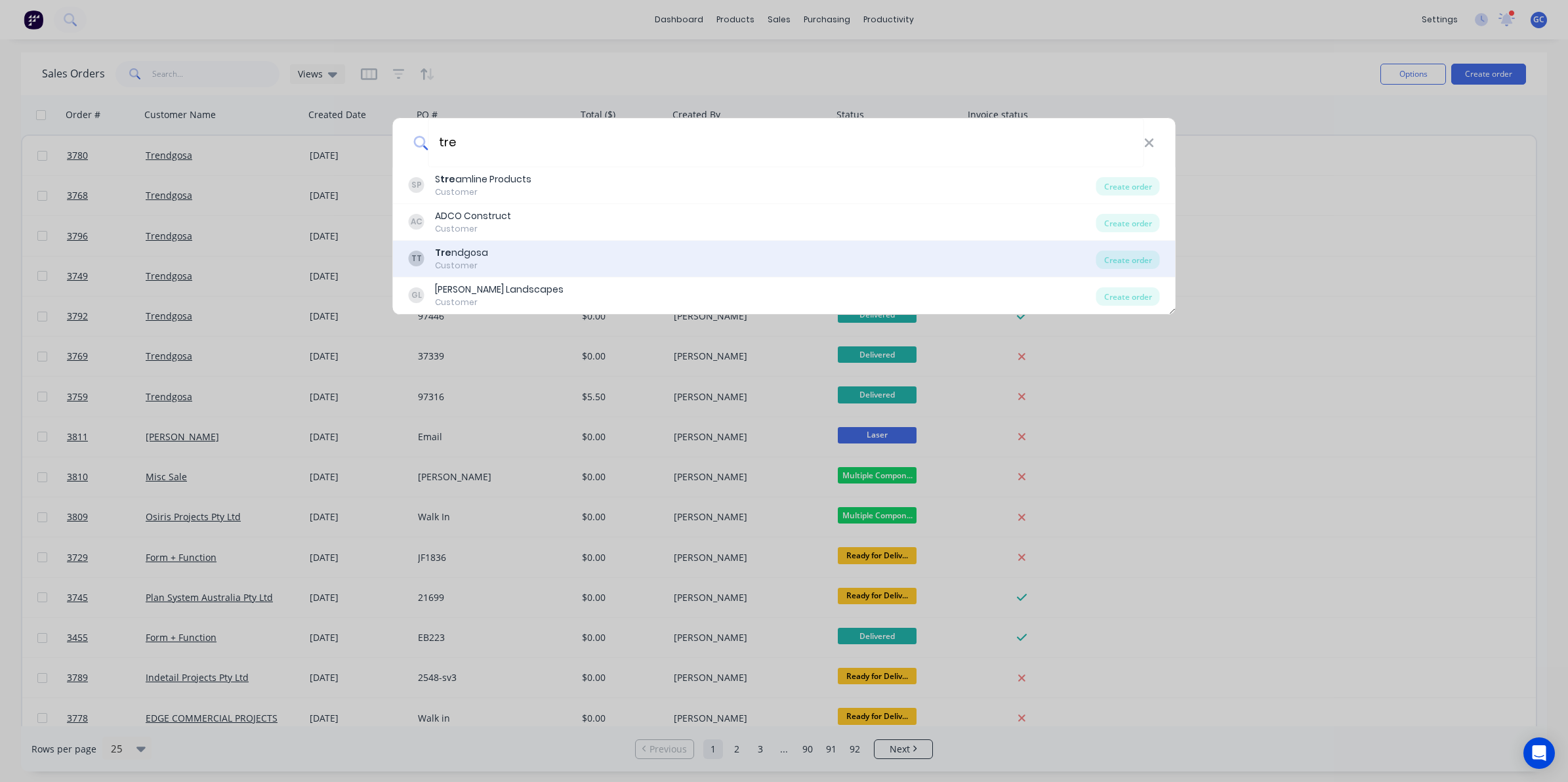
type input "tre"
click at [516, 246] on div "TT Tre ndgosa Customer" at bounding box center [752, 259] width 688 height 26
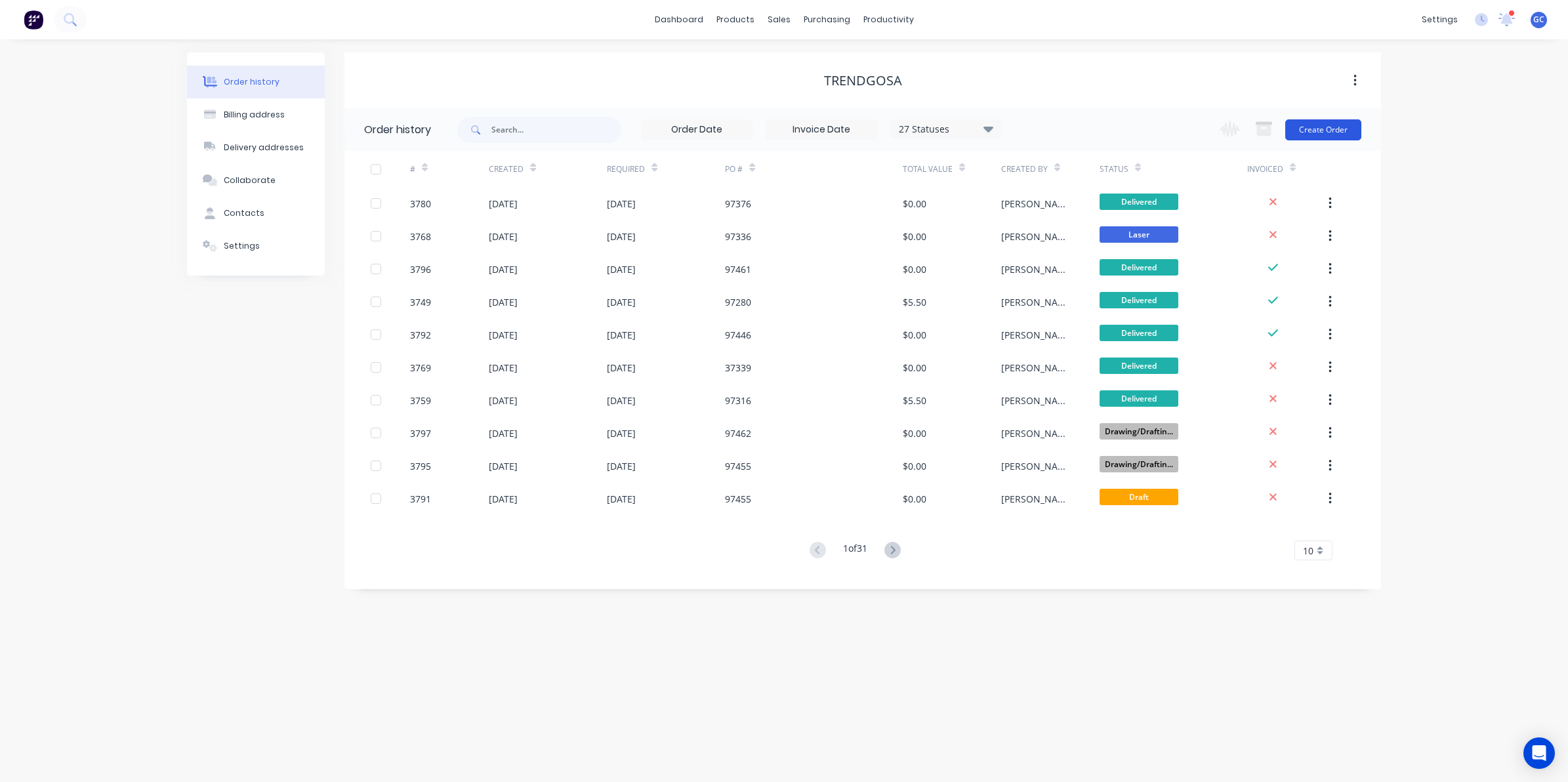
click at [1359, 122] on button "Create Order" at bounding box center [1324, 130] width 76 height 21
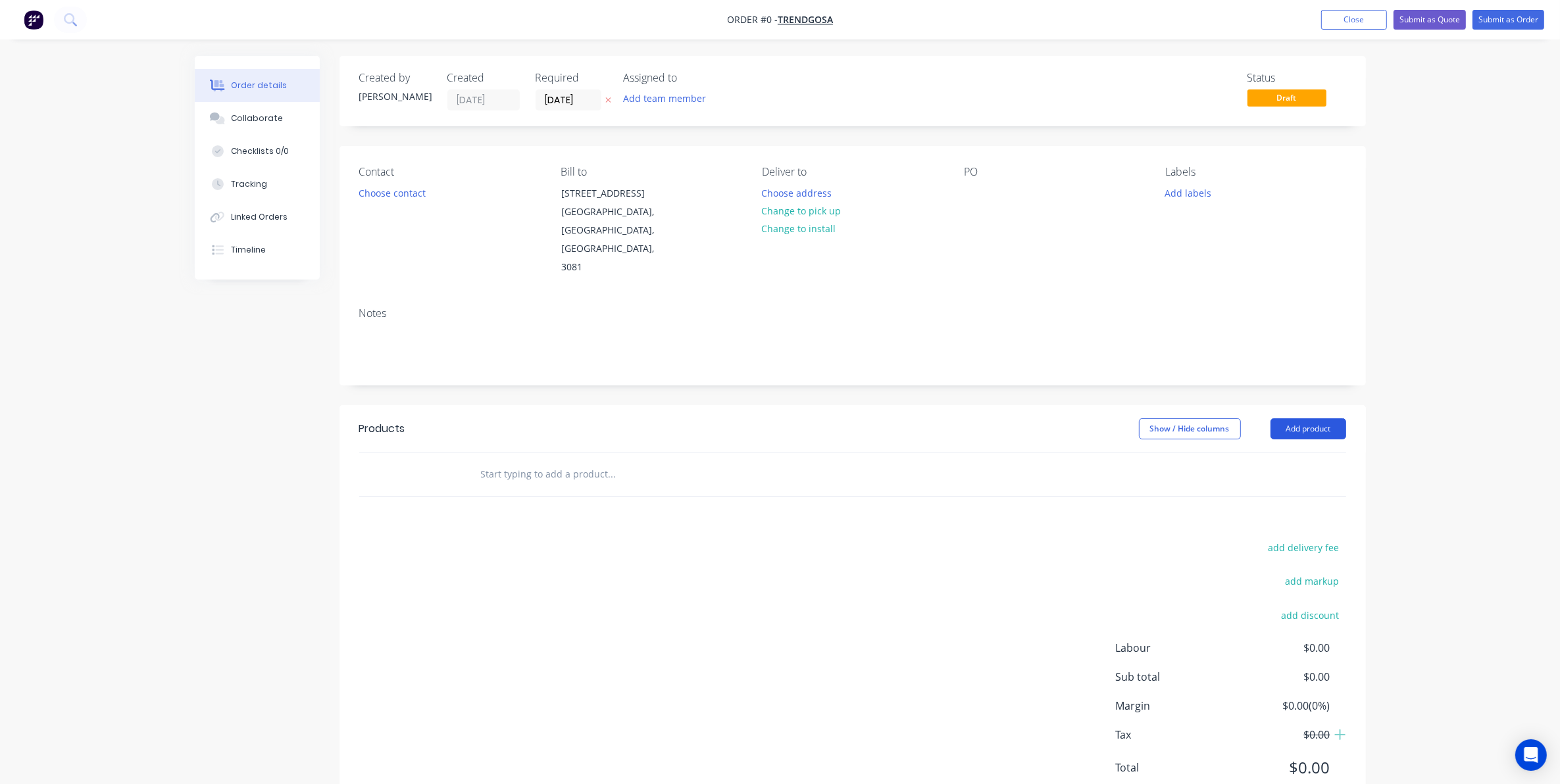
click at [1305, 418] on button "Add product" at bounding box center [1309, 429] width 76 height 21
click at [1282, 479] on div "Basic product" at bounding box center [1284, 489] width 102 height 19
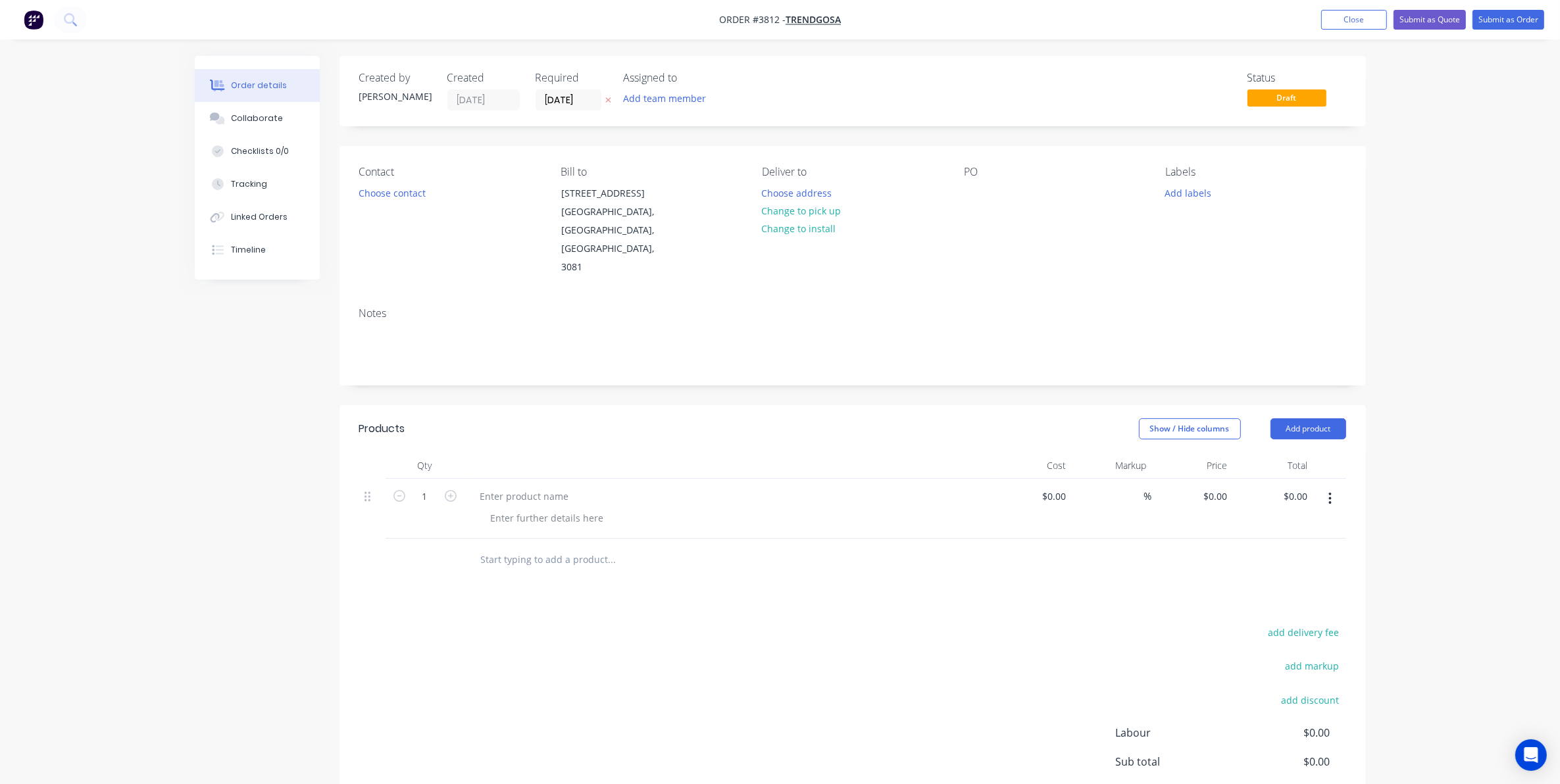
click at [457, 488] on button "button" at bounding box center [451, 495] width 17 height 14
type input "2"
click at [508, 487] on div at bounding box center [524, 496] width 110 height 19
click at [478, 487] on div "V Entertainment Cover" at bounding box center [530, 496] width 121 height 19
click at [678, 623] on div "add delivery fee add markup add discount Labour $0.00 Sub total $0.00 Margin $0…" at bounding box center [853, 750] width 987 height 254
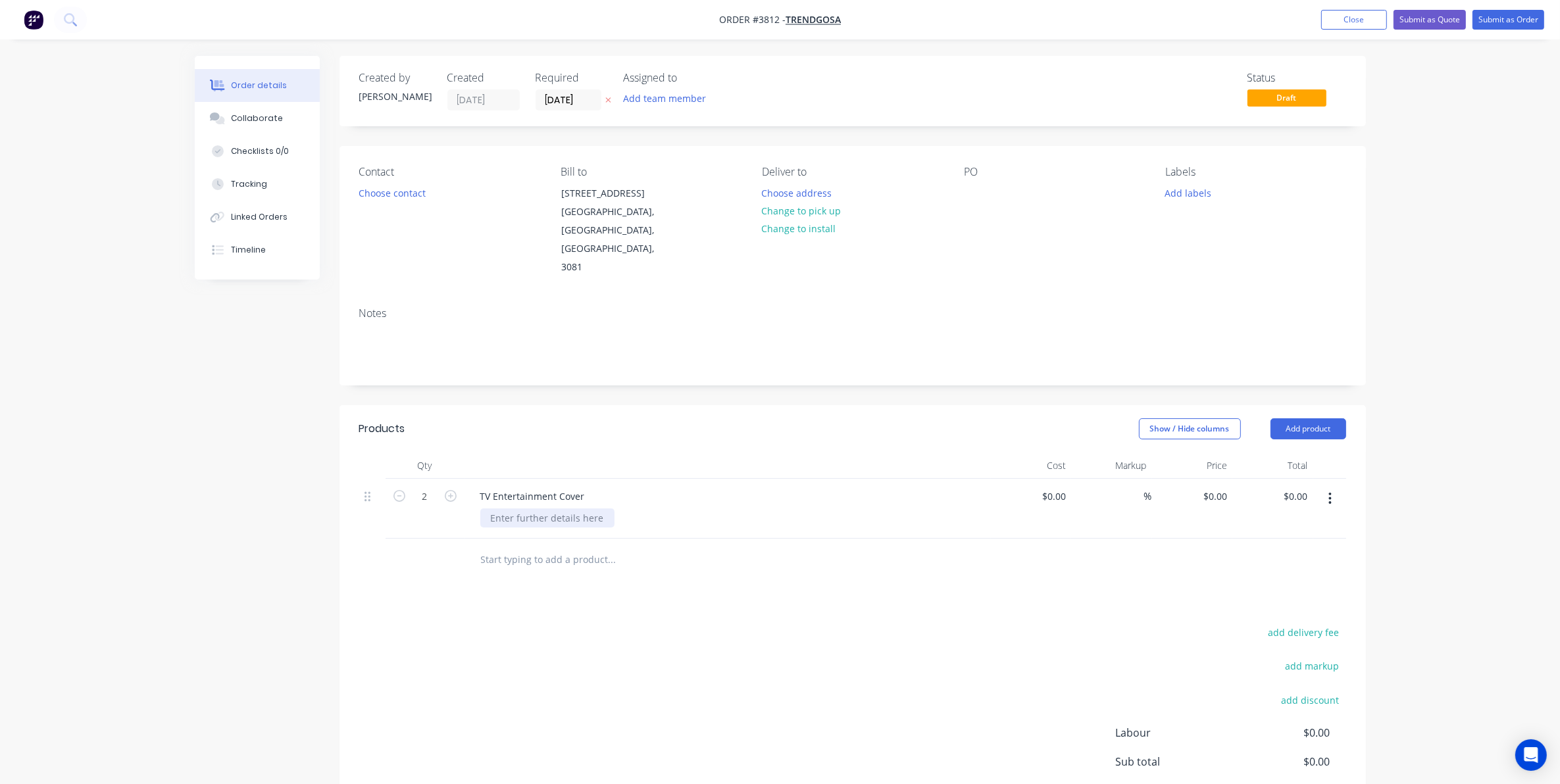
click at [528, 508] on div at bounding box center [547, 518] width 134 height 19
click at [652, 583] on div "Products Show / Hide columns Add product Qty Cost Markup Price Total 2 TV Enter…" at bounding box center [853, 651] width 1026 height 492
click at [1318, 418] on button "Add product" at bounding box center [1309, 429] width 76 height 21
click at [1297, 479] on div "Basic product" at bounding box center [1284, 489] width 102 height 19
click at [544, 547] on div at bounding box center [524, 556] width 110 height 19
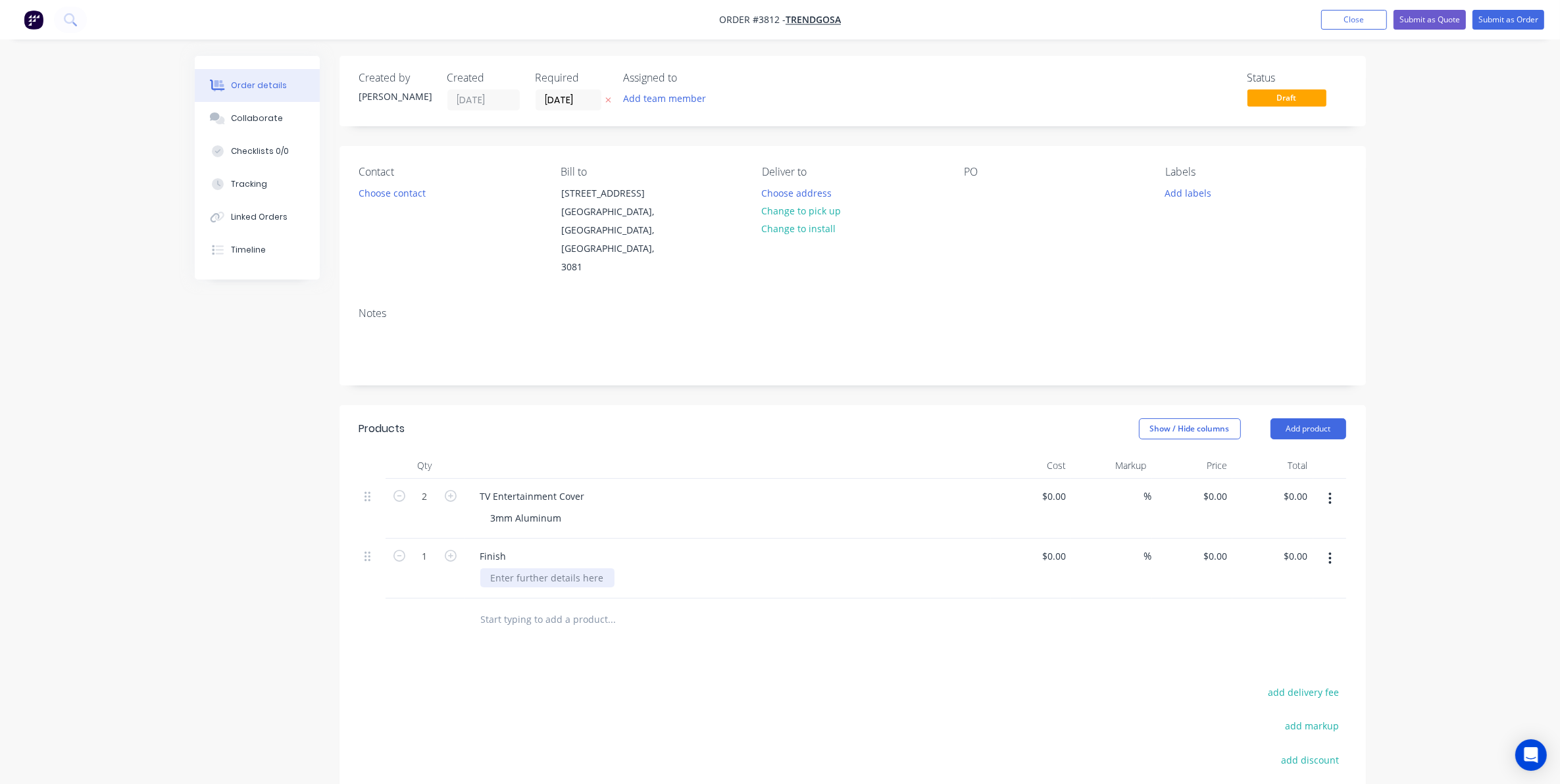
click at [531, 568] on div at bounding box center [547, 578] width 134 height 19
click at [410, 197] on button "Choose contact" at bounding box center [392, 192] width 81 height 18
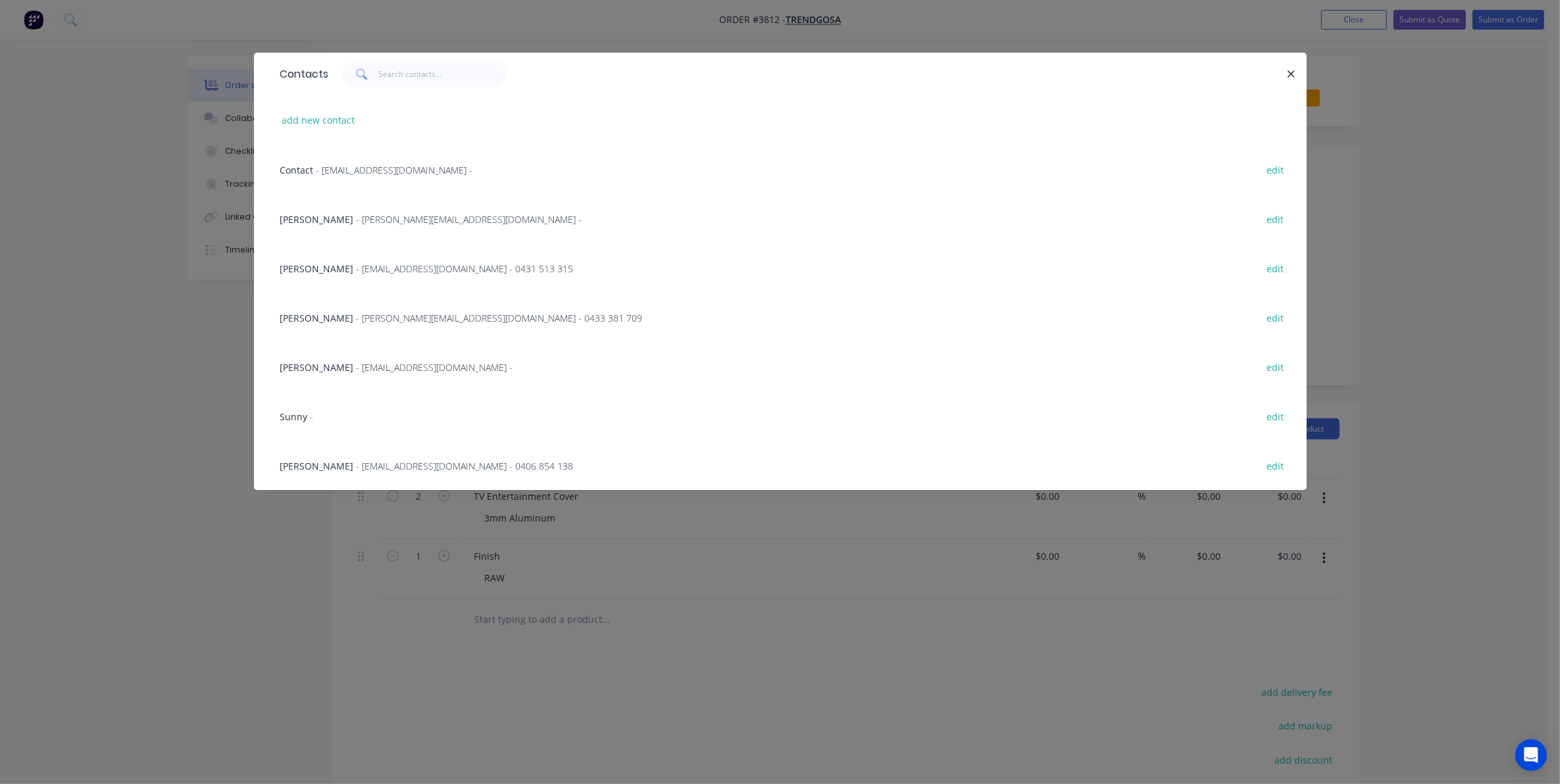
click at [787, 630] on div "Contacts add new contact Contact - admin@trendgosa.com.au - edit Joanne Mammoli…" at bounding box center [780, 392] width 1560 height 784
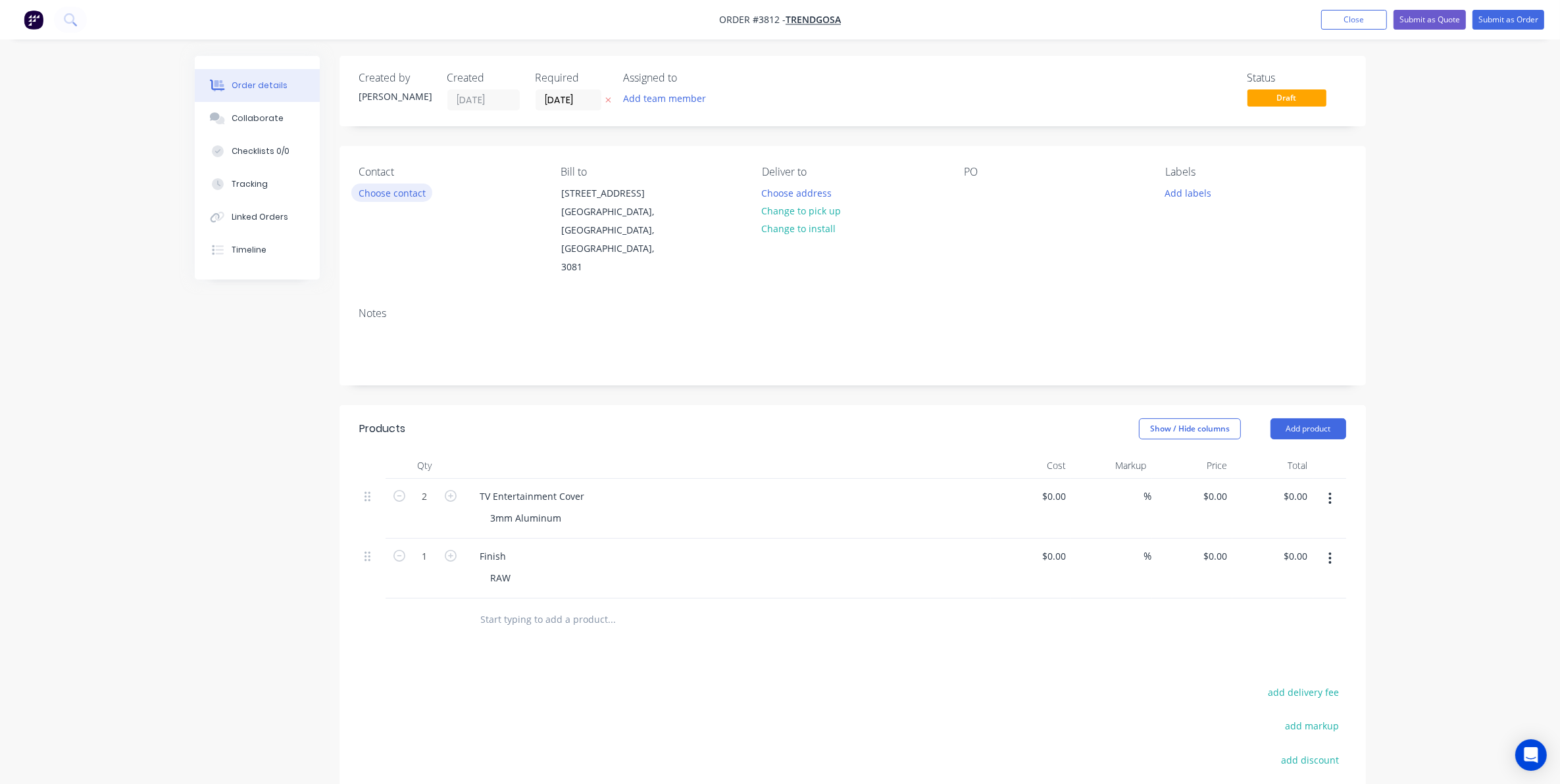
click at [404, 199] on button "Choose contact" at bounding box center [392, 192] width 81 height 18
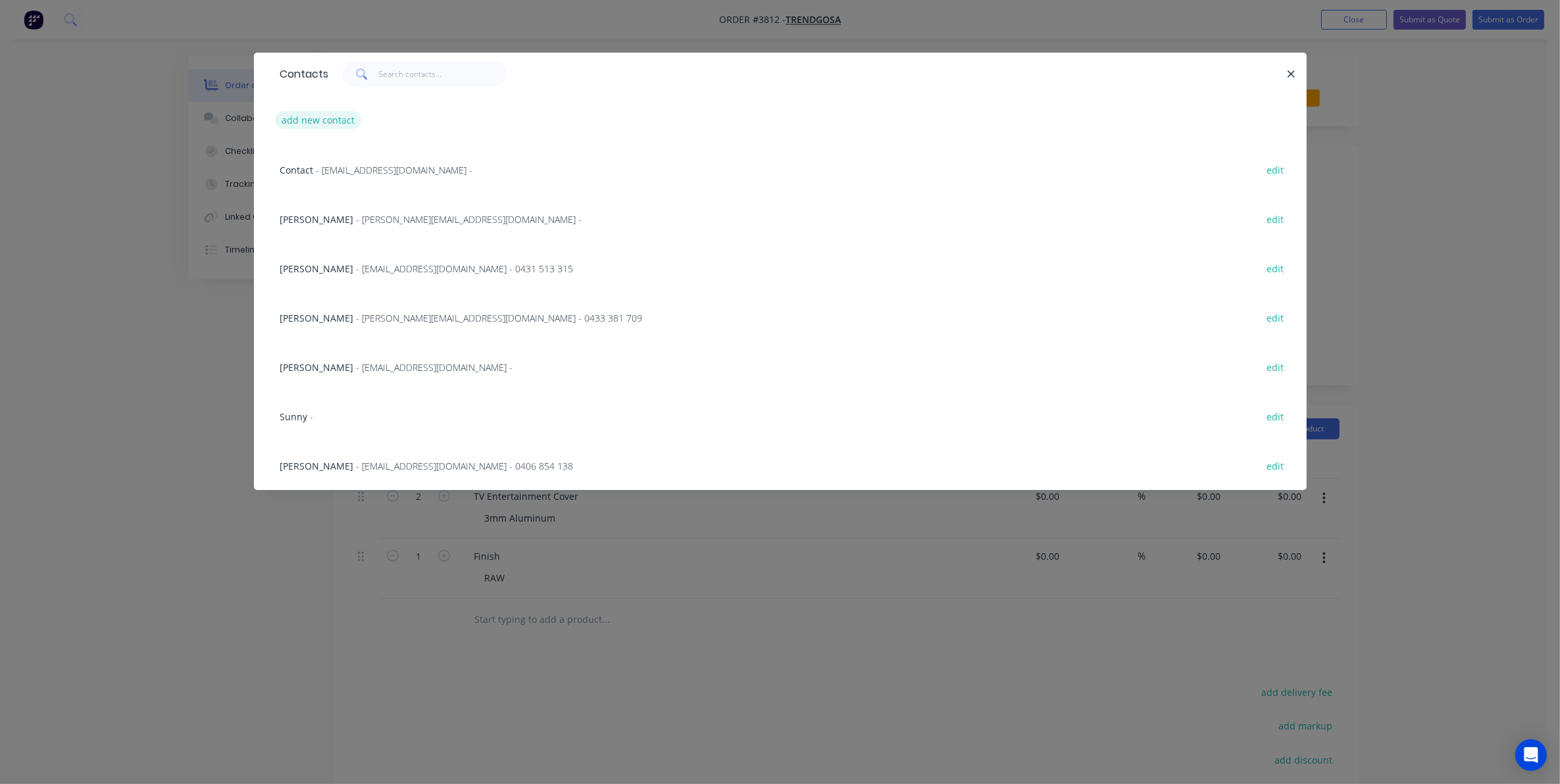
click at [345, 124] on button "add new contact" at bounding box center [318, 120] width 87 height 18
select select "AU"
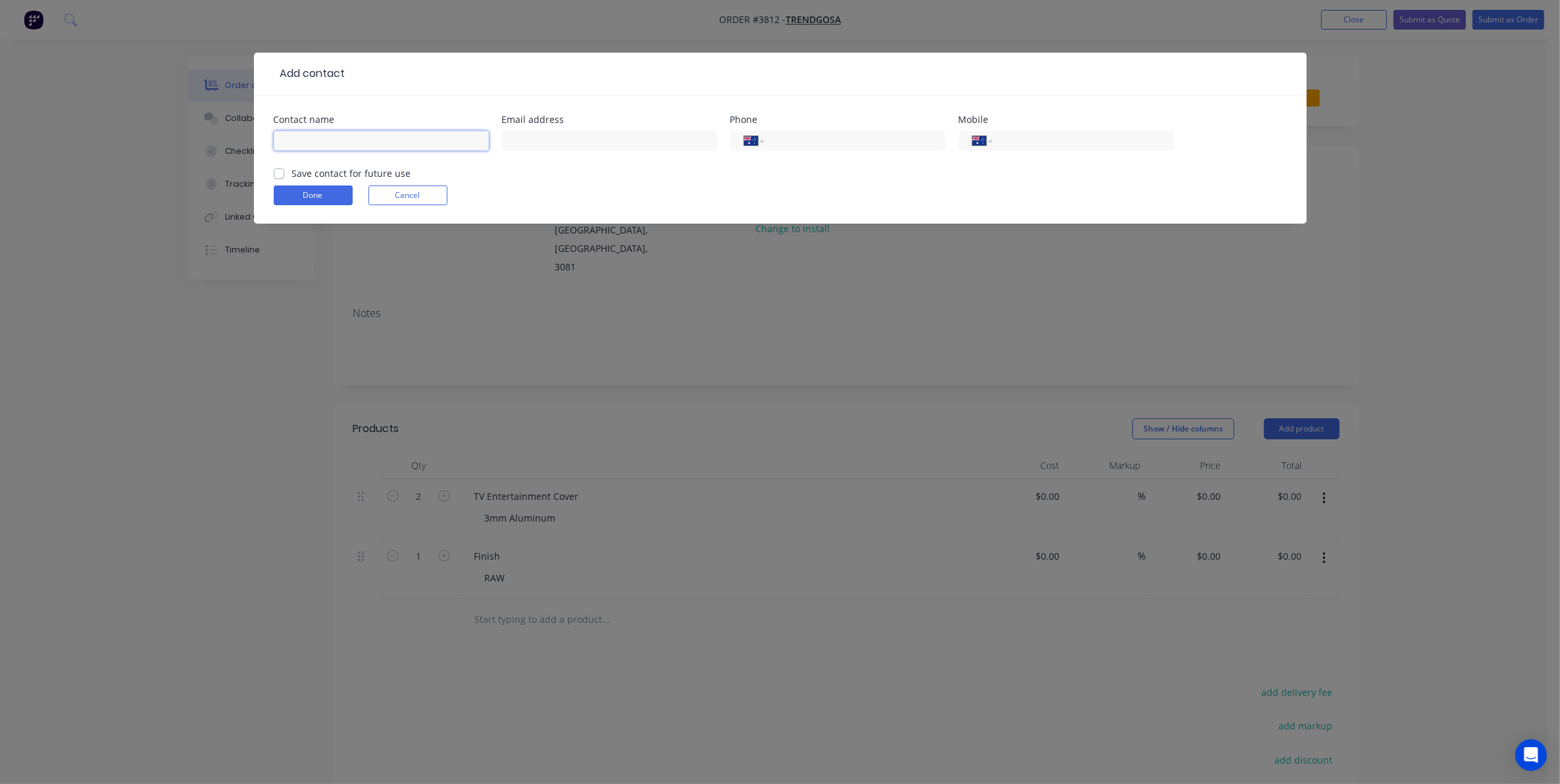
click at [348, 136] on input "text" at bounding box center [381, 140] width 215 height 20
type input "Collin"
click at [307, 189] on button "Done" at bounding box center [313, 195] width 79 height 20
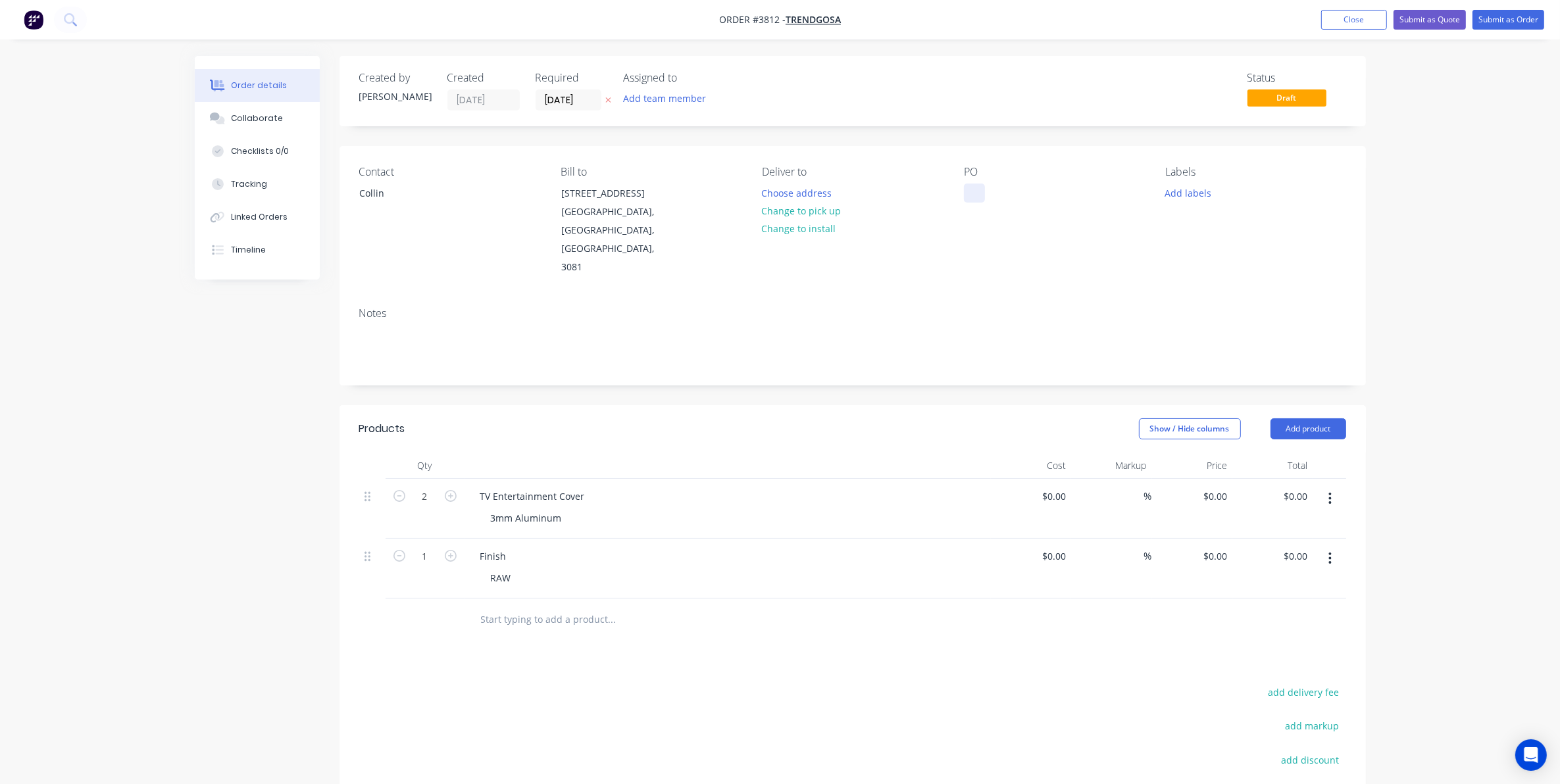
click at [978, 191] on div at bounding box center [974, 193] width 21 height 19
click at [662, 92] on button "Add team member" at bounding box center [664, 98] width 97 height 18
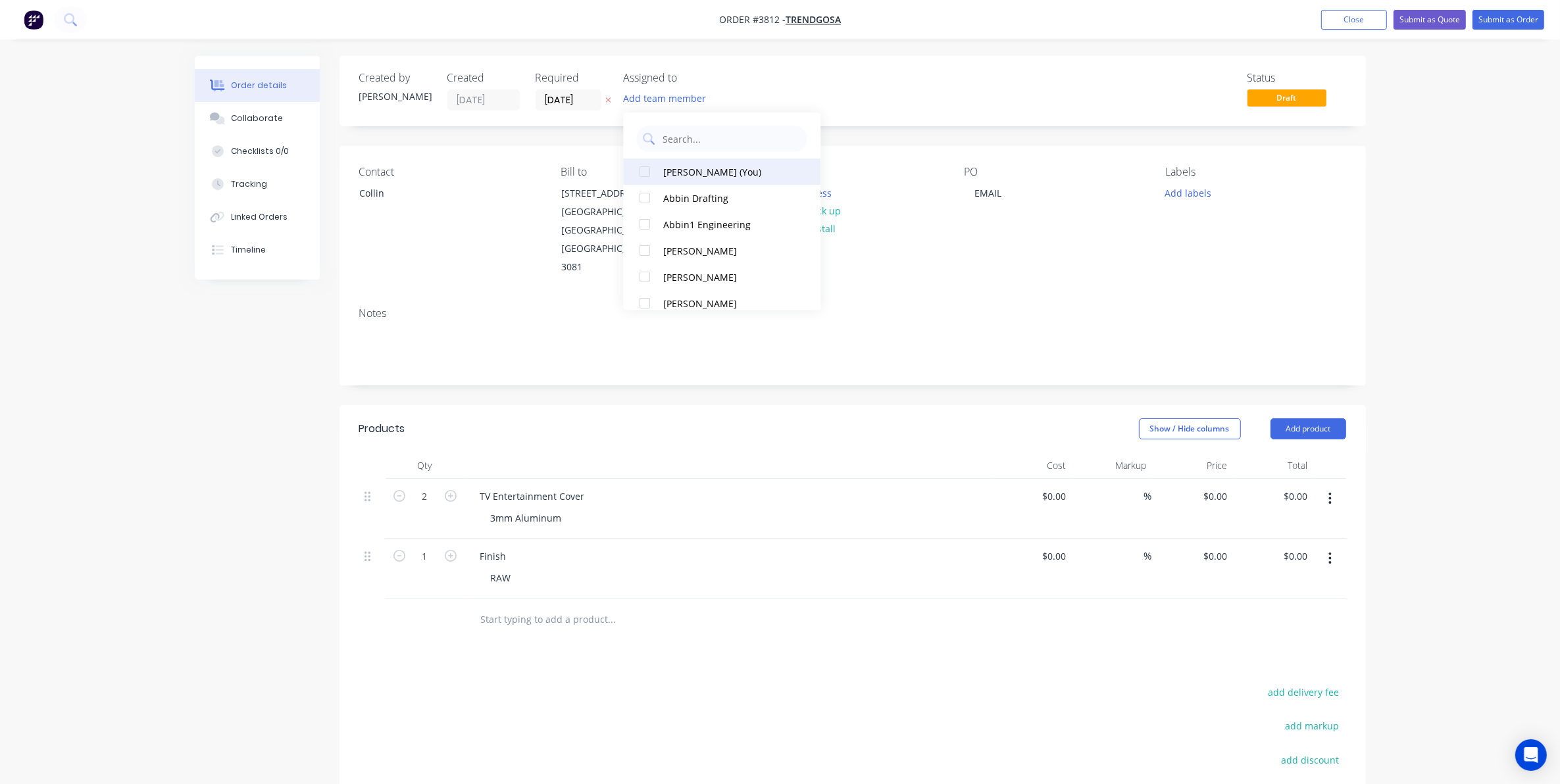
click at [695, 169] on div "Gino C (You)" at bounding box center [729, 173] width 132 height 14
click at [573, 92] on input "15/08/25" at bounding box center [568, 99] width 65 height 20
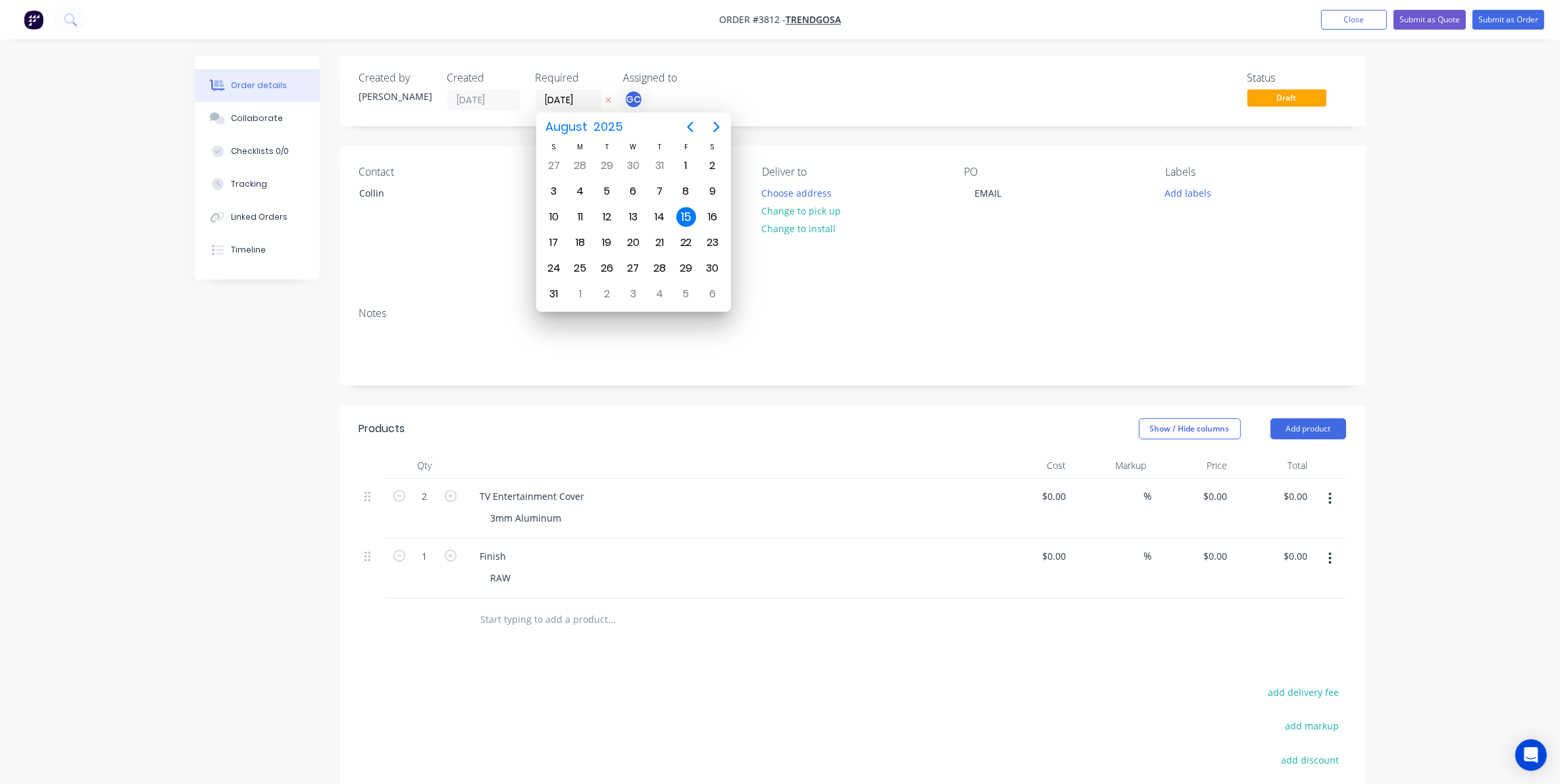
click at [922, 129] on div "Created by Gino Created 15/08/25 Required 15/08/25 Assigned to GC Status Draft …" at bounding box center [853, 507] width 1026 height 901
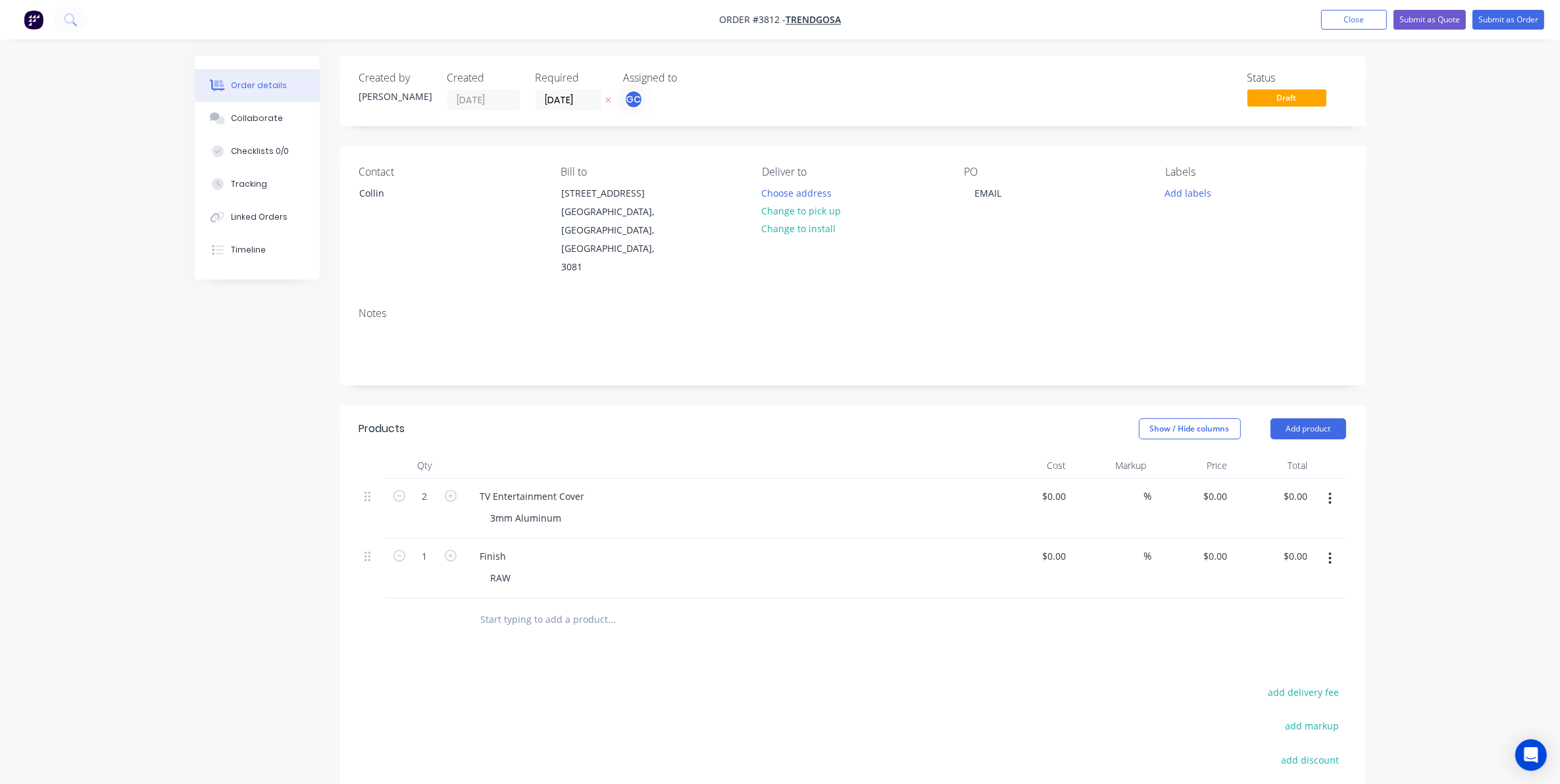
click at [1186, 215] on div "Labels Add labels" at bounding box center [1256, 221] width 181 height 111
click at [1186, 196] on button "Add labels" at bounding box center [1188, 192] width 61 height 18
click at [1234, 305] on div "A3-Laser" at bounding box center [1223, 308] width 44 height 14
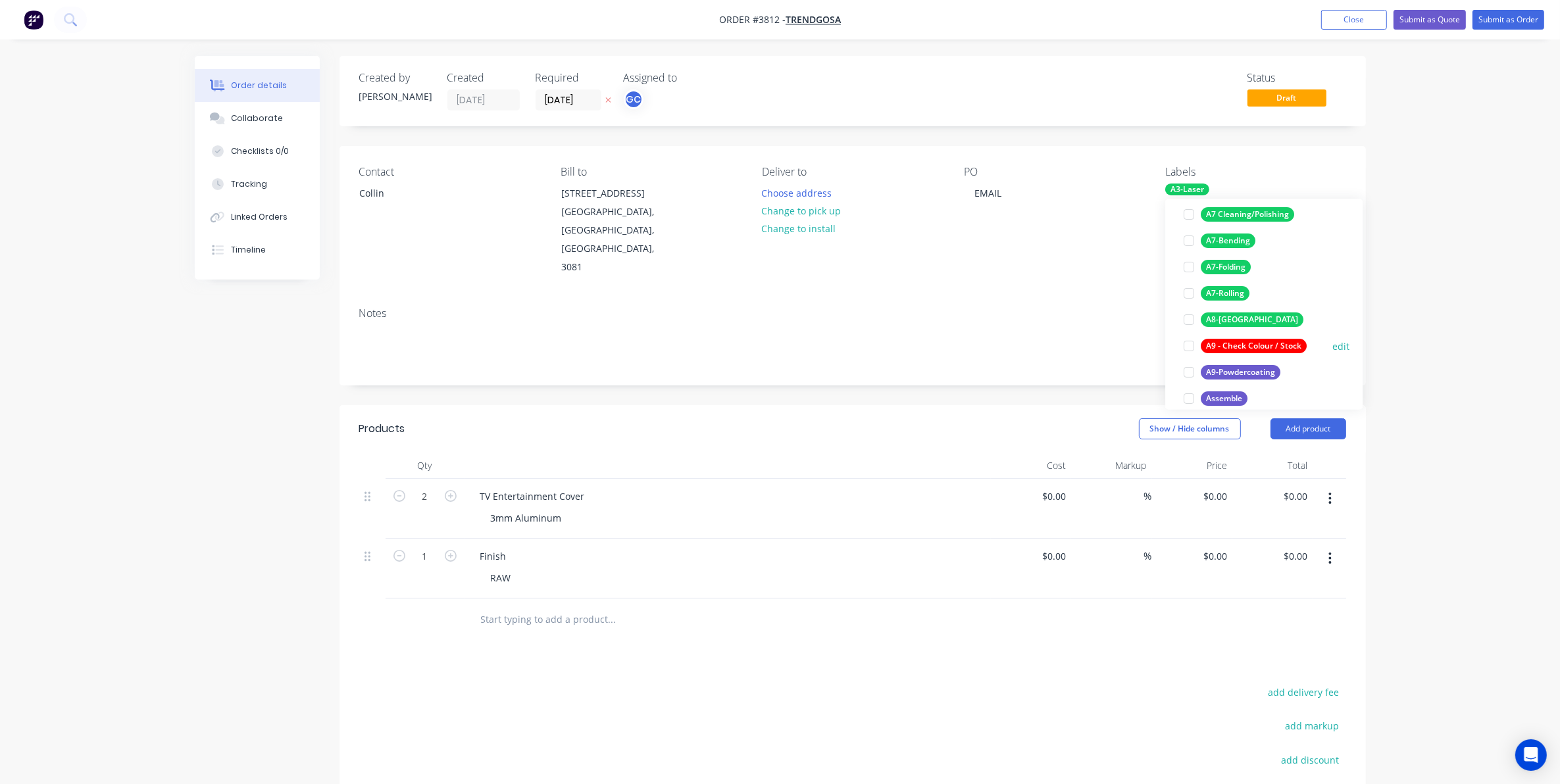
scroll to position [250, 0]
click at [1238, 366] on div "A9-Powdercoating" at bounding box center [1241, 370] width 80 height 14
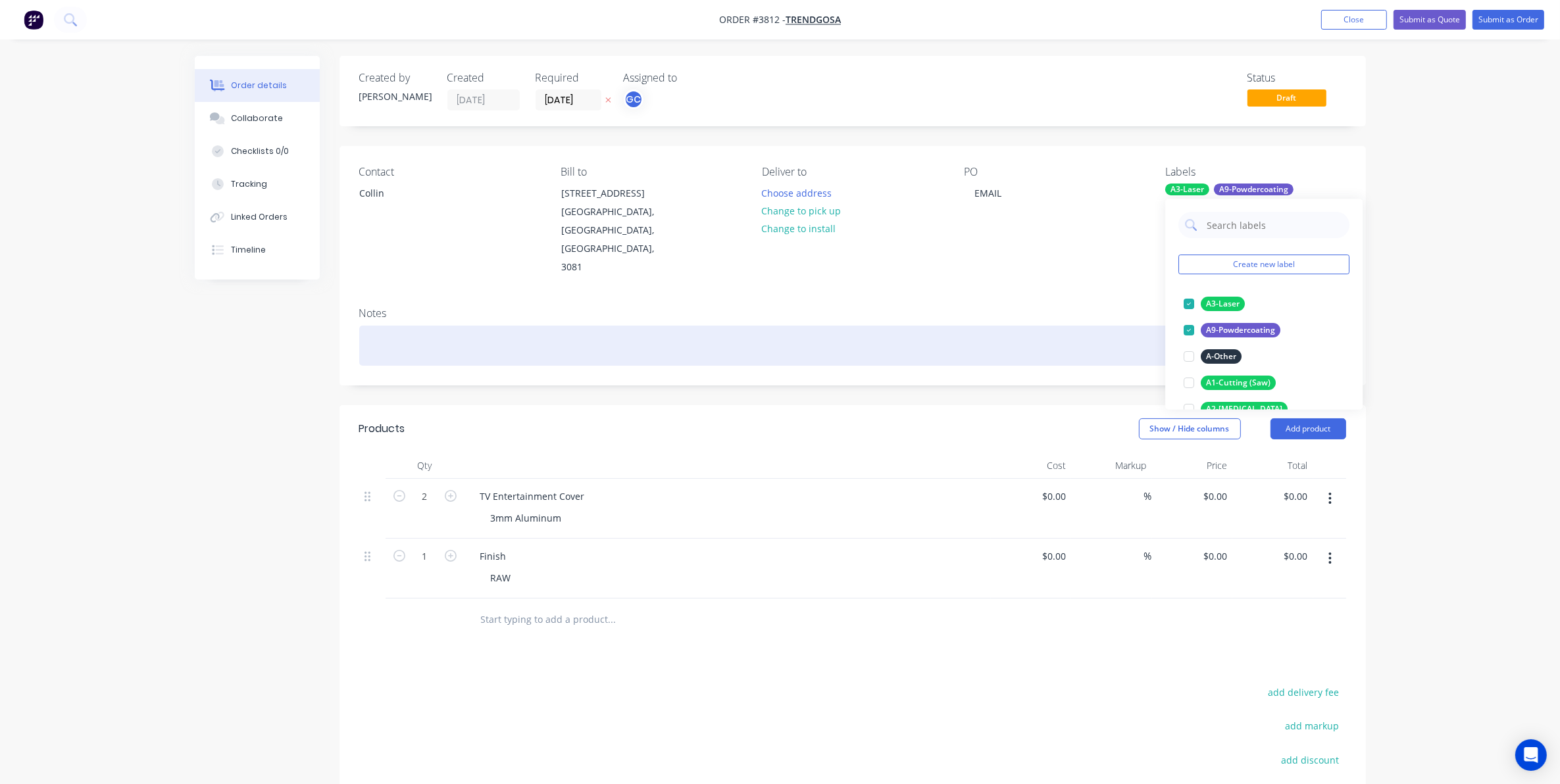
scroll to position [156, 0]
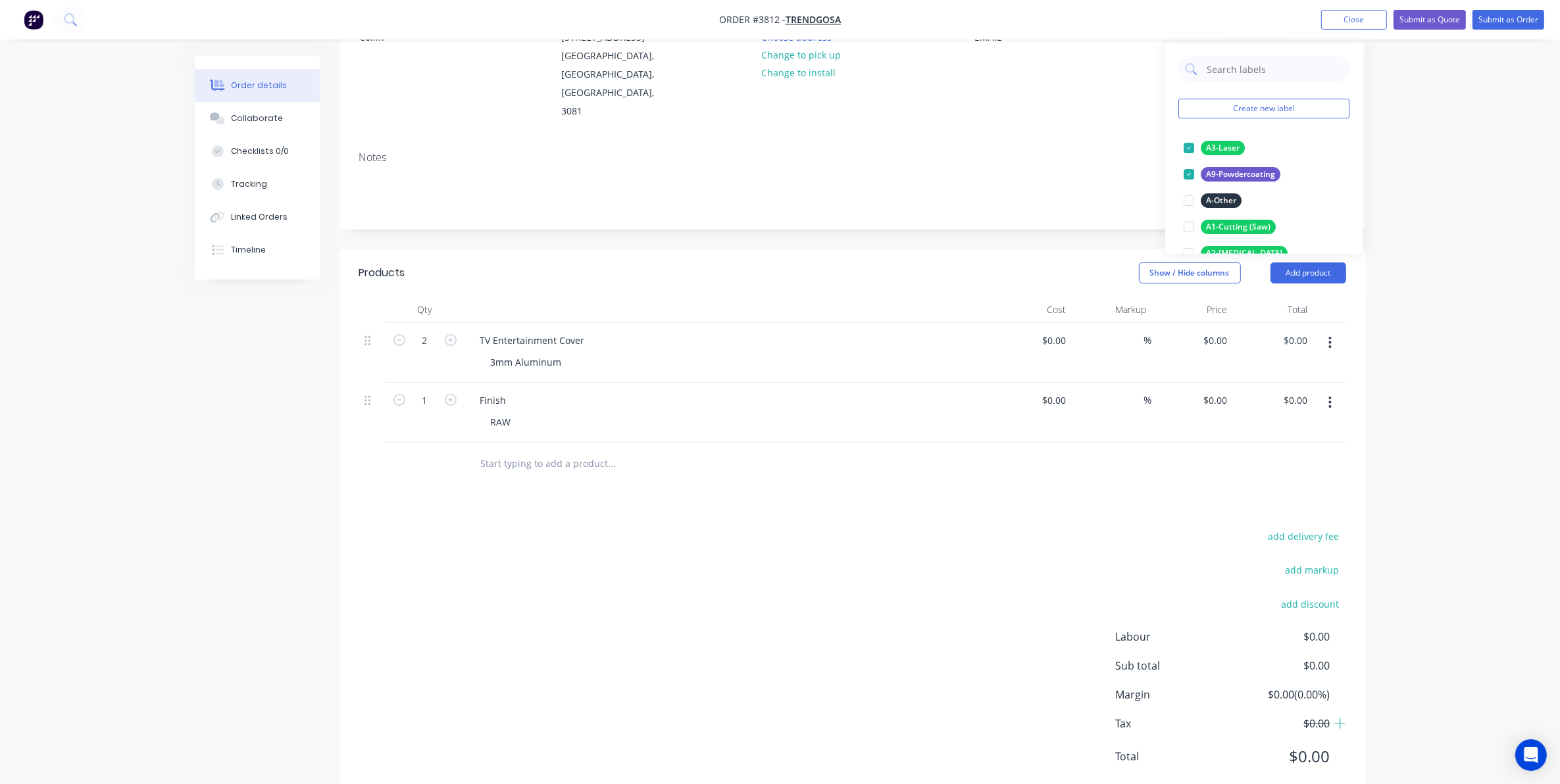
click at [972, 323] on div "TV Entertainment Cover 3mm Aluminum" at bounding box center [728, 353] width 527 height 60
click at [784, 451] on div "Products Show / Hide columns Add product Qty Cost Markup Price Total 2 TV Enter…" at bounding box center [853, 525] width 1026 height 552
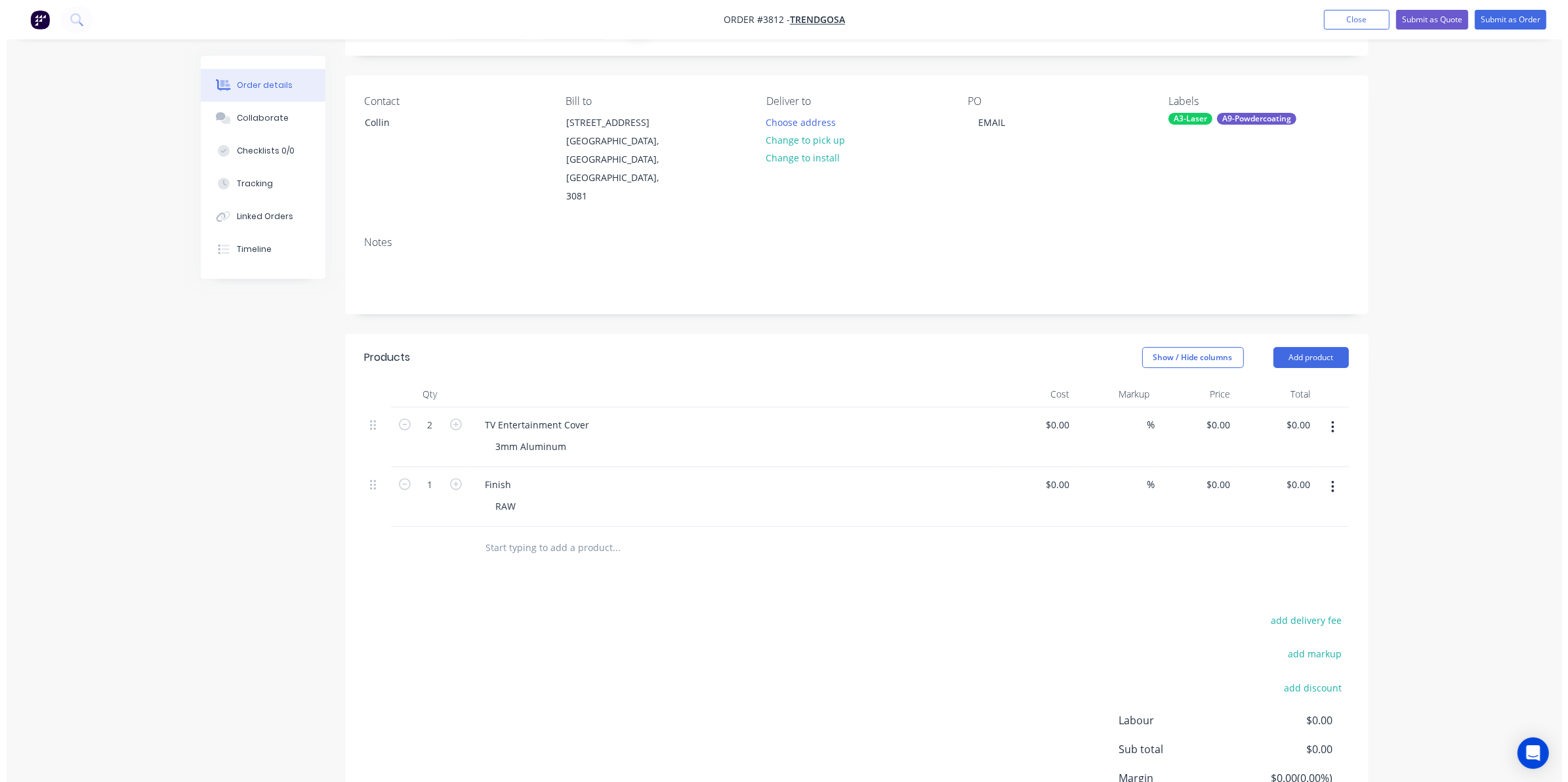
scroll to position [0, 0]
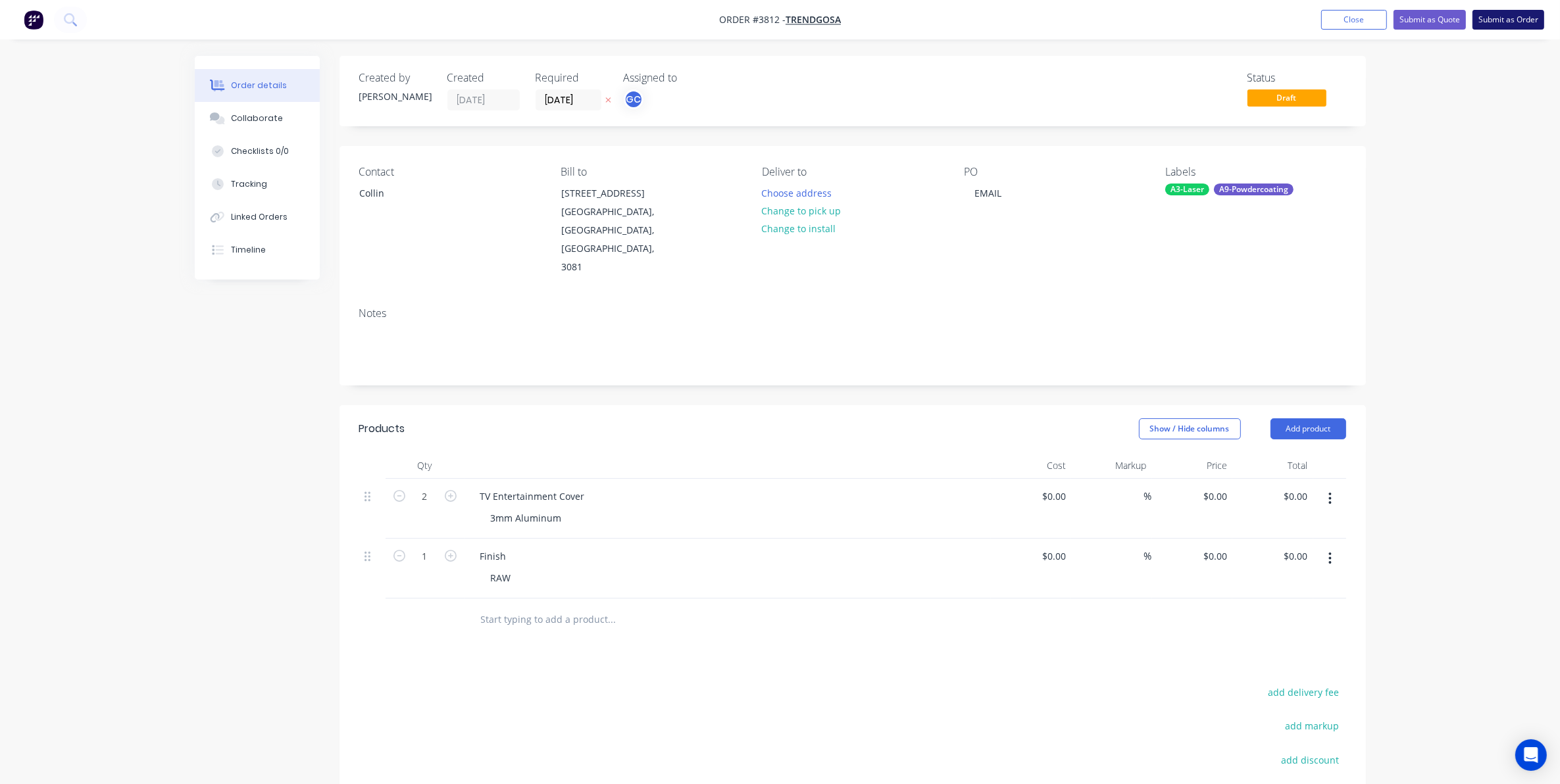
click at [1531, 10] on button "Submit as Order" at bounding box center [1508, 20] width 72 height 20
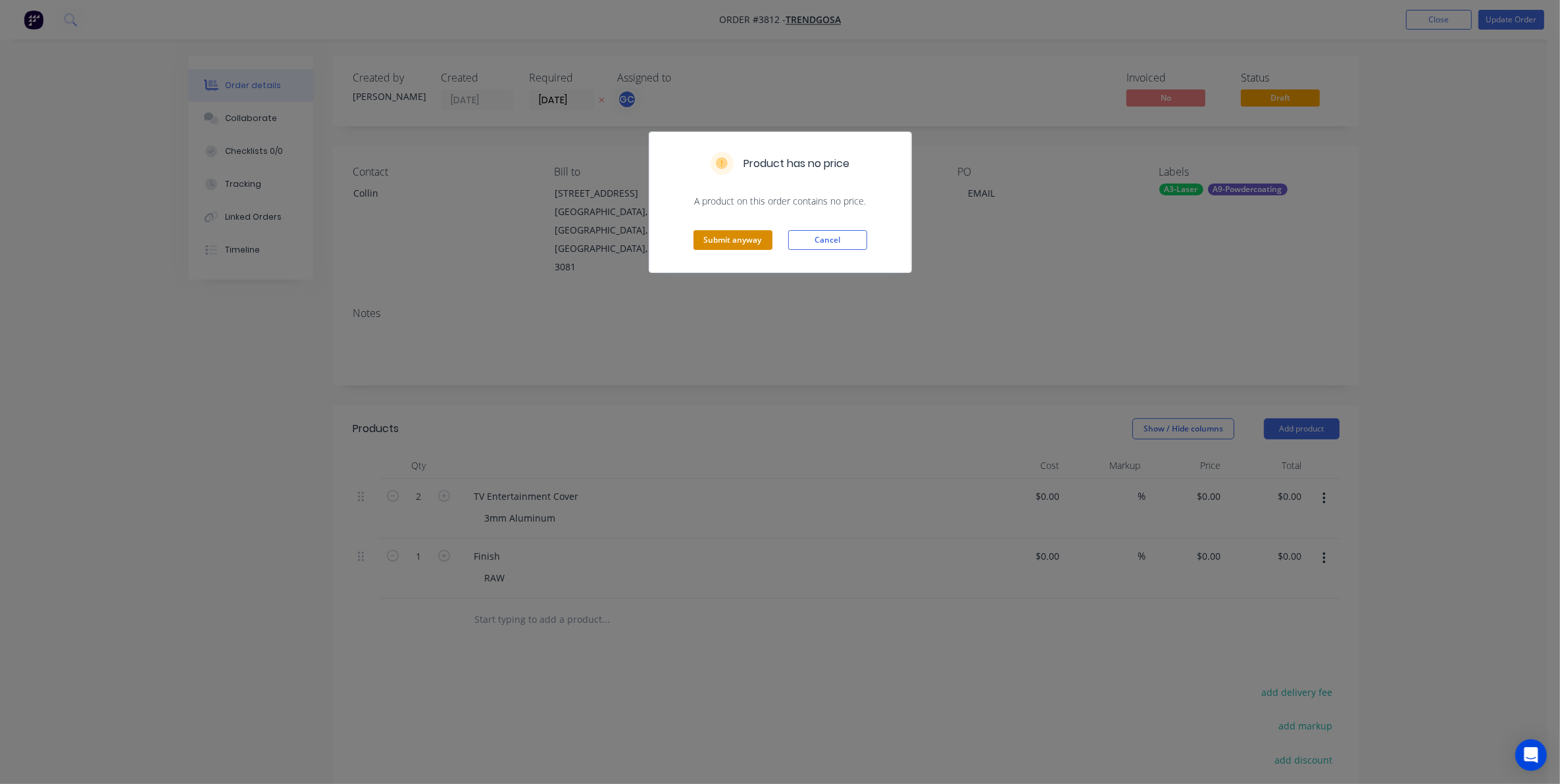
click at [754, 250] on button "Submit anyway" at bounding box center [733, 240] width 79 height 20
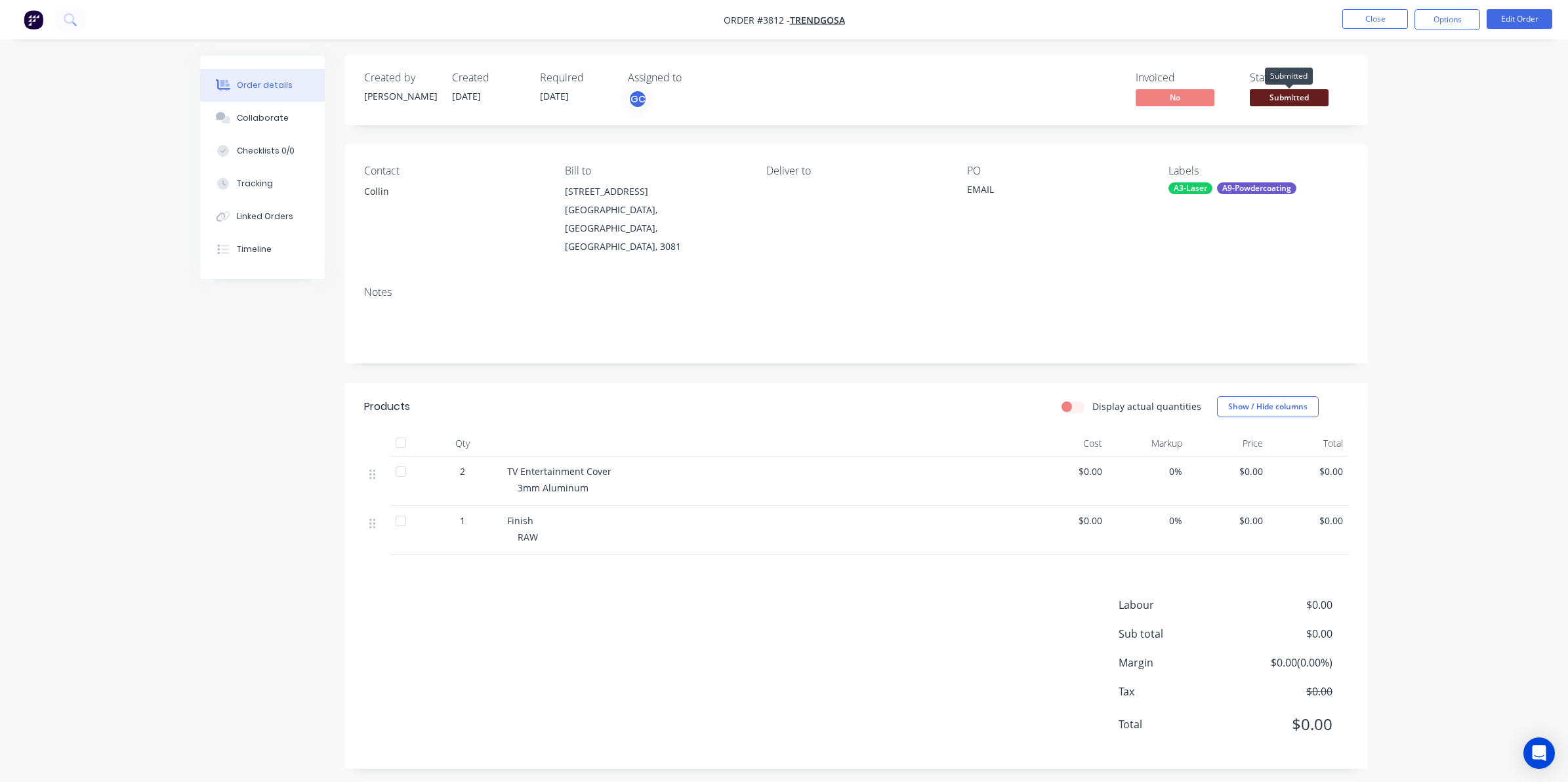
click at [1276, 97] on span "Submitted" at bounding box center [1289, 97] width 79 height 17
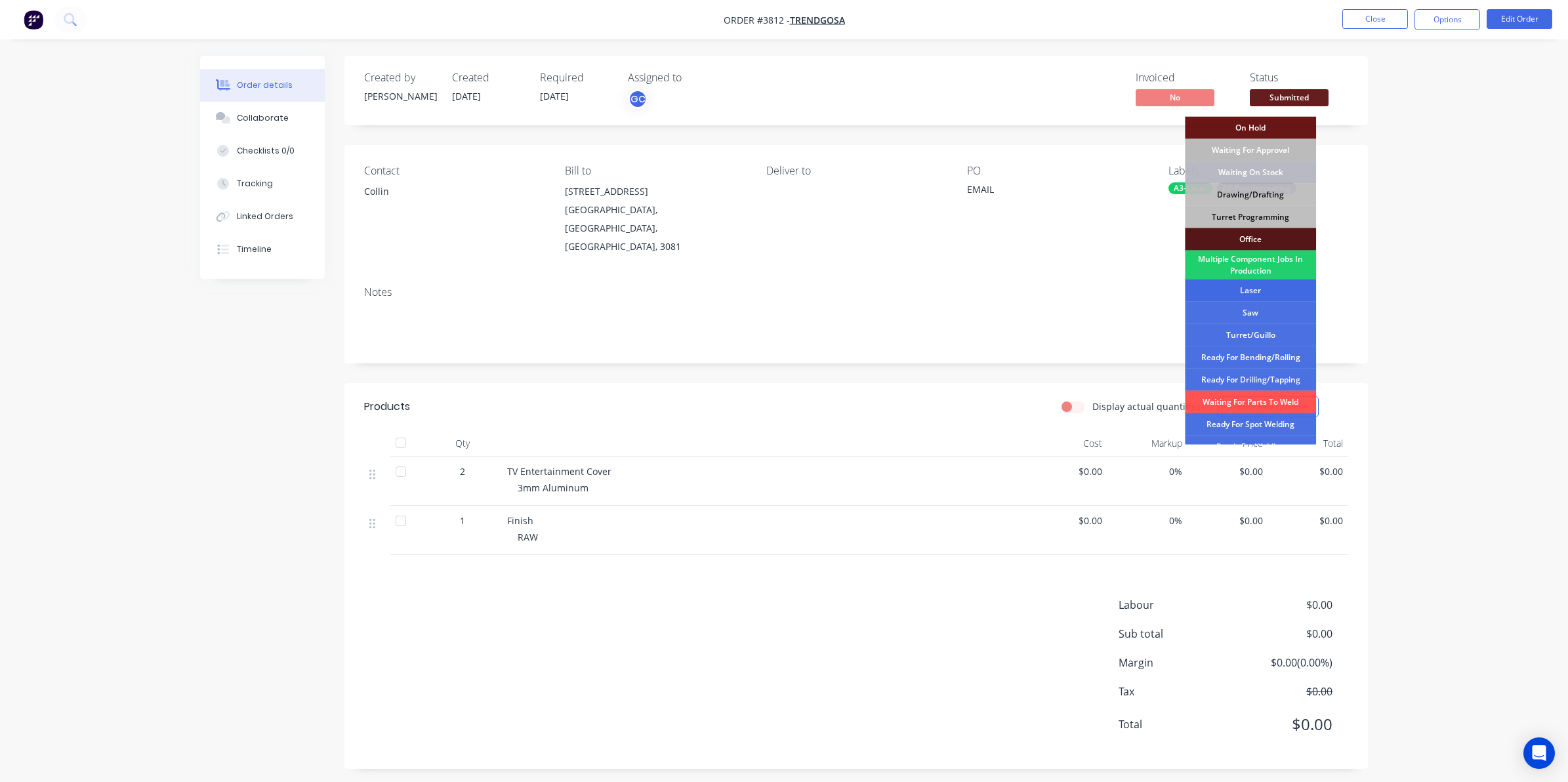
click at [1255, 288] on div "Laser" at bounding box center [1250, 291] width 131 height 22
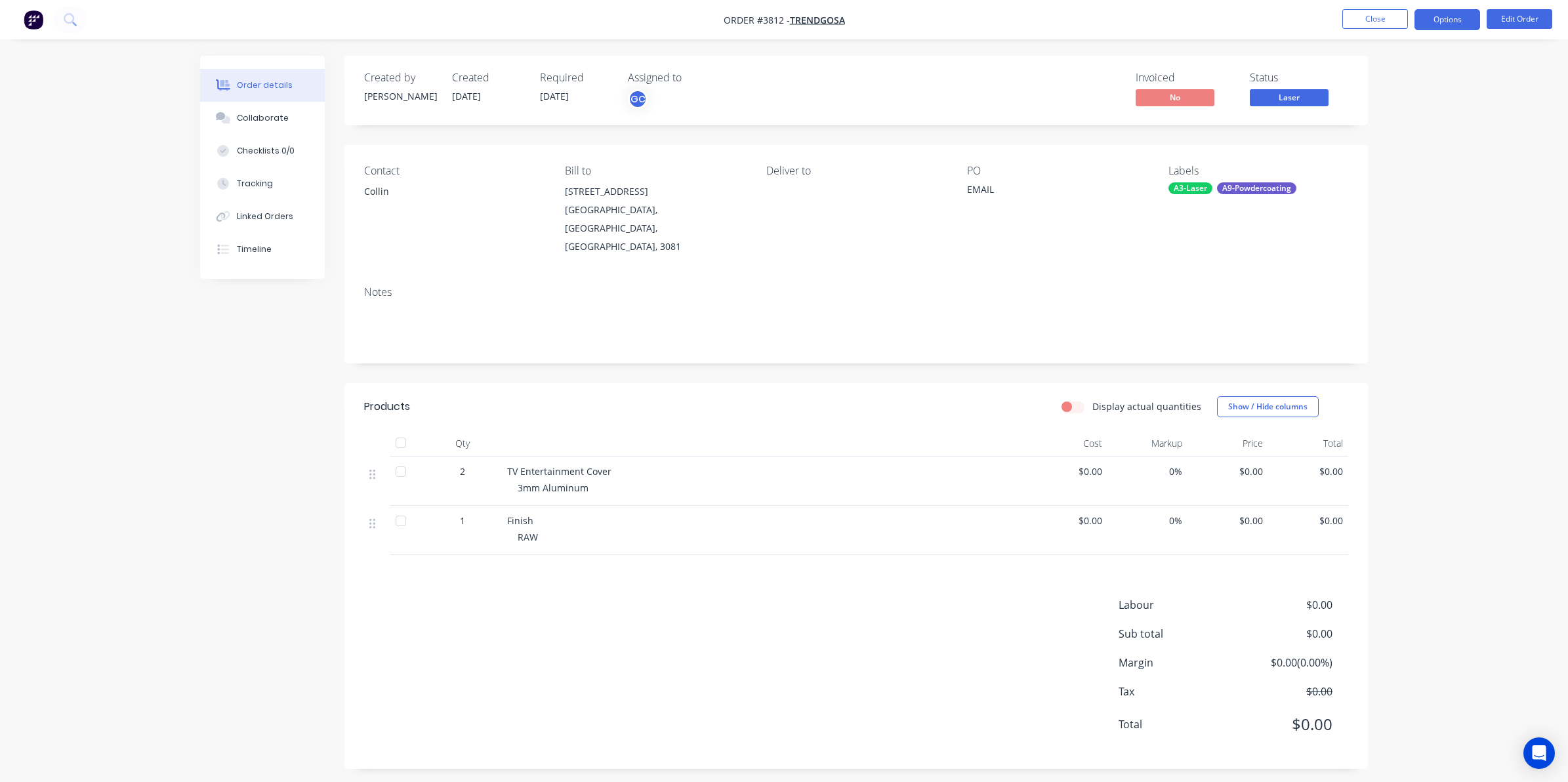
click at [1434, 20] on button "Options" at bounding box center [1447, 20] width 65 height 21
click at [1379, 159] on div "Work Order" at bounding box center [1408, 159] width 121 height 19
click at [1381, 135] on div "Without pricing" at bounding box center [1408, 132] width 121 height 19
click at [883, 169] on div "Deliver to" at bounding box center [856, 171] width 180 height 13
drag, startPoint x: 1333, startPoint y: 24, endPoint x: 1383, endPoint y: 15, distance: 50.8
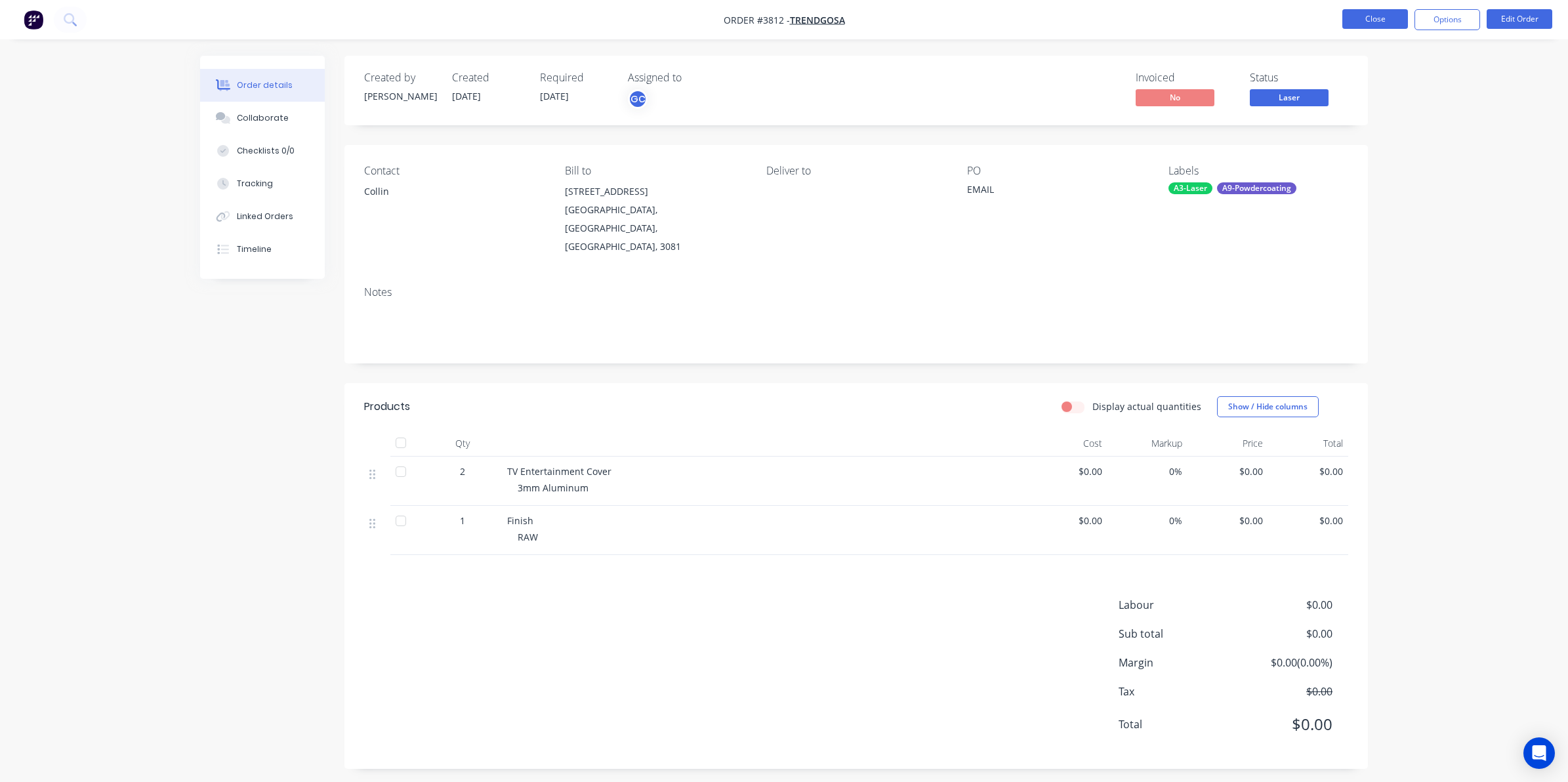
click at [1334, 24] on ul "Close Options Edit Order" at bounding box center [1447, 20] width 241 height 21
click at [1383, 15] on button "Close" at bounding box center [1375, 19] width 65 height 20
